Goal: Obtain resource: Obtain resource

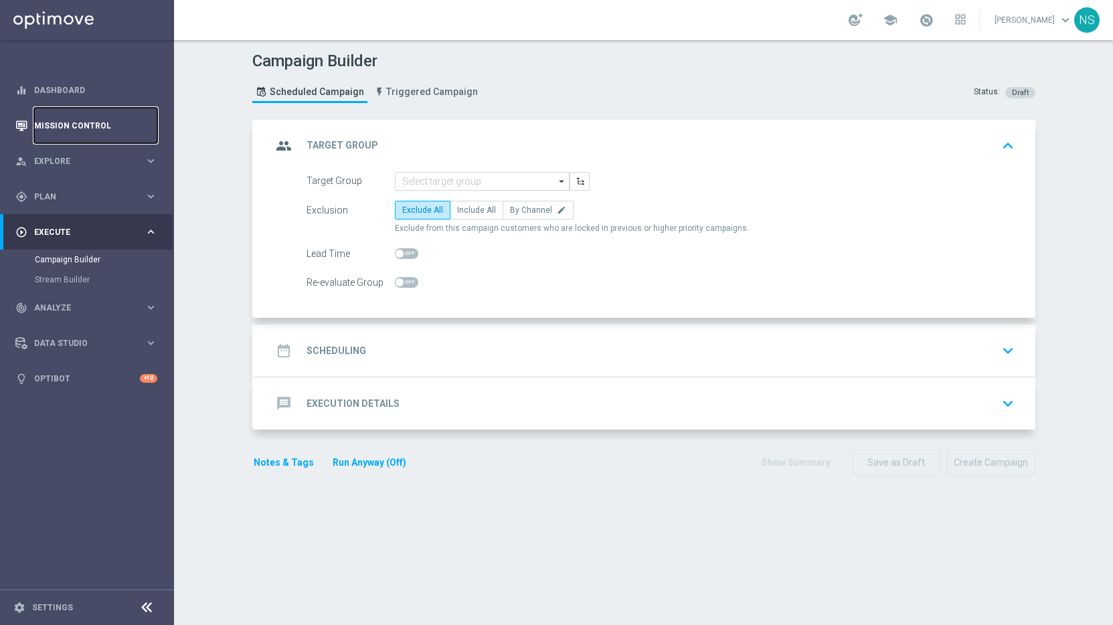
click at [54, 131] on link "Mission Control" at bounding box center [95, 125] width 123 height 35
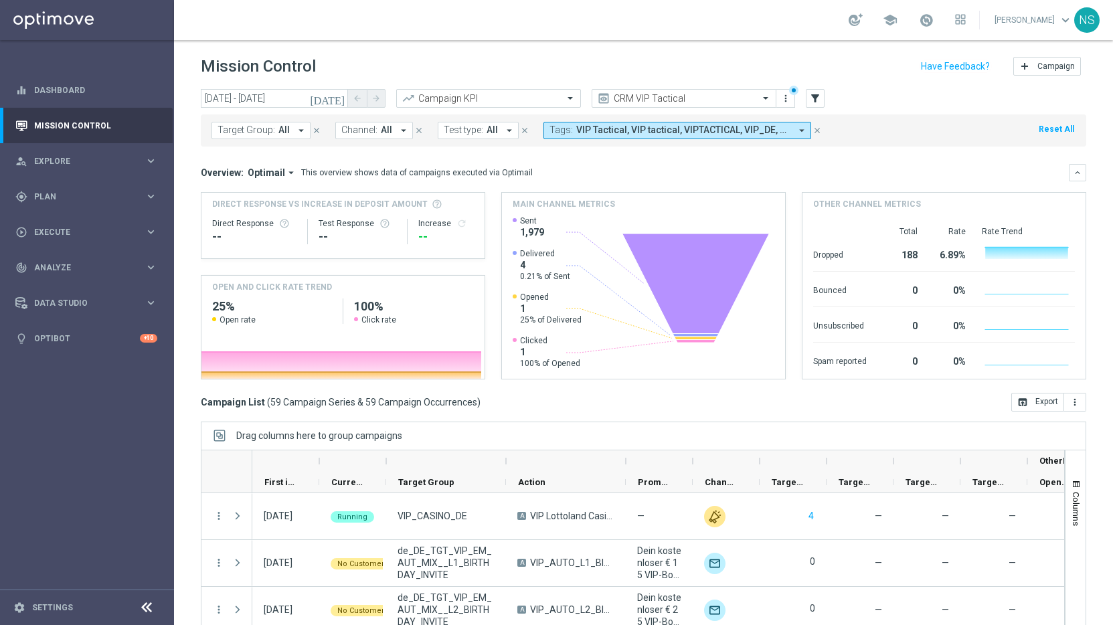
click at [321, 25] on div "school Nele Sauer keyboard_arrow_down NS" at bounding box center [643, 20] width 939 height 40
click at [78, 207] on div "gps_fixed Plan keyboard_arrow_right" at bounding box center [86, 196] width 173 height 35
click at [339, 102] on icon "[DATE]" at bounding box center [328, 98] width 36 height 12
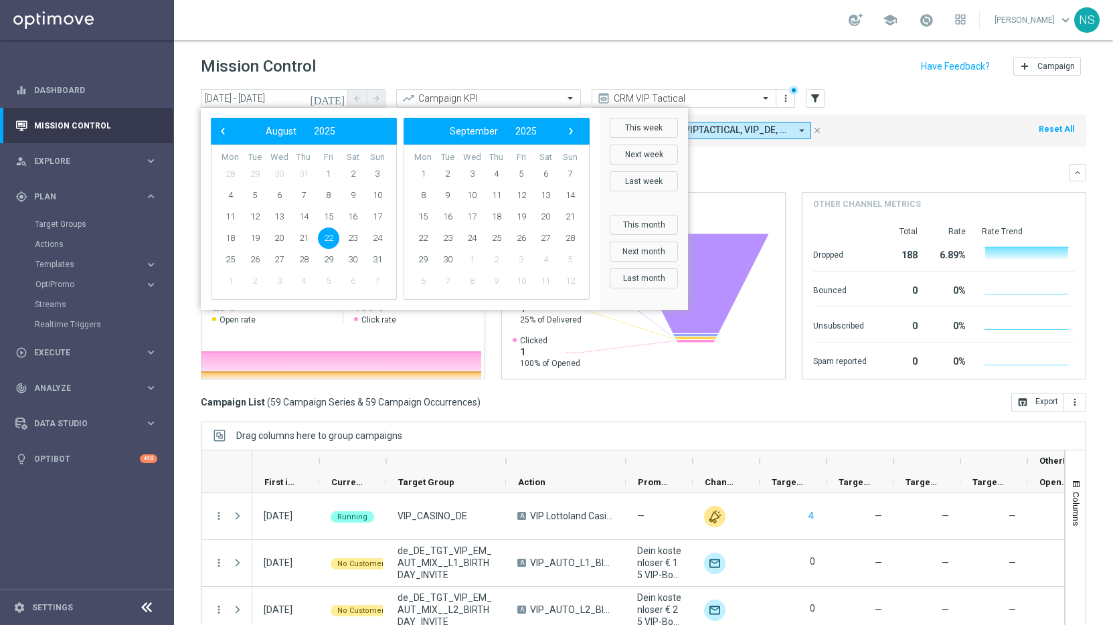
click at [329, 237] on span "22" at bounding box center [328, 238] width 21 height 21
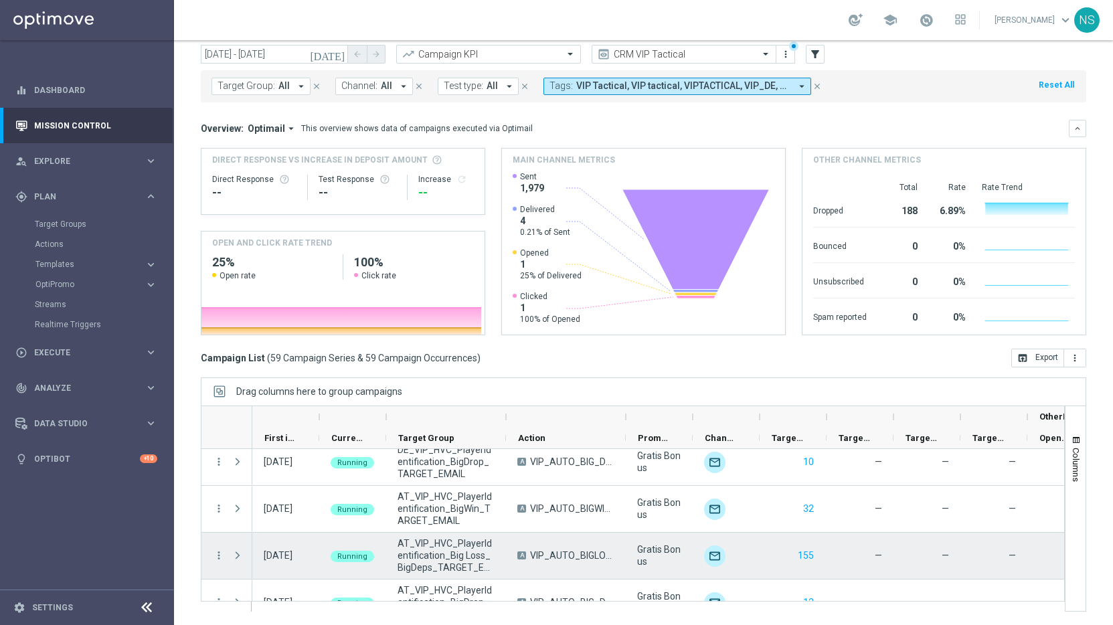
scroll to position [2399, 0]
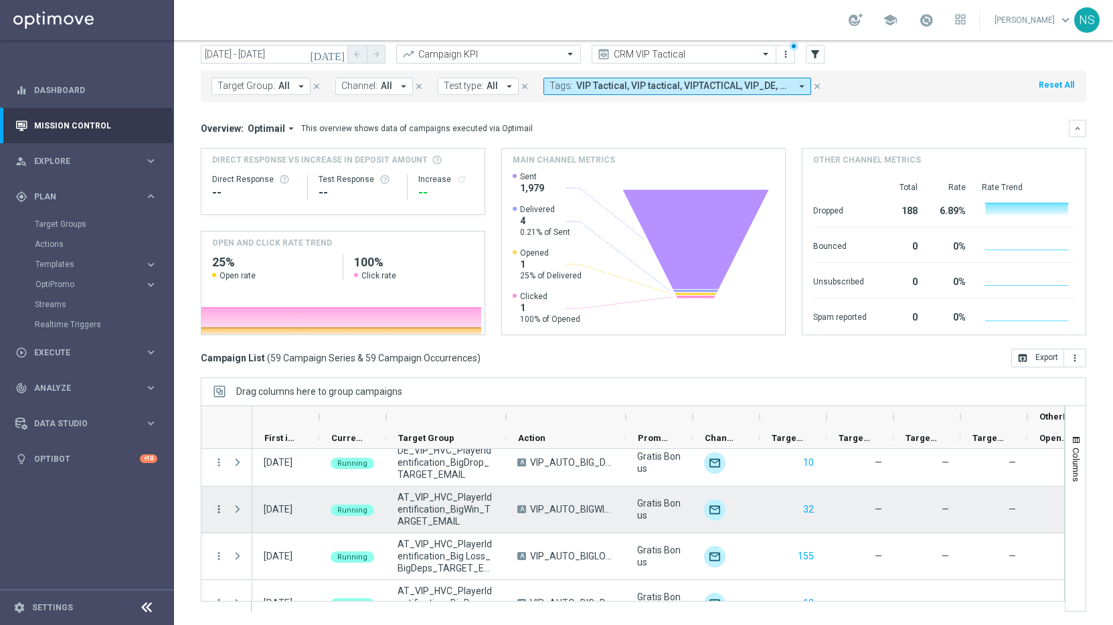
click at [216, 508] on icon "more_vert" at bounding box center [219, 509] width 12 height 12
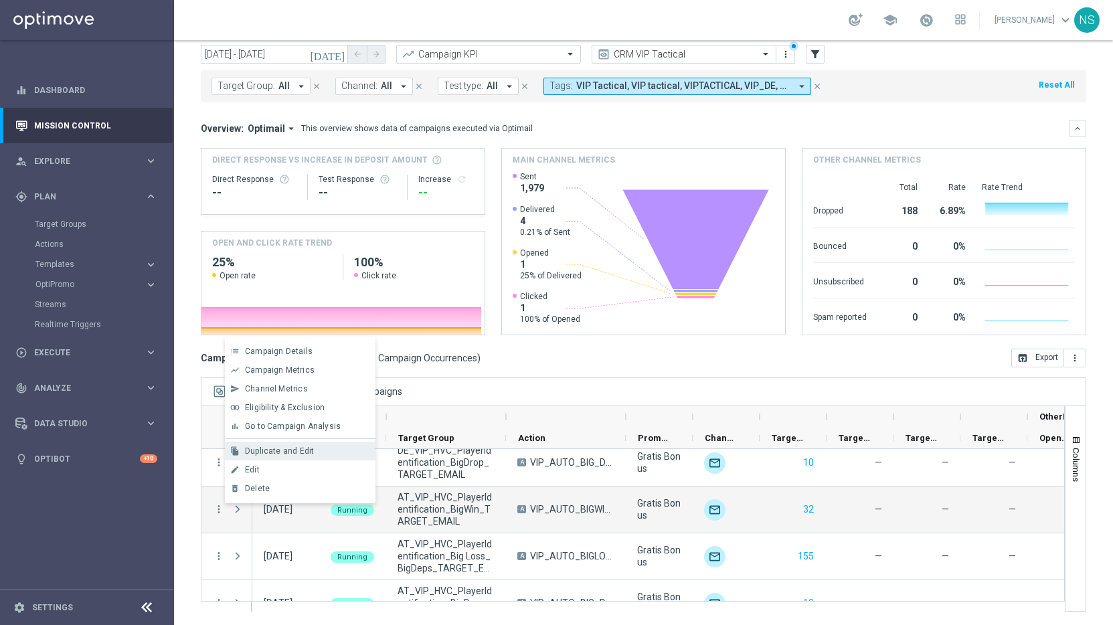
click at [284, 456] on div "file_copy Duplicate and Edit" at bounding box center [300, 451] width 151 height 19
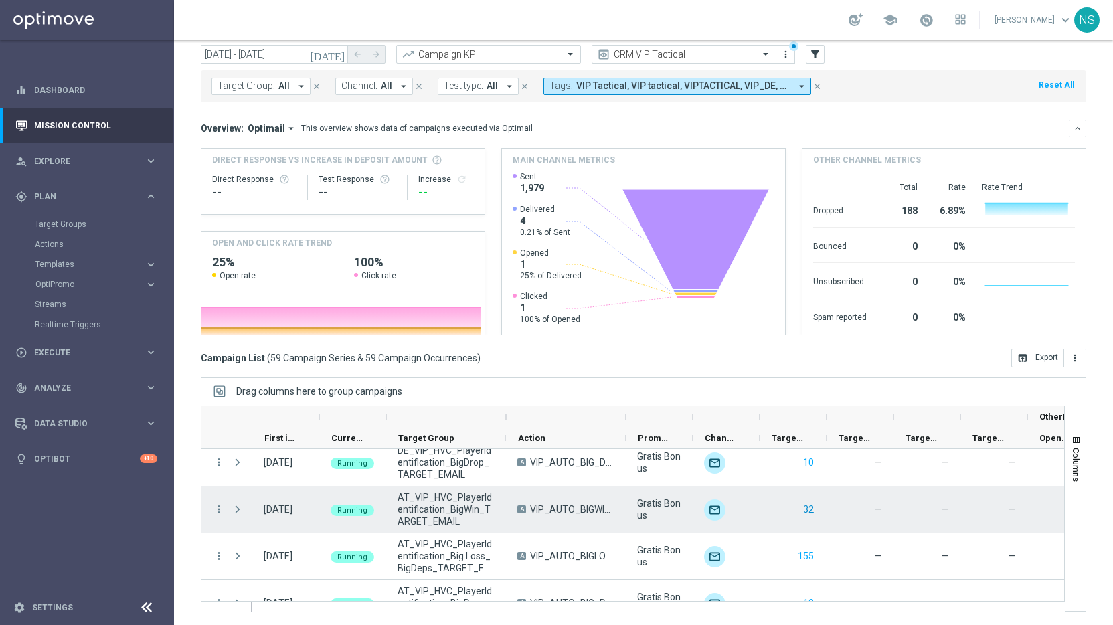
click at [807, 508] on button "32" at bounding box center [808, 509] width 13 height 17
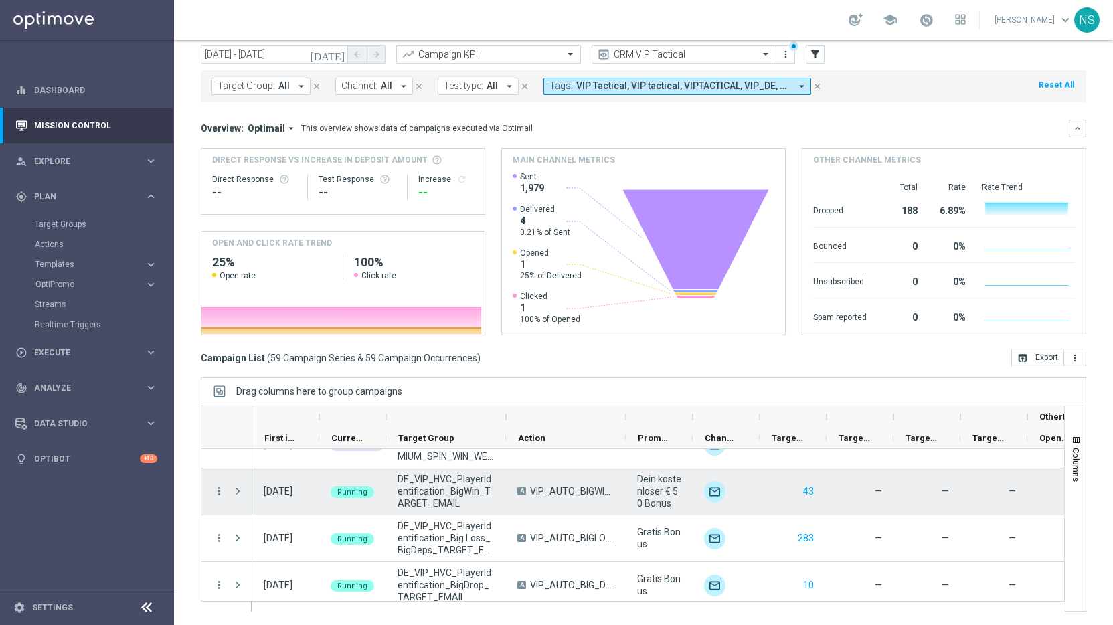
scroll to position [2275, 0]
click at [802, 493] on button "43" at bounding box center [808, 493] width 13 height 17
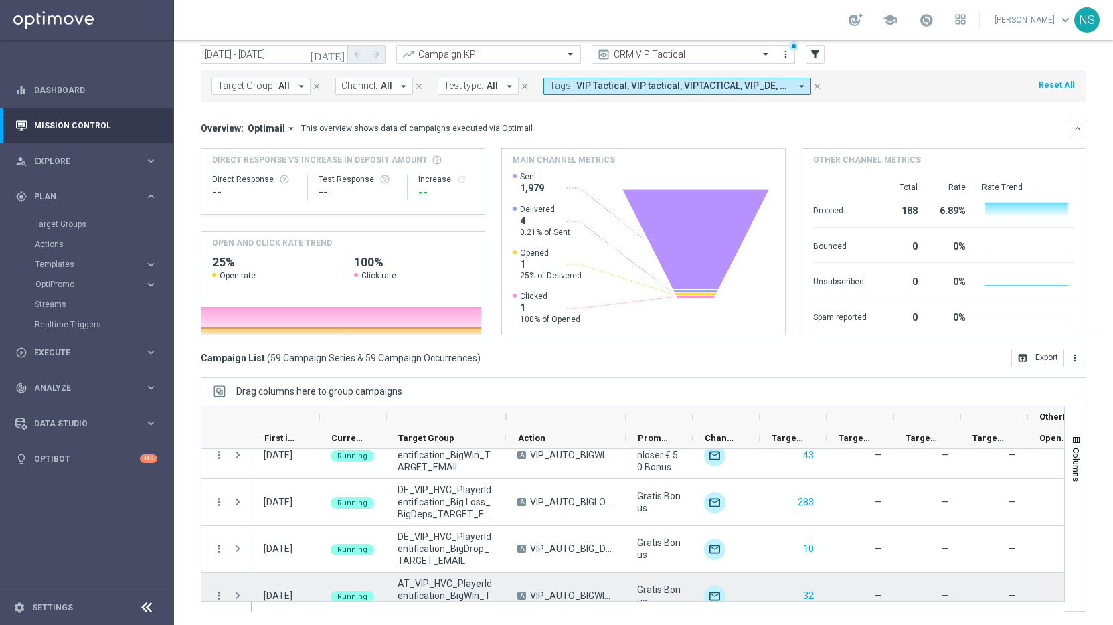
scroll to position [2272, 0]
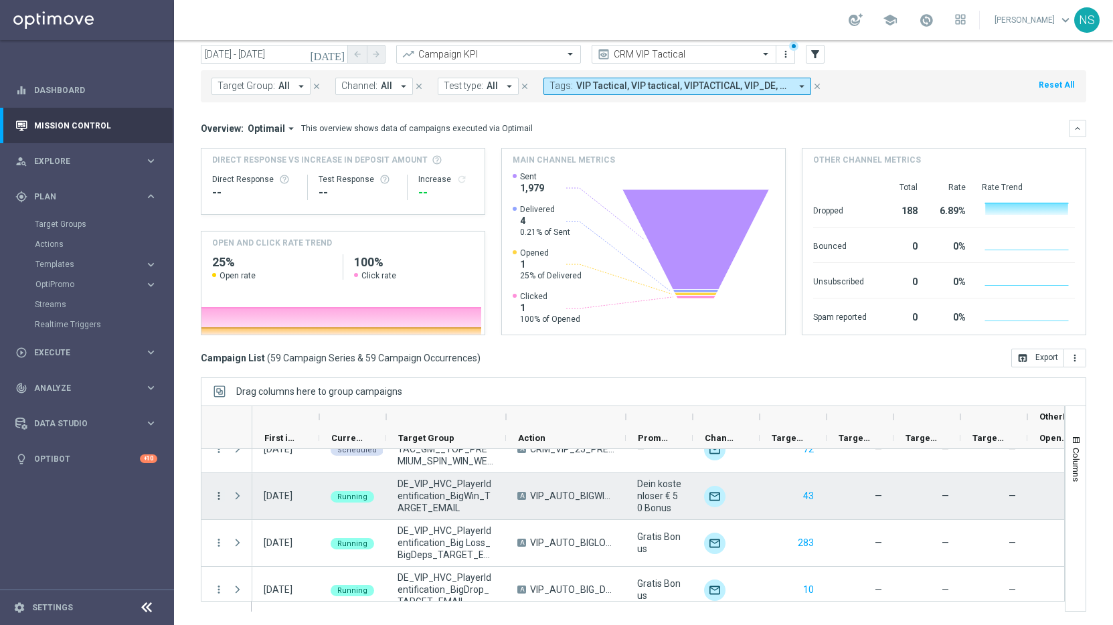
click at [219, 496] on icon "more_vert" at bounding box center [219, 496] width 12 height 12
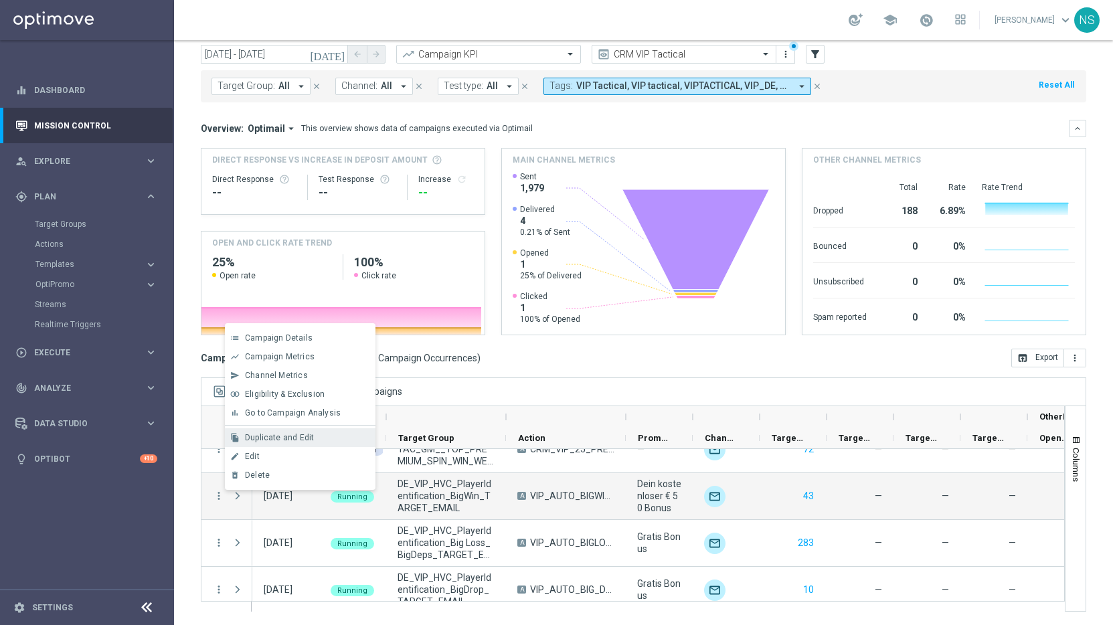
click at [345, 442] on div "Duplicate and Edit" at bounding box center [307, 437] width 124 height 9
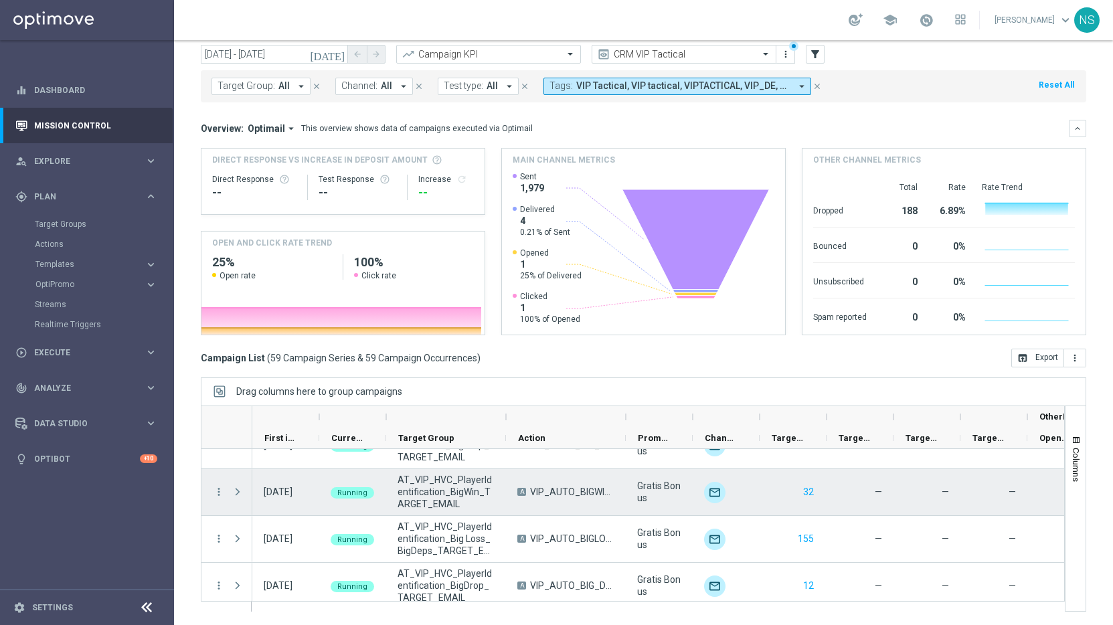
scroll to position [2420, 0]
click at [226, 489] on div "Press SPACE to select this row." at bounding box center [239, 489] width 27 height 46
click at [217, 488] on icon "more_vert" at bounding box center [219, 489] width 12 height 12
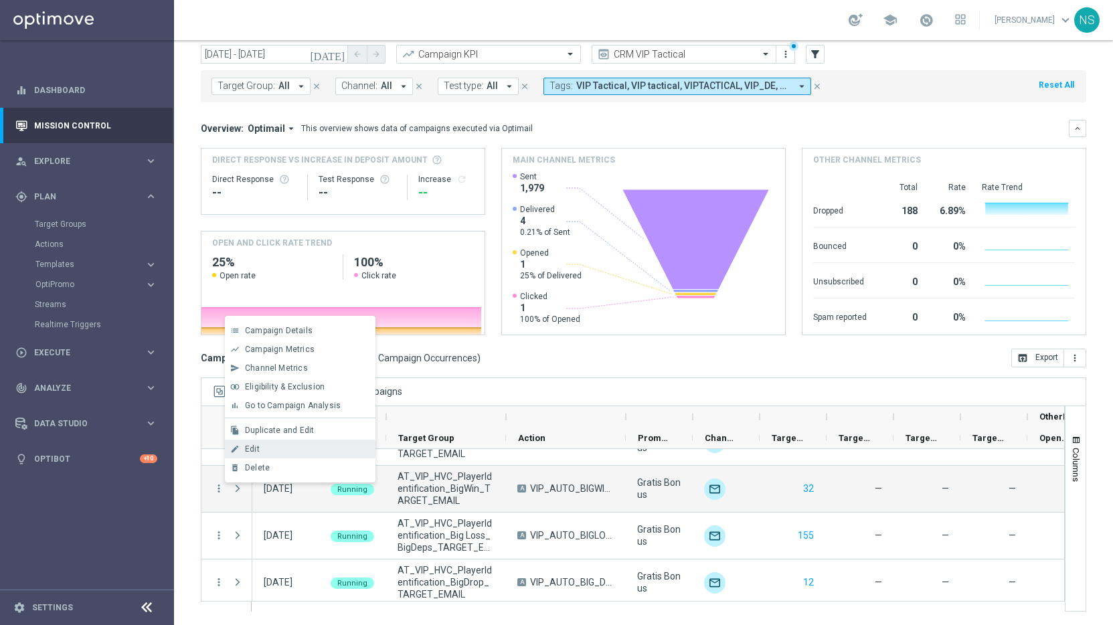
click at [297, 450] on div "Edit" at bounding box center [307, 448] width 124 height 9
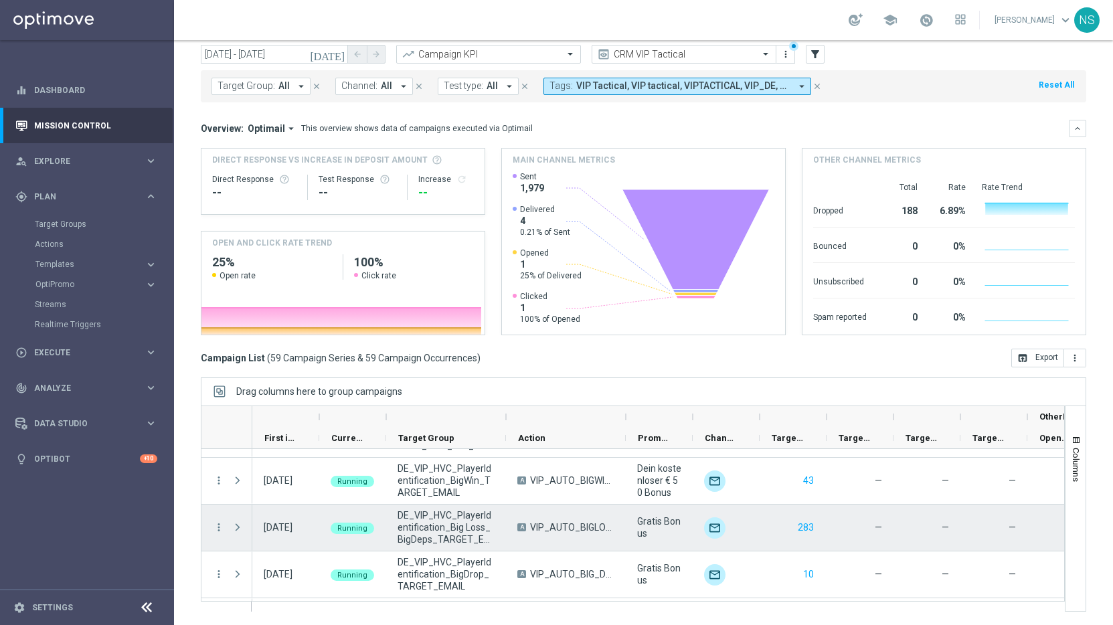
scroll to position [2274, 0]
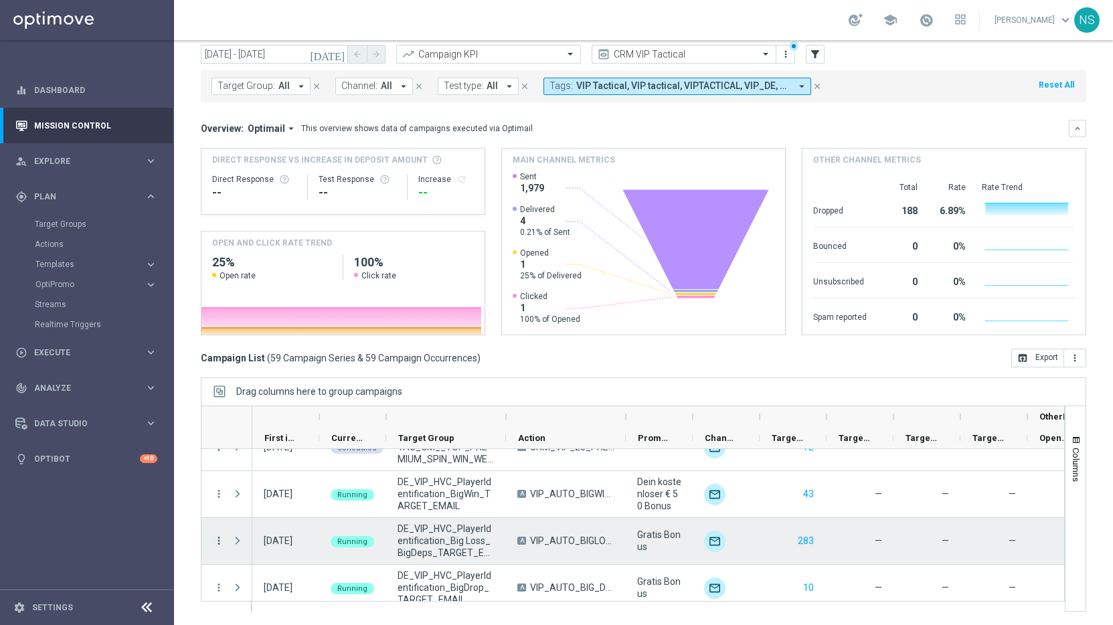
click at [217, 545] on icon "more_vert" at bounding box center [219, 541] width 12 height 12
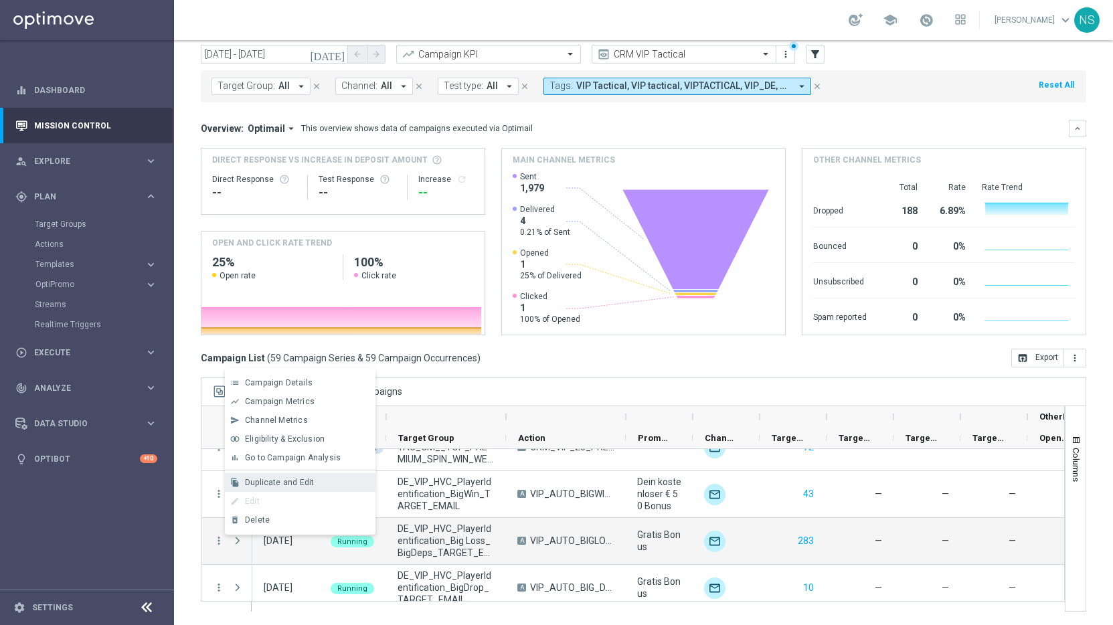
click at [331, 485] on div "Duplicate and Edit" at bounding box center [307, 482] width 124 height 9
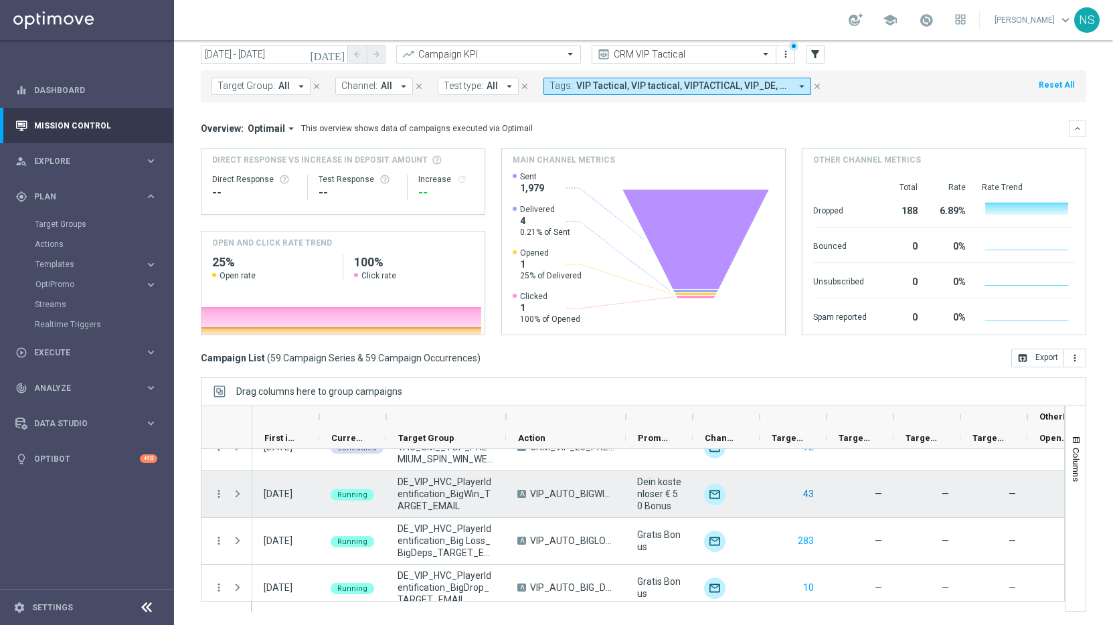
click at [811, 495] on button "43" at bounding box center [808, 494] width 13 height 17
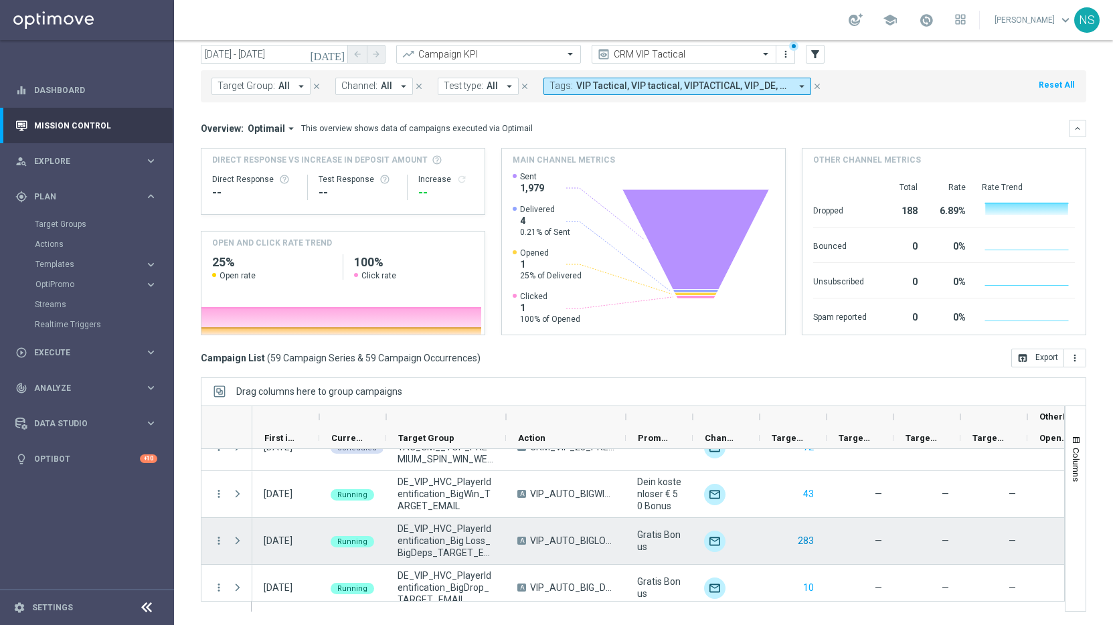
click at [808, 541] on button "283" at bounding box center [805, 541] width 19 height 17
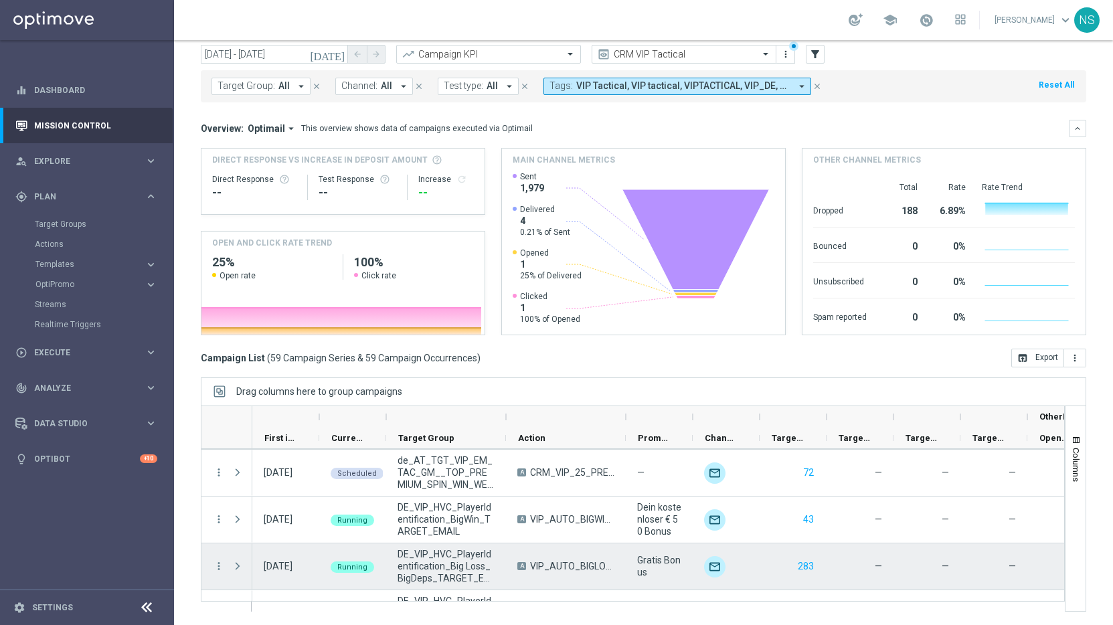
scroll to position [2263, 0]
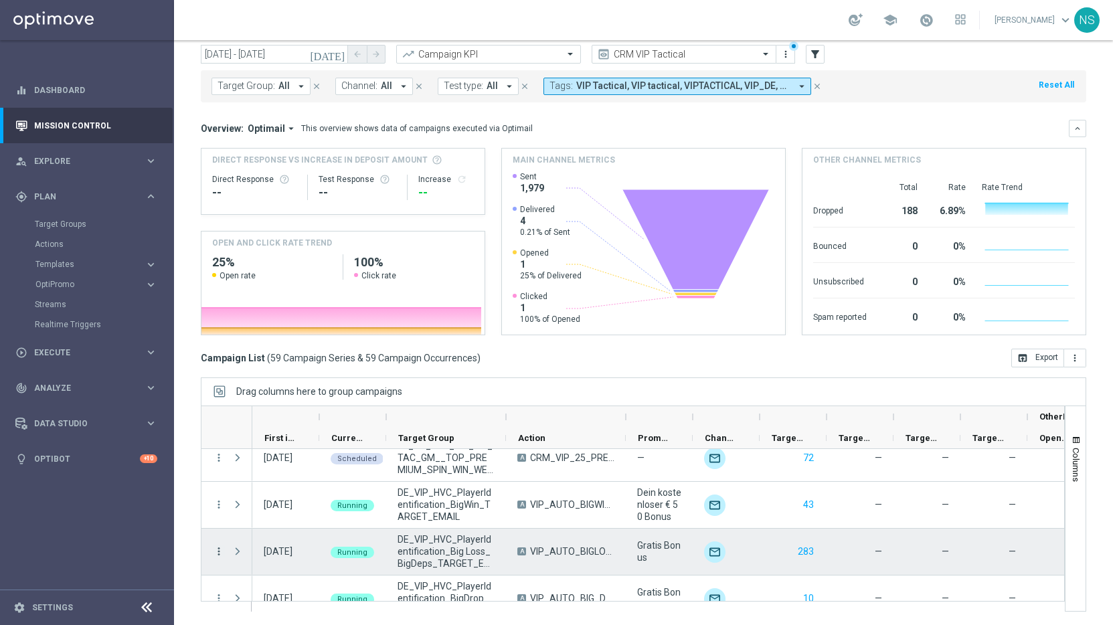
click at [221, 552] on icon "more_vert" at bounding box center [219, 551] width 12 height 12
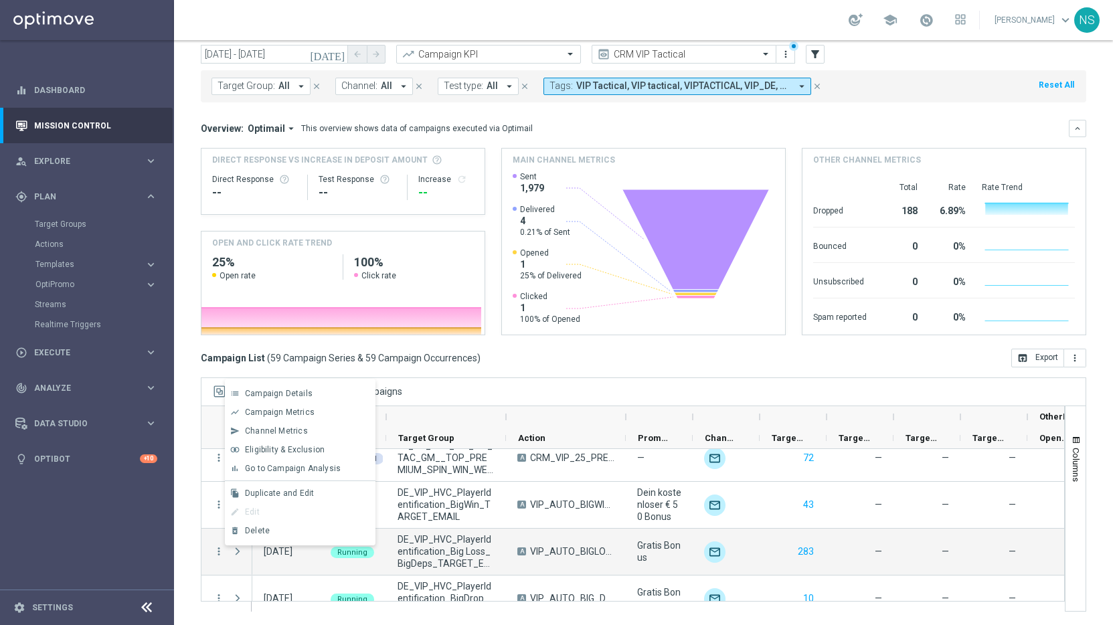
click at [287, 513] on div "edit Edit" at bounding box center [300, 512] width 151 height 19
click at [510, 560] on div "A VIP_AUTO_BIGLOSS_BIG DEPS_INVITE" at bounding box center [566, 552] width 120 height 46
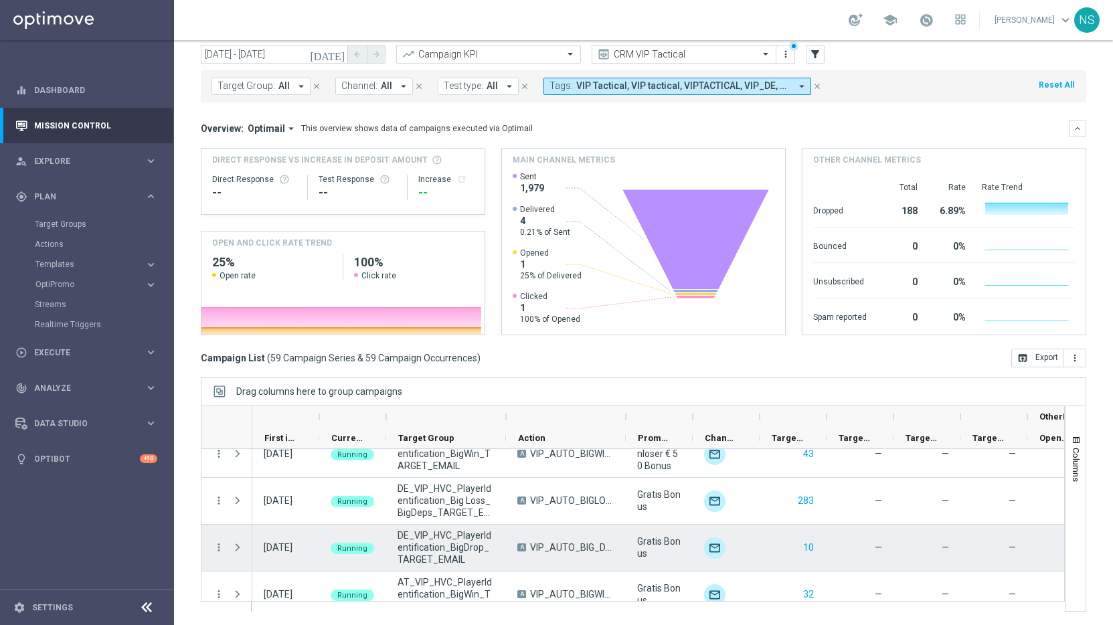
scroll to position [2319, 0]
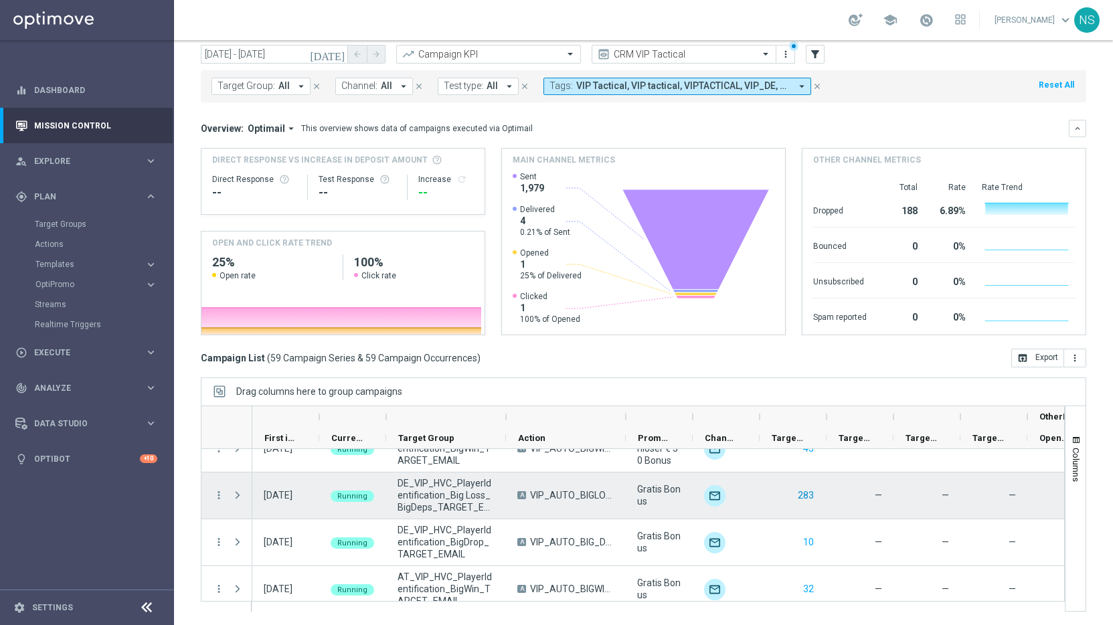
click at [814, 501] on button "283" at bounding box center [805, 495] width 19 height 17
click at [809, 497] on button "283" at bounding box center [805, 495] width 19 height 17
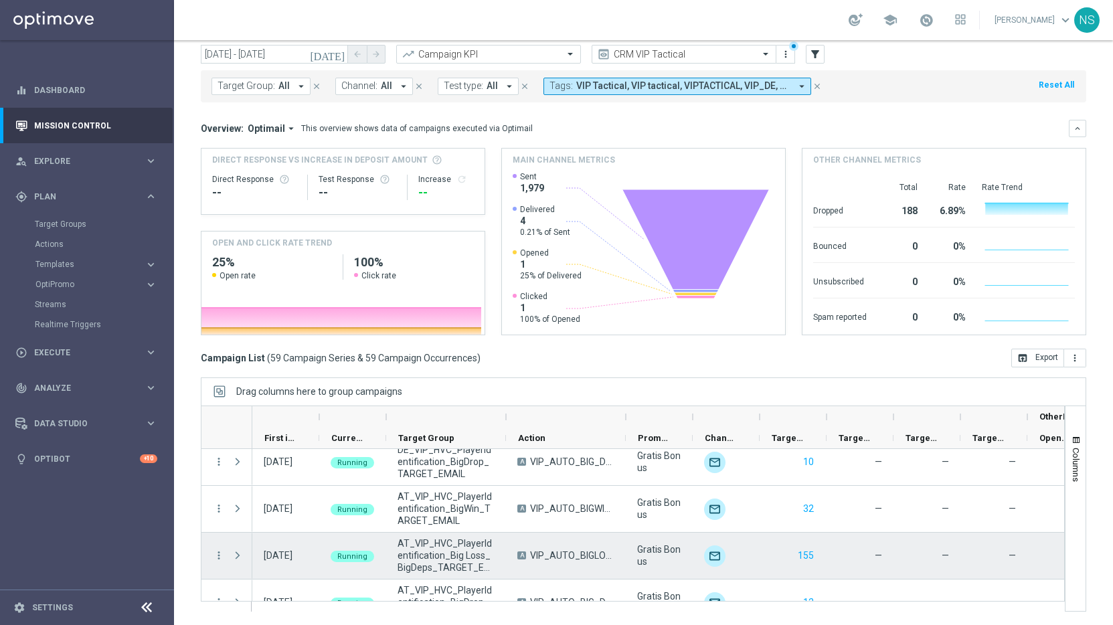
scroll to position [2401, 0]
click at [218, 554] on icon "more_vert" at bounding box center [219, 553] width 12 height 12
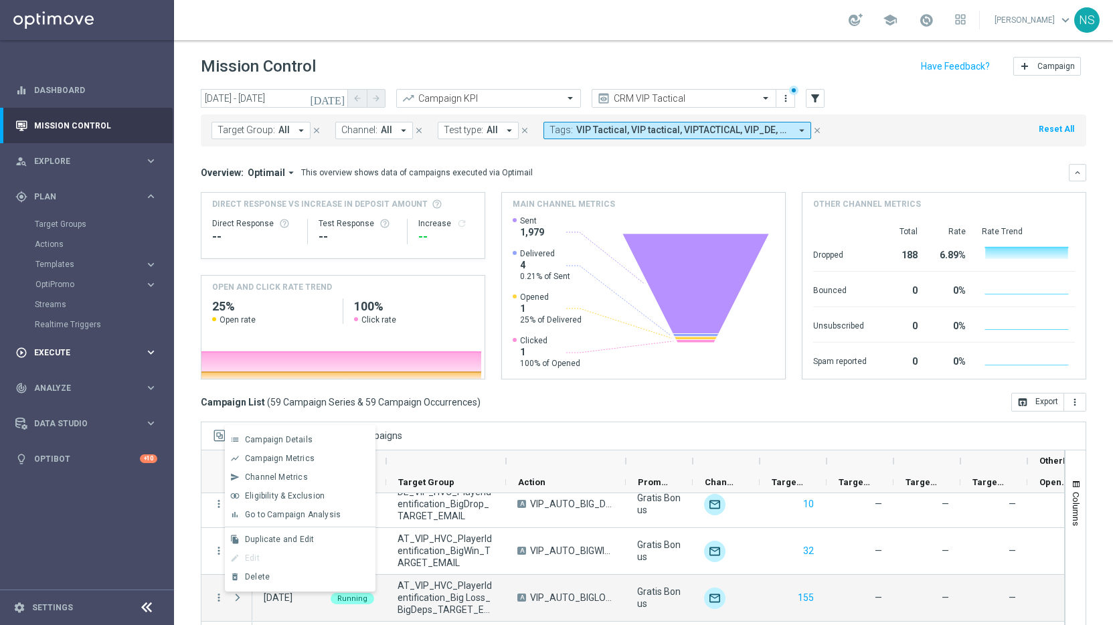
click at [48, 347] on div "play_circle_outline Execute" at bounding box center [79, 353] width 129 height 12
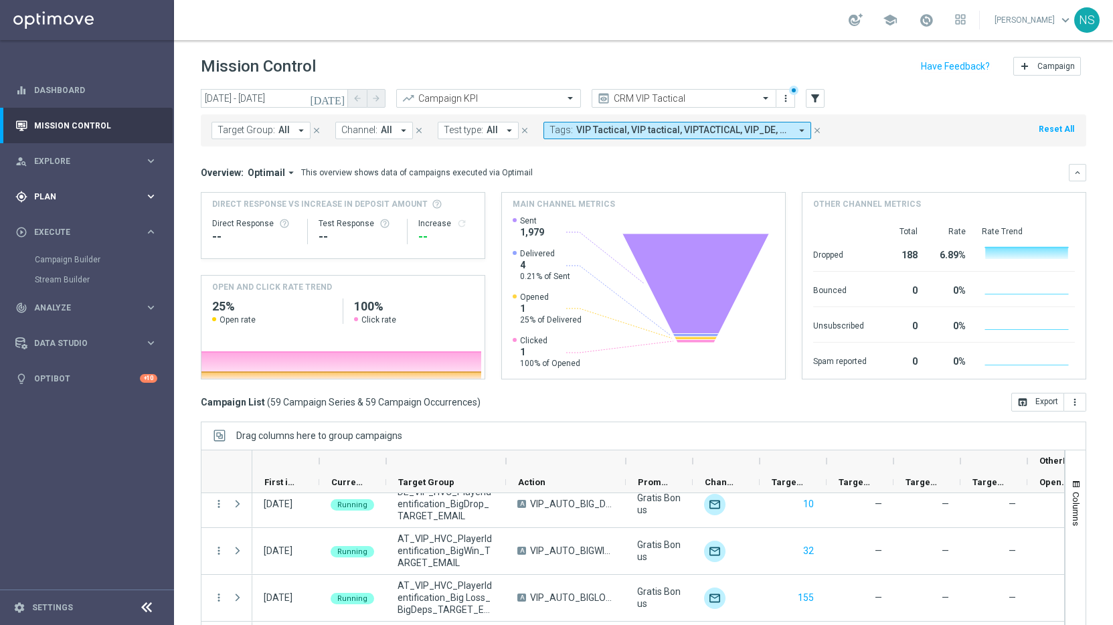
click at [77, 203] on div "gps_fixed Plan keyboard_arrow_right" at bounding box center [86, 196] width 173 height 35
click at [66, 261] on span "Templates" at bounding box center [83, 264] width 96 height 8
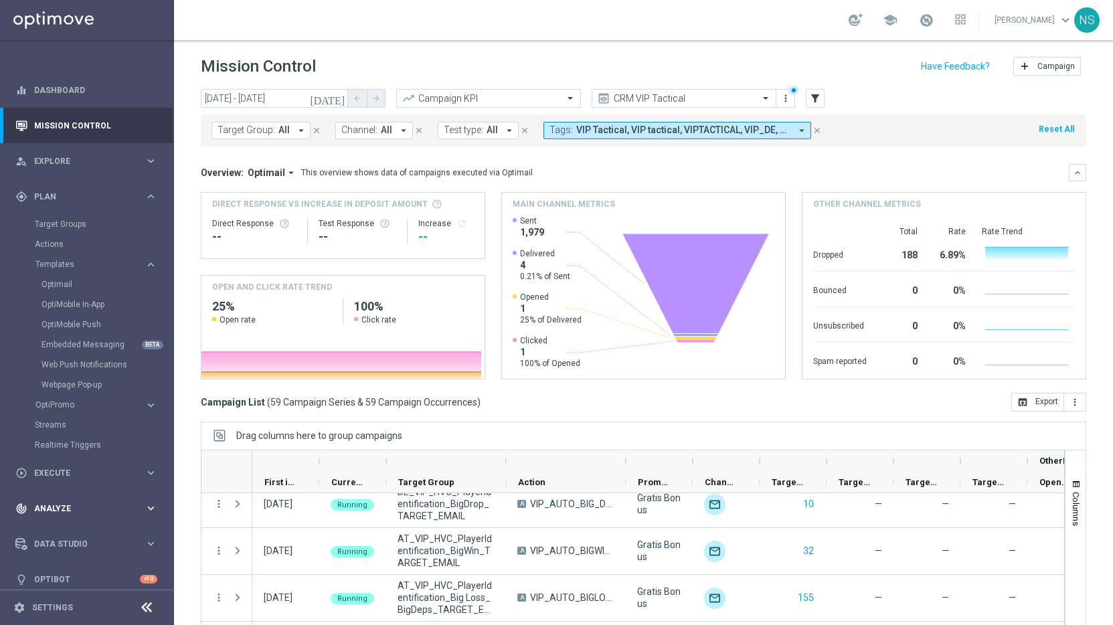
scroll to position [11, 0]
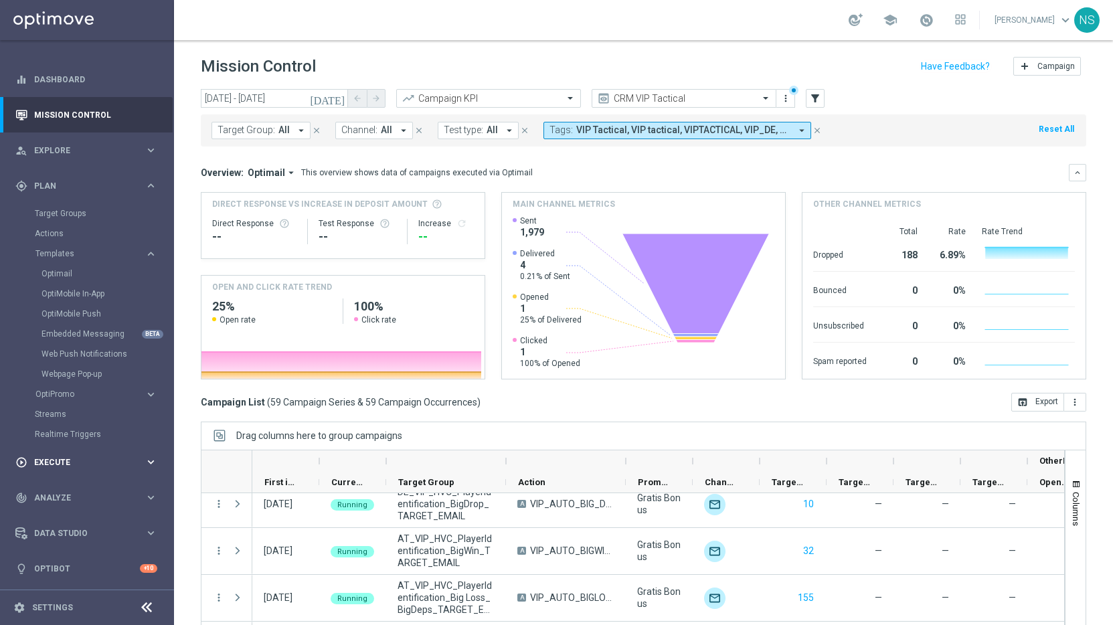
click at [68, 458] on span "Execute" at bounding box center [89, 462] width 110 height 8
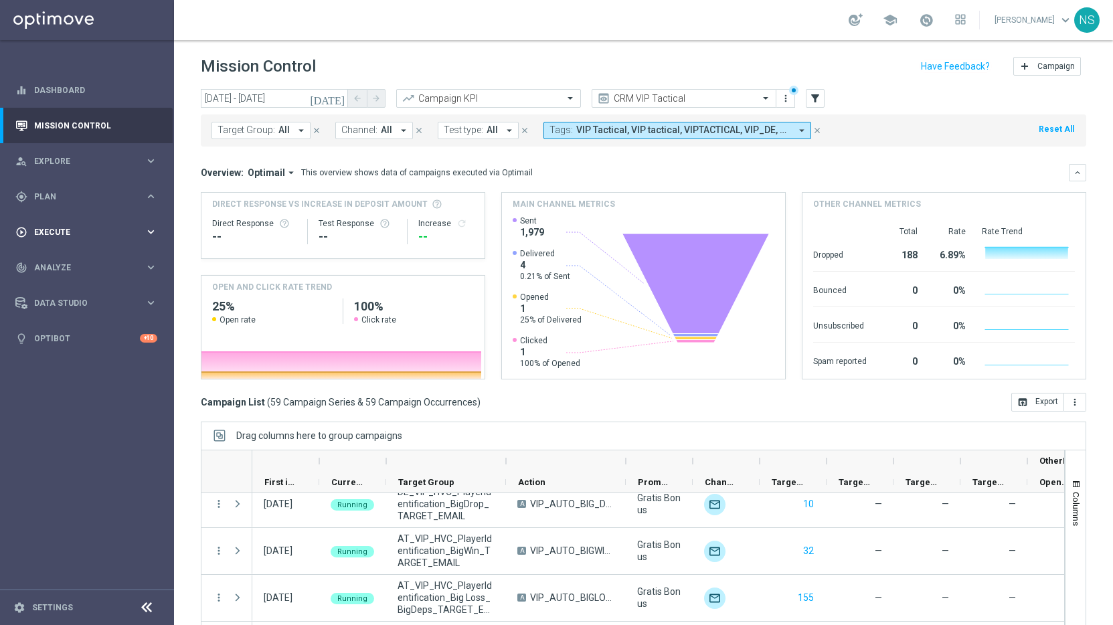
scroll to position [0, 0]
click at [68, 168] on div "person_search Explore keyboard_arrow_right" at bounding box center [86, 160] width 173 height 35
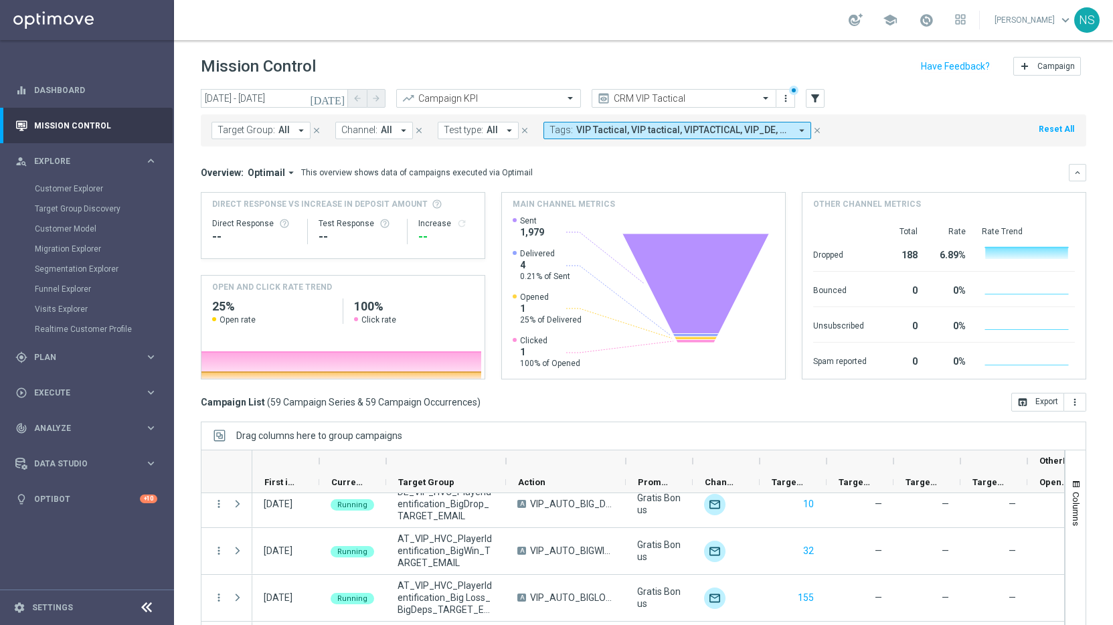
click at [69, 179] on div "Customer Explorer" at bounding box center [104, 189] width 138 height 20
click at [70, 185] on link "Customer Explorer" at bounding box center [87, 188] width 104 height 11
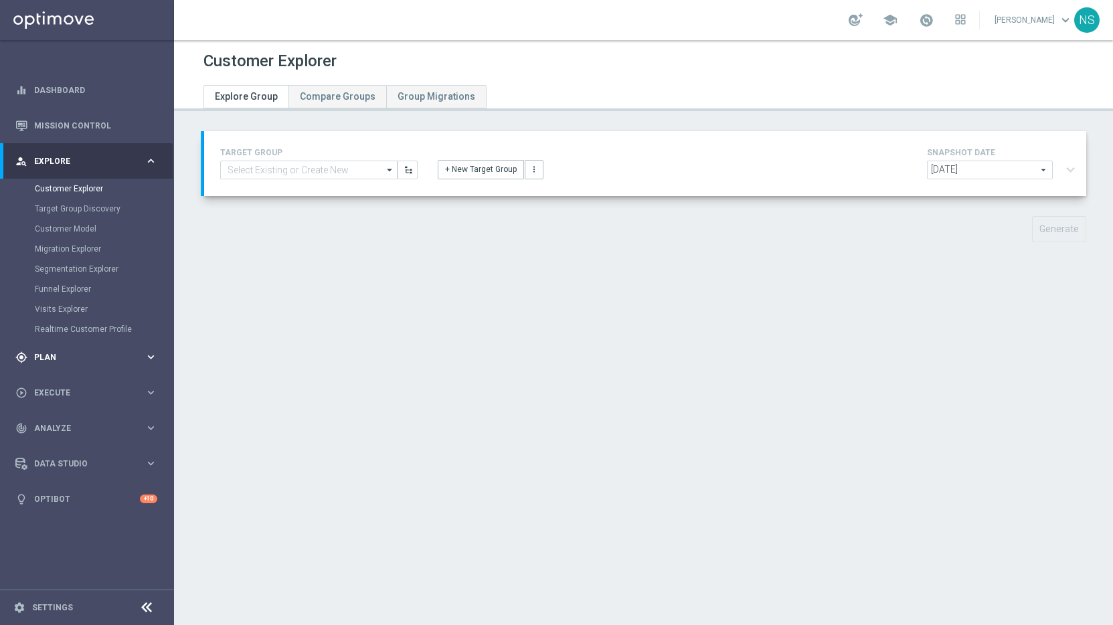
click at [56, 358] on span "Plan" at bounding box center [89, 357] width 110 height 8
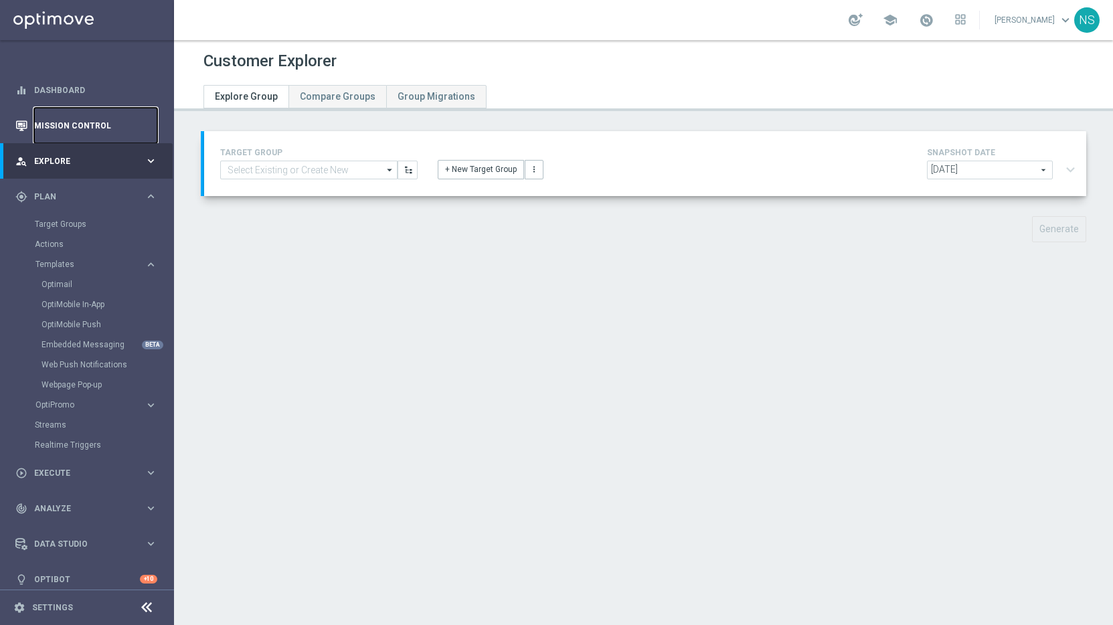
click at [71, 127] on link "Mission Control" at bounding box center [95, 125] width 123 height 35
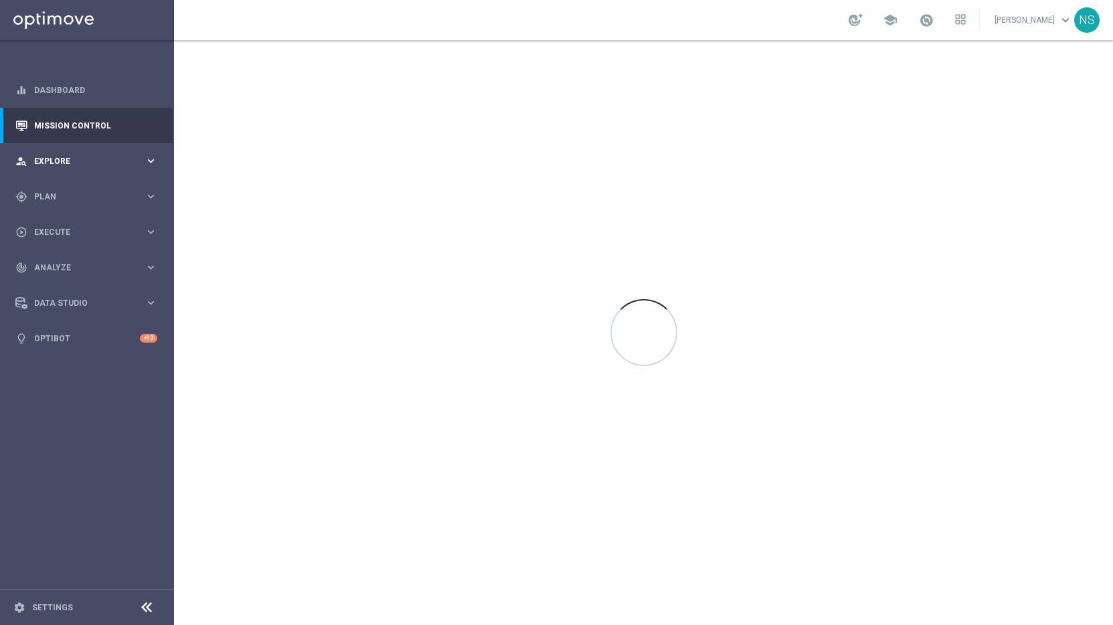
click at [51, 161] on span "Explore" at bounding box center [89, 161] width 110 height 8
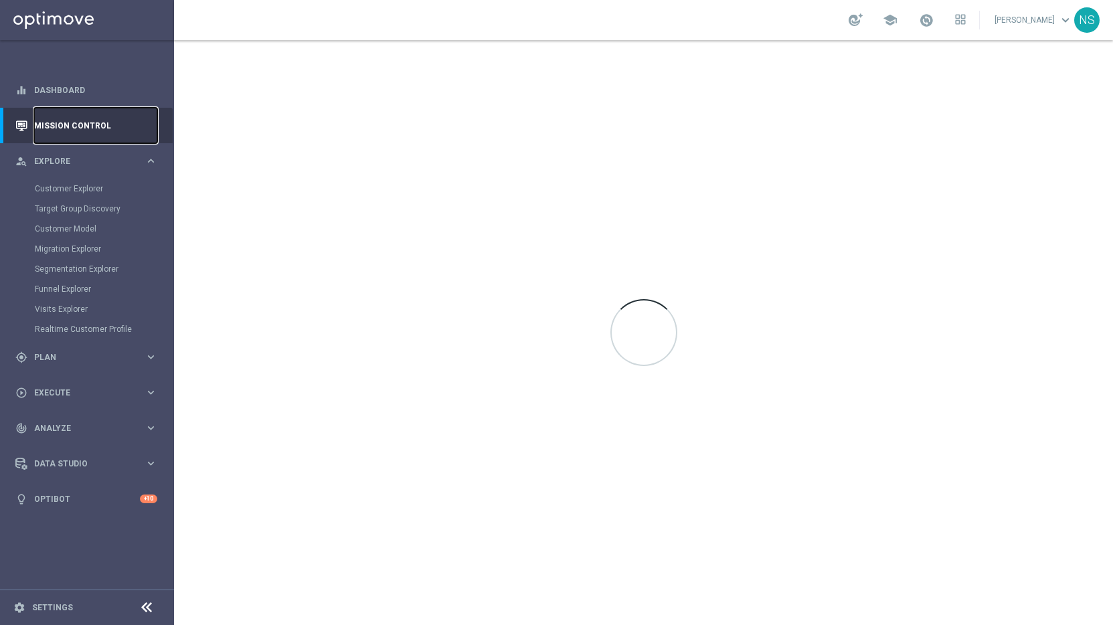
click at [64, 117] on link "Mission Control" at bounding box center [95, 125] width 123 height 35
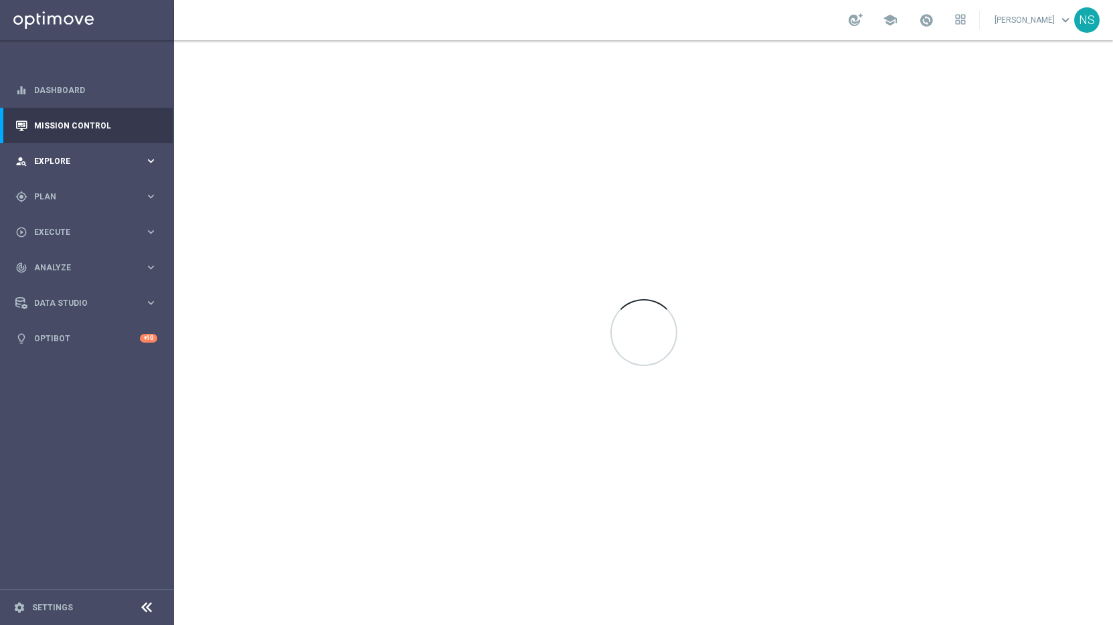
click at [53, 163] on span "Explore" at bounding box center [89, 161] width 110 height 8
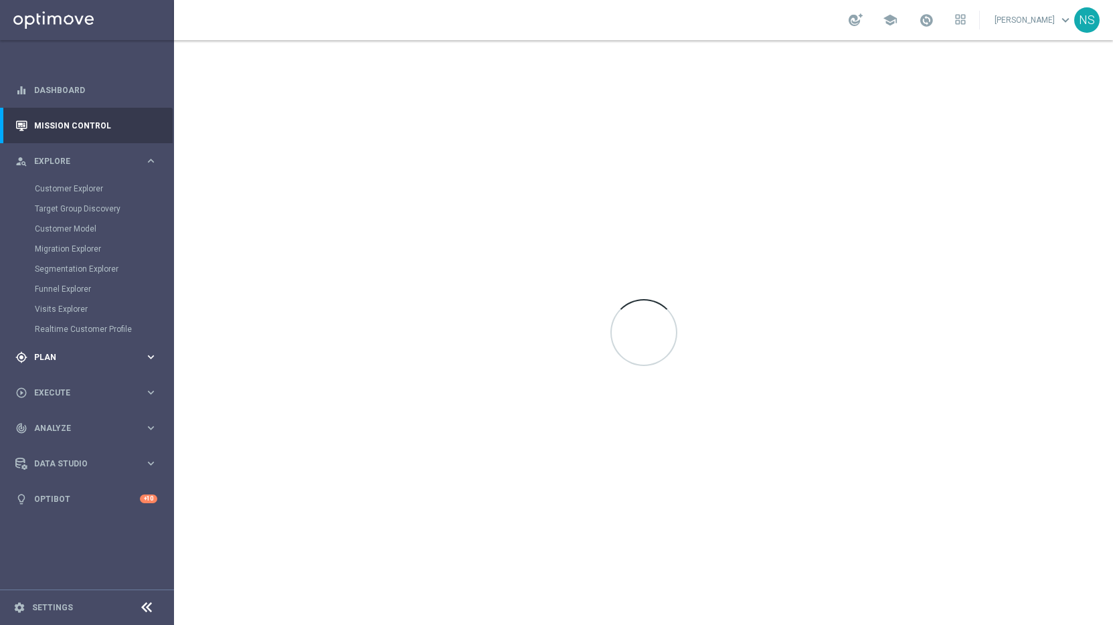
click at [54, 354] on span "Plan" at bounding box center [89, 357] width 110 height 8
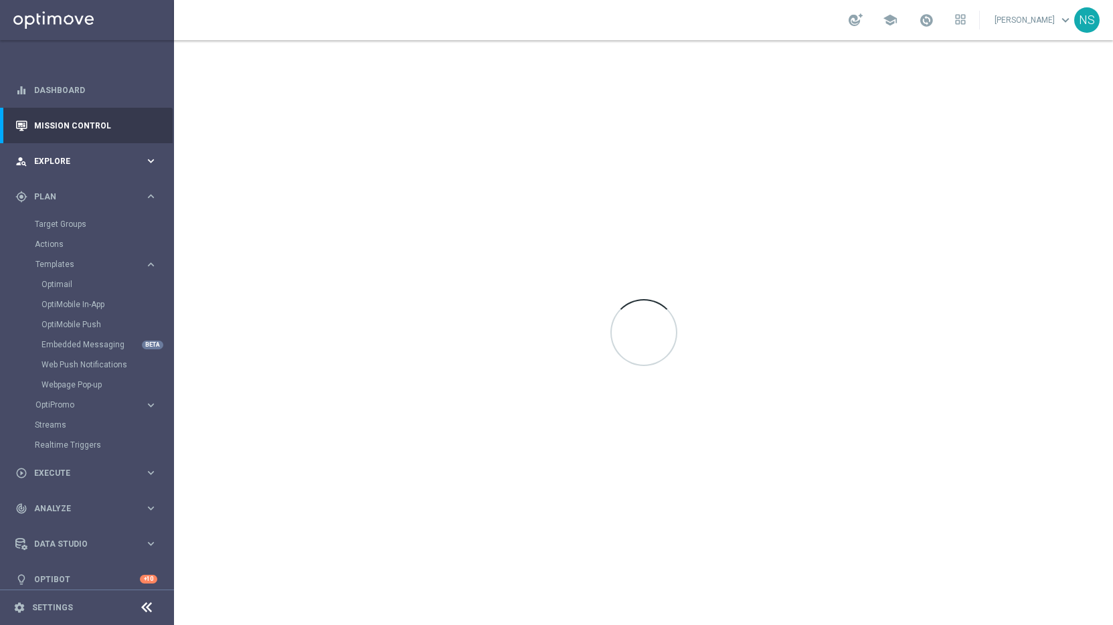
click at [58, 169] on div "person_search Explore keyboard_arrow_right" at bounding box center [86, 160] width 173 height 35
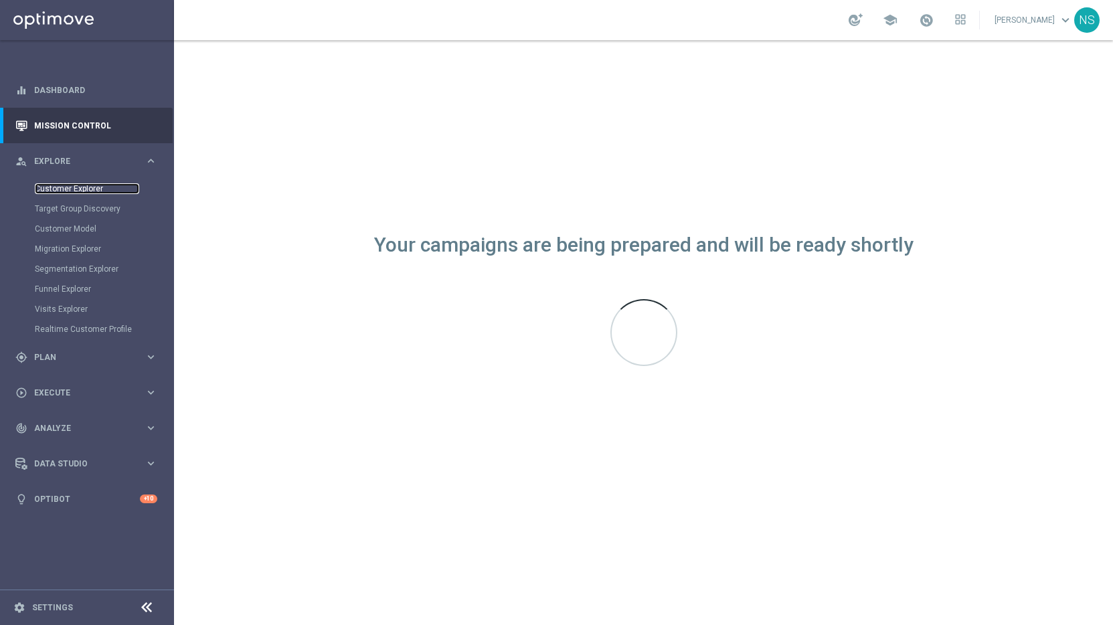
click at [56, 191] on link "Customer Explorer" at bounding box center [87, 188] width 104 height 11
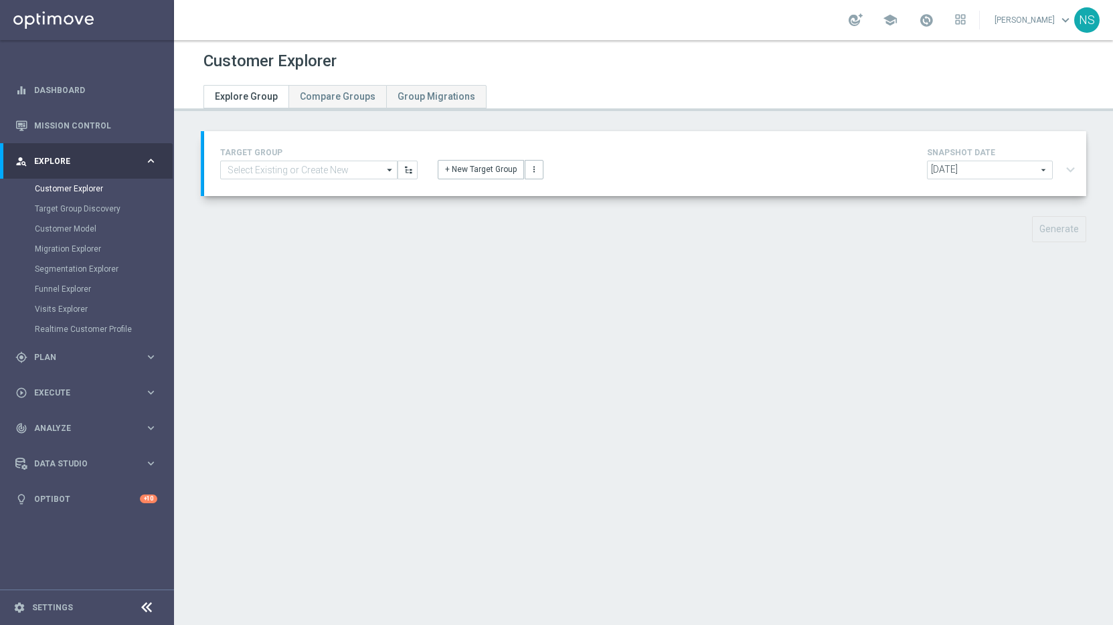
click at [274, 159] on div "TARGET GROUP arrow_drop_down Drag here to set row groups Drag here to set colum…" at bounding box center [319, 162] width 218 height 35
click at [51, 394] on span "Execute" at bounding box center [89, 393] width 110 height 8
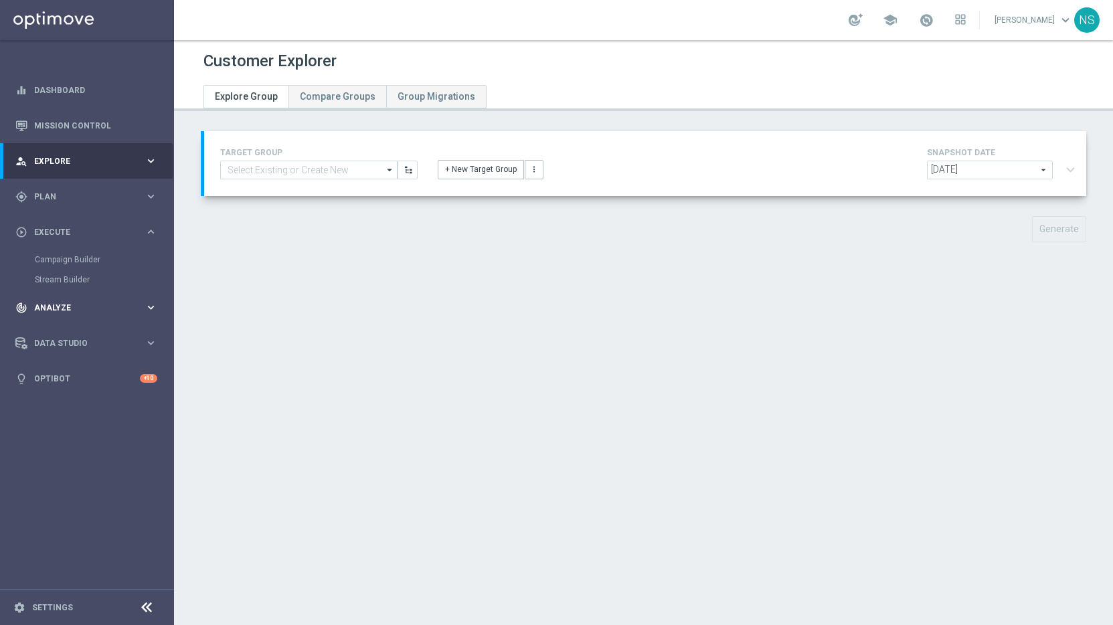
click at [58, 317] on div "track_changes Analyze keyboard_arrow_right" at bounding box center [86, 307] width 173 height 35
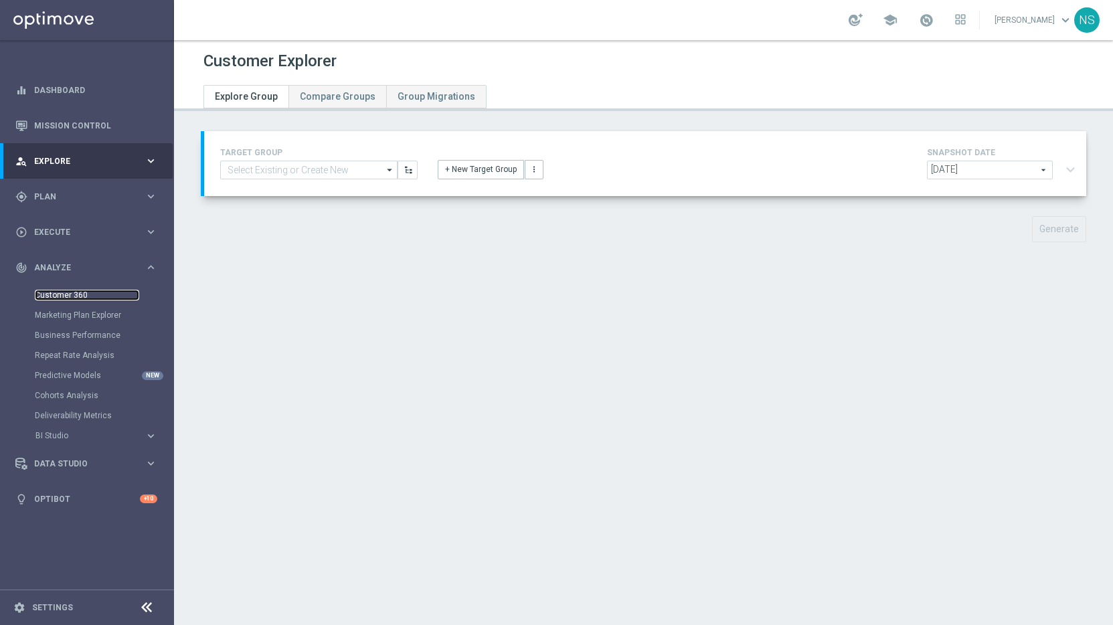
click at [67, 293] on link "Customer 360" at bounding box center [87, 295] width 104 height 11
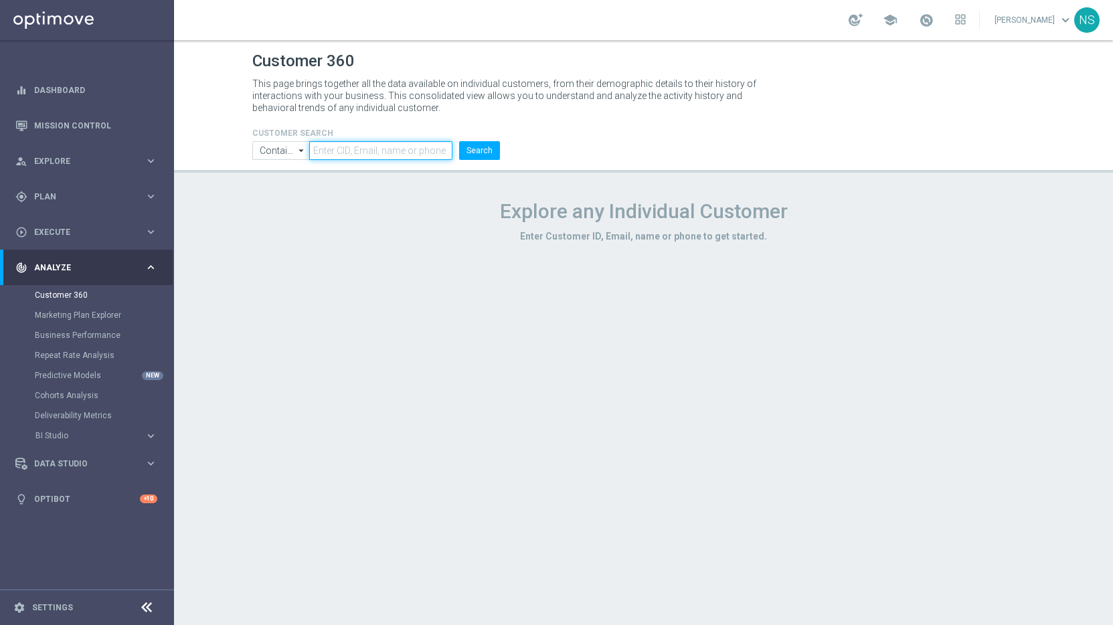
click at [371, 145] on input "text" at bounding box center [380, 150] width 143 height 19
paste input "223109384"
type input "223109384"
click at [459, 141] on button "Search" at bounding box center [479, 150] width 41 height 19
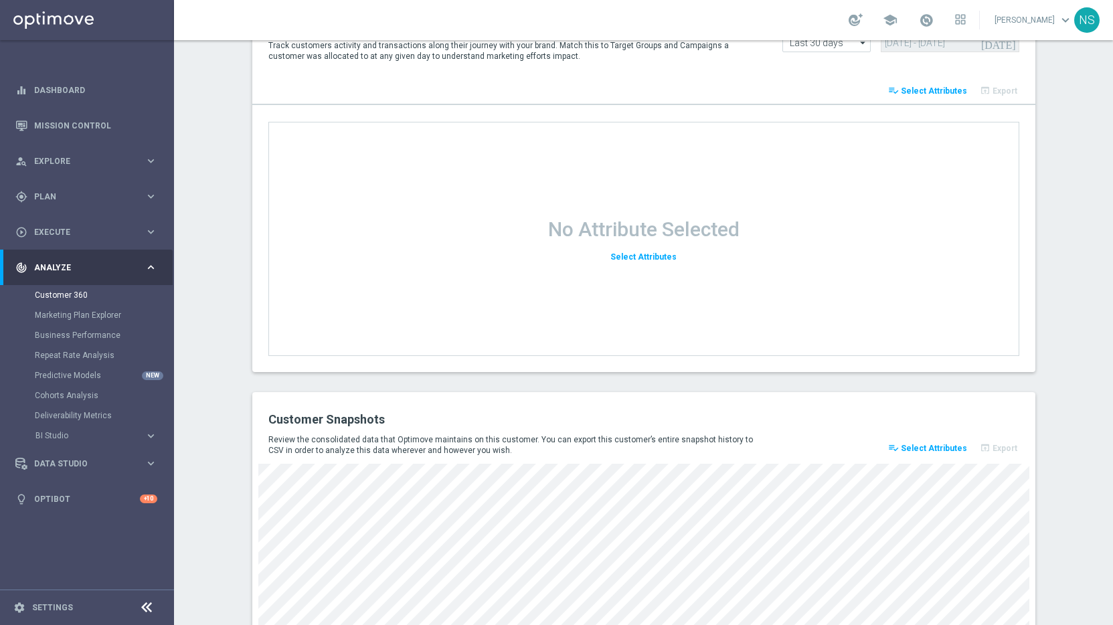
scroll to position [1389, 0]
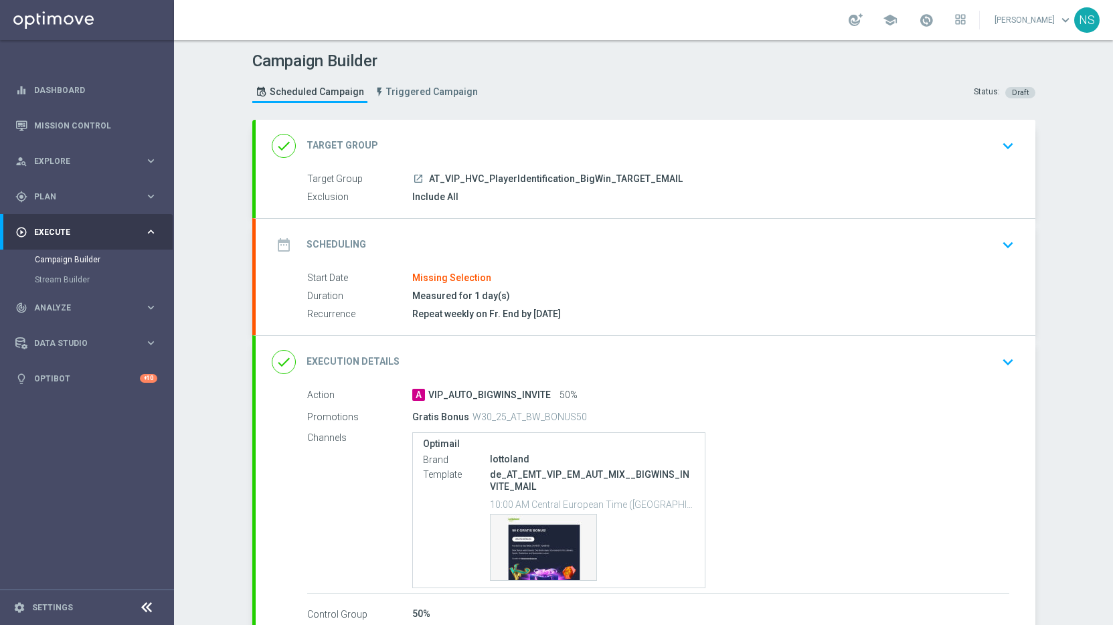
click at [590, 347] on div "done Execution Details keyboard_arrow_down" at bounding box center [646, 362] width 780 height 52
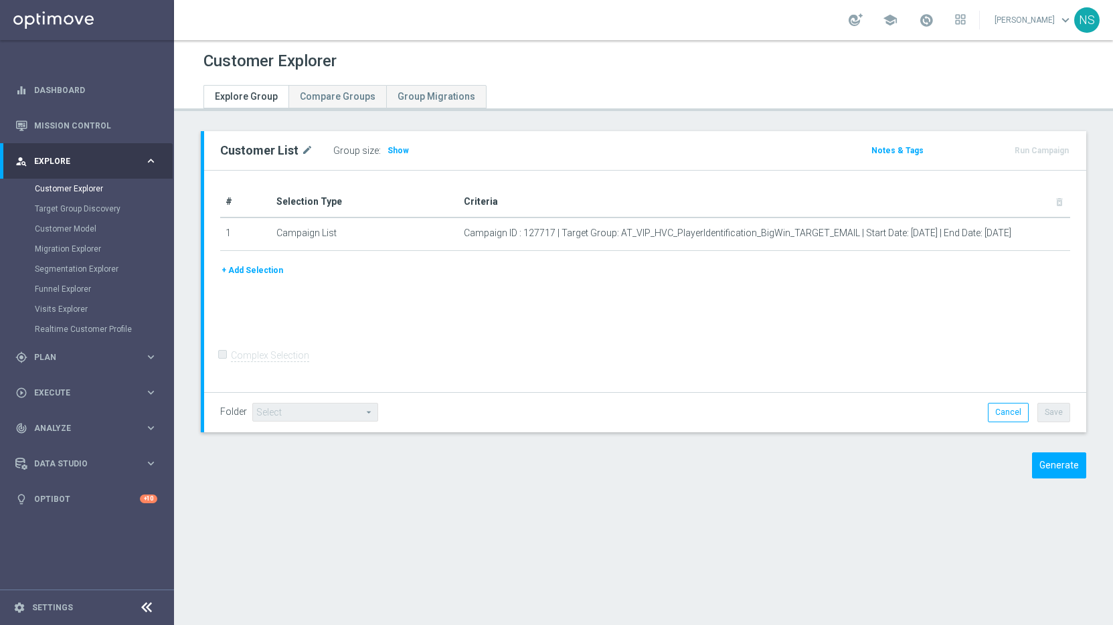
click at [389, 138] on div "Customer List mode_edit Group size : Show Notes & Tags Run Campaign" at bounding box center [645, 150] width 882 height 39
click at [389, 152] on span "Show" at bounding box center [398, 150] width 21 height 9
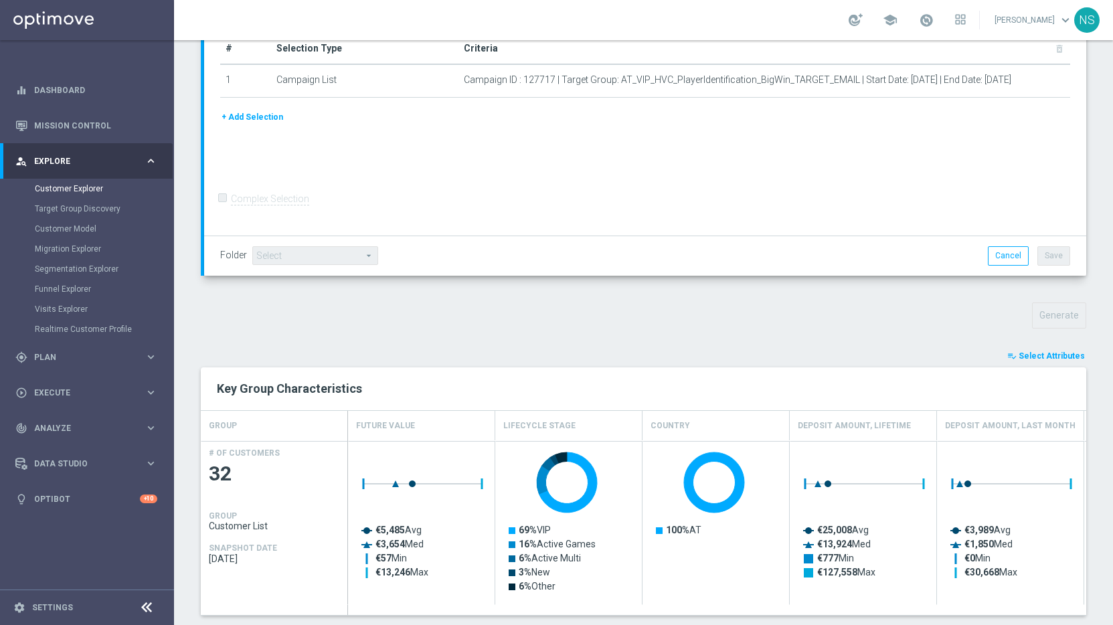
scroll to position [334, 0]
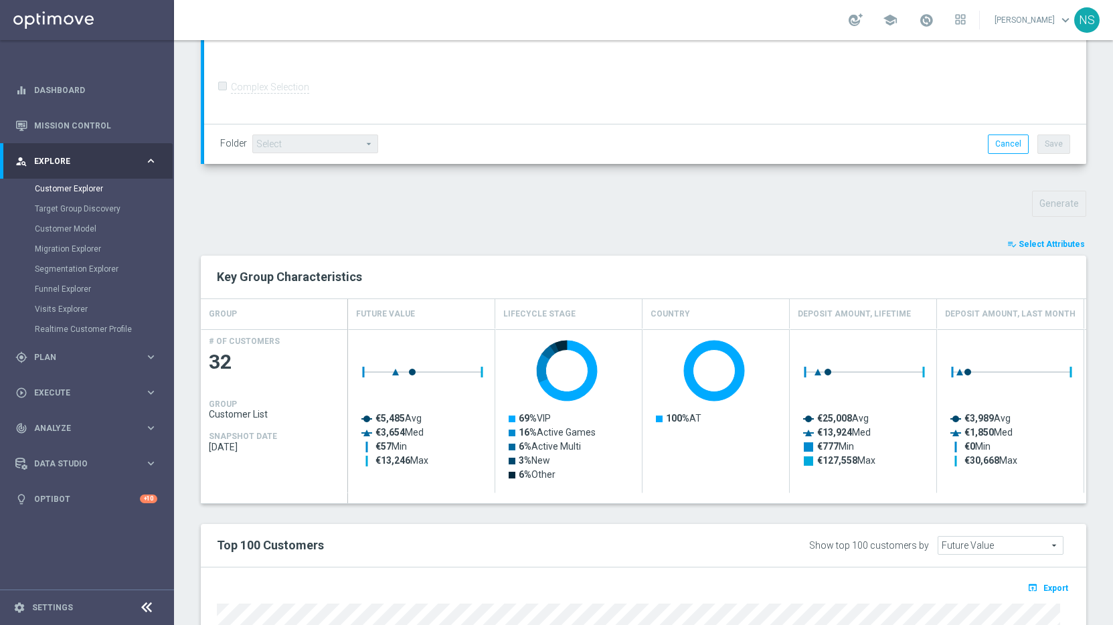
click at [1065, 240] on span "Select Attributes" at bounding box center [1052, 244] width 66 height 9
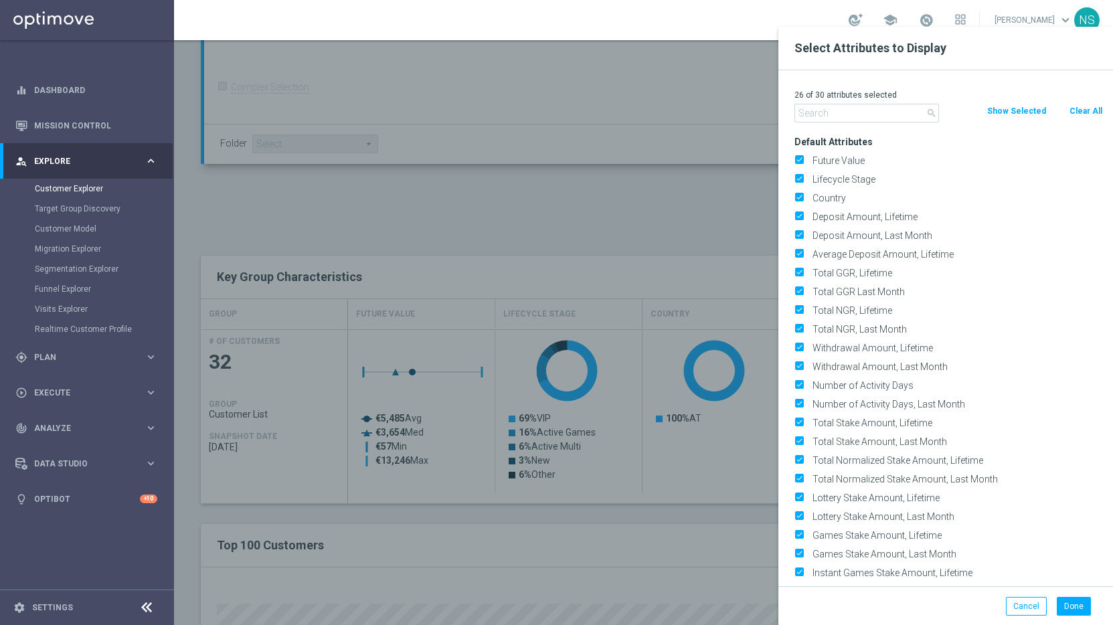
click at [1086, 114] on button "Clear All" at bounding box center [1085, 111] width 35 height 15
checkbox input "false"
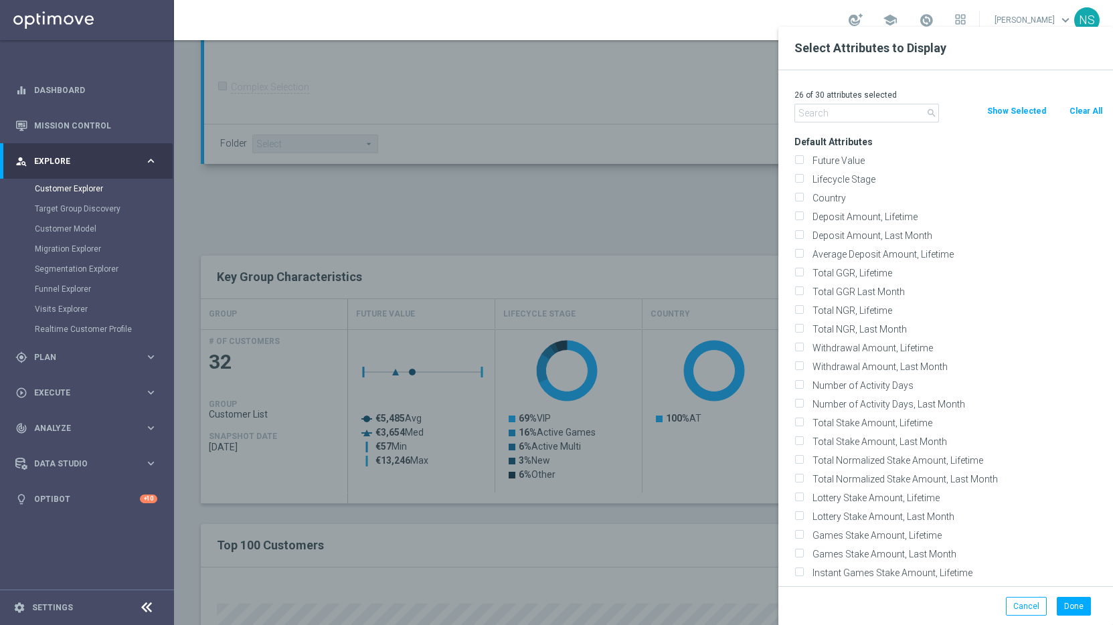
checkbox input "false"
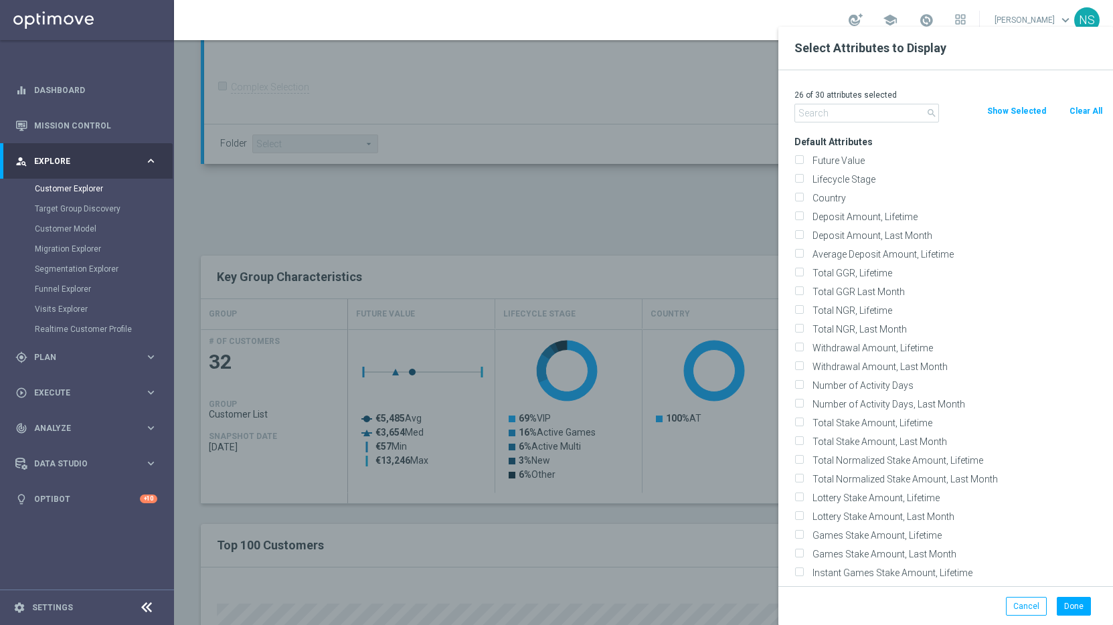
checkbox input "false"
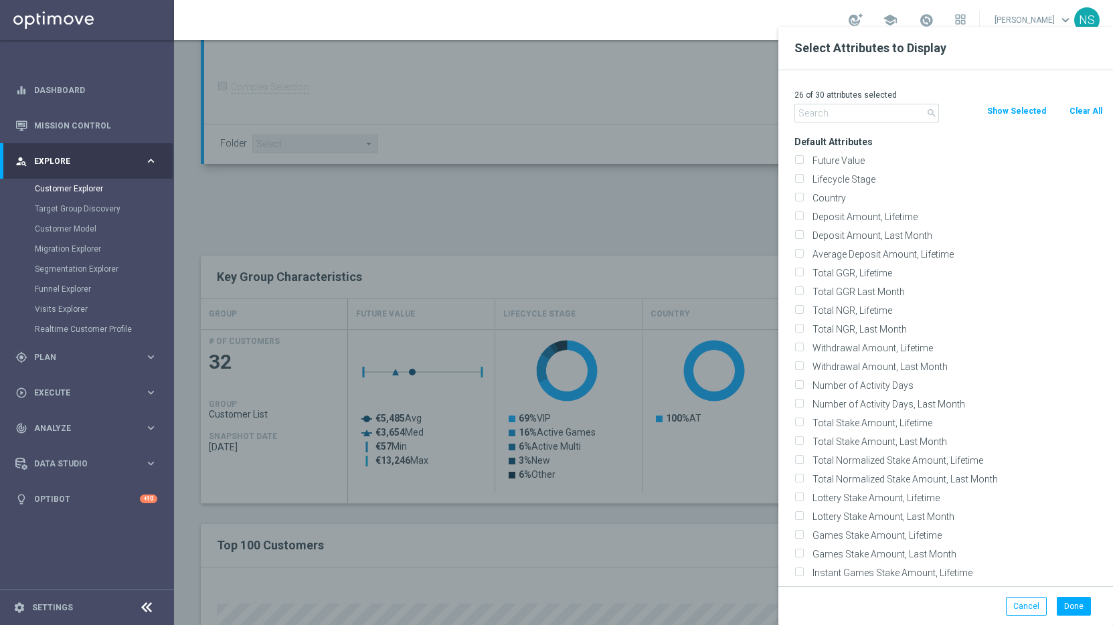
checkbox input "false"
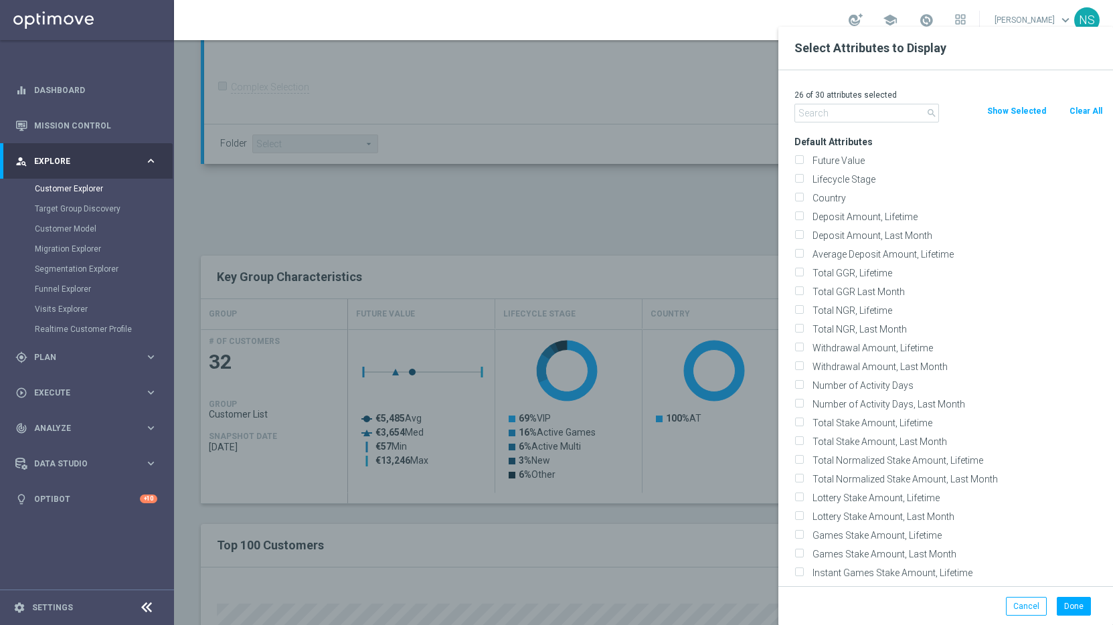
checkbox input "false"
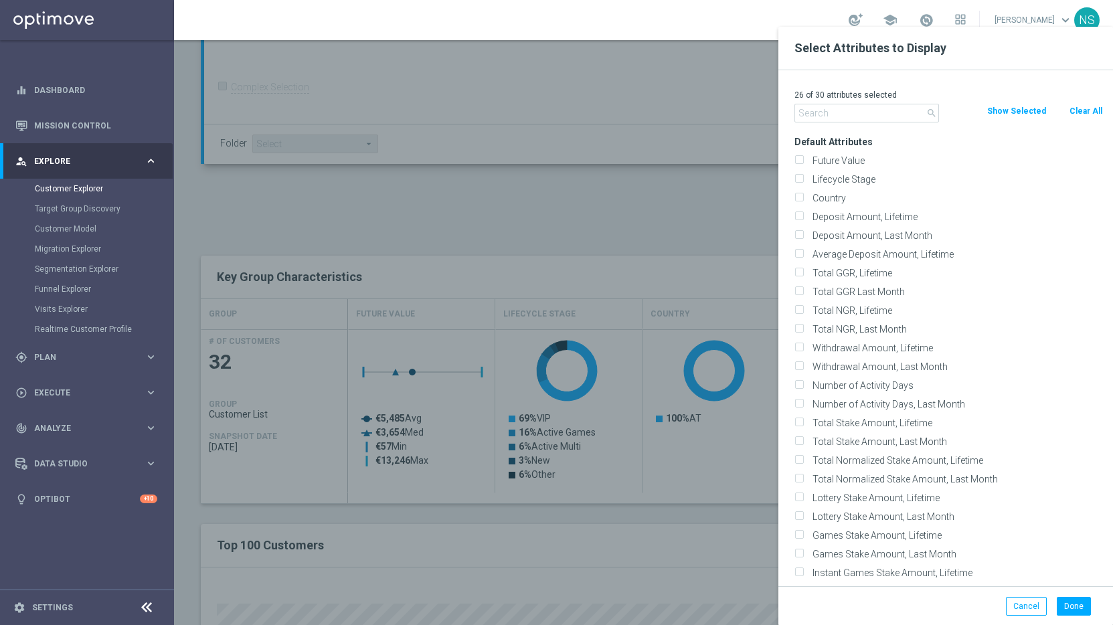
checkbox input "false"
click at [816, 161] on label "Future Value" at bounding box center [955, 161] width 295 height 12
click at [803, 161] on input "Future Value" at bounding box center [798, 162] width 9 height 9
checkbox input "true"
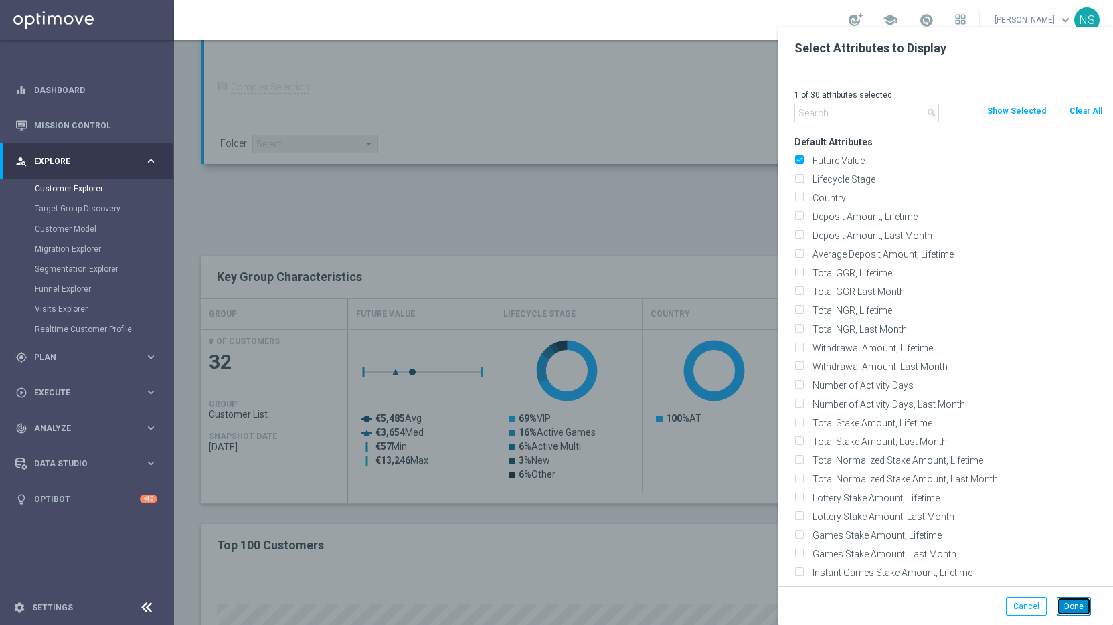
click at [1068, 615] on button "Done" at bounding box center [1074, 606] width 34 height 19
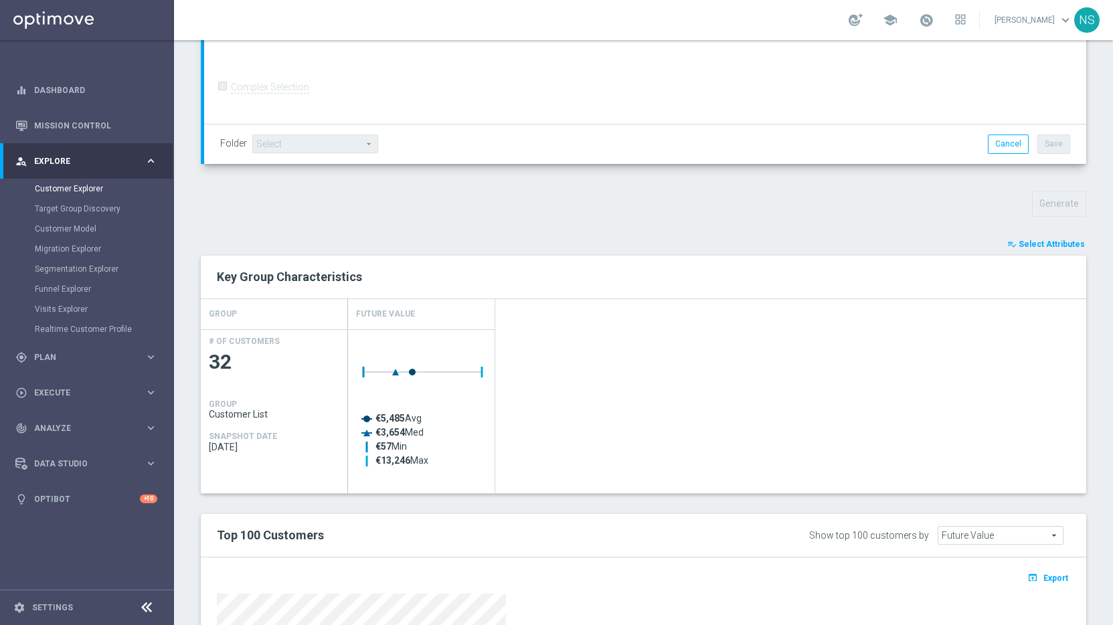
scroll to position [626, 0]
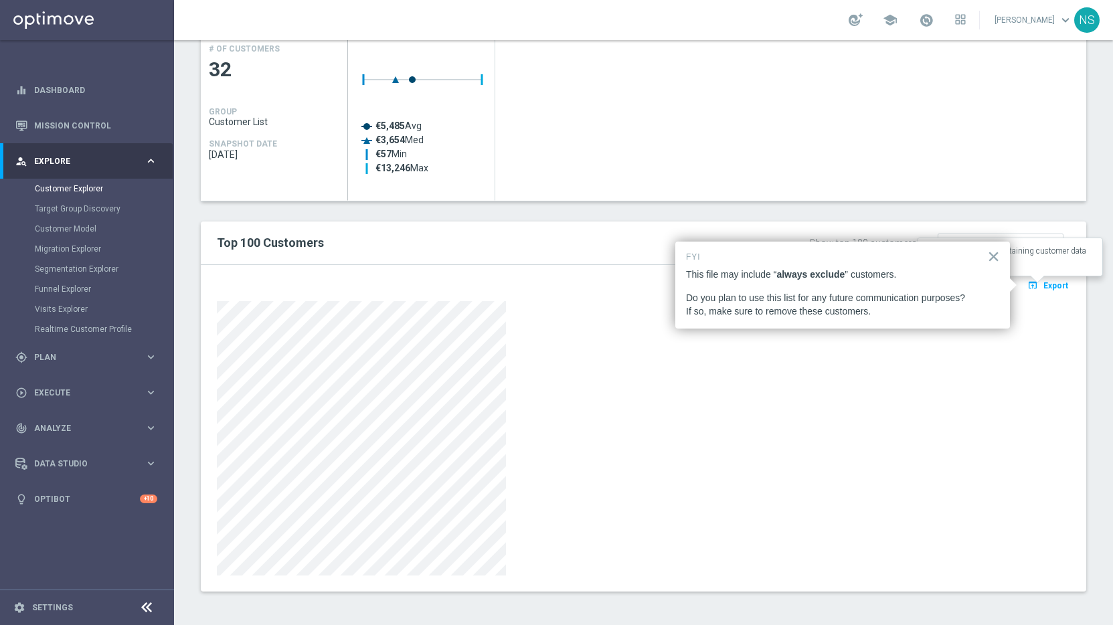
click at [1043, 286] on span "Export" at bounding box center [1055, 285] width 25 height 9
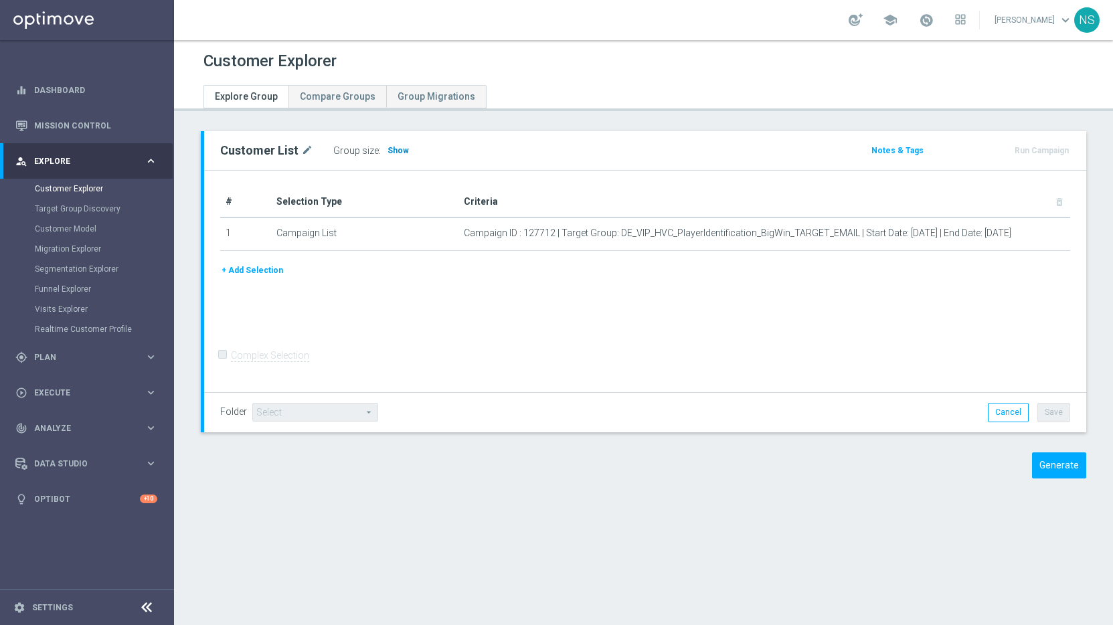
click at [394, 149] on span "Show" at bounding box center [398, 150] width 21 height 9
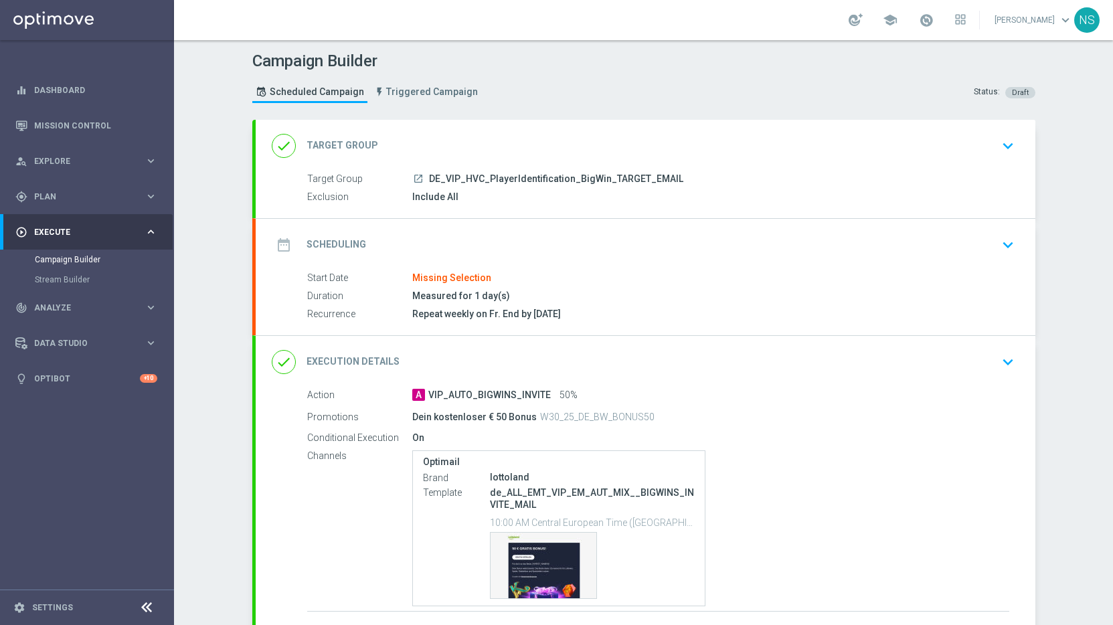
click at [477, 365] on div "done Execution Details keyboard_arrow_down" at bounding box center [646, 361] width 748 height 25
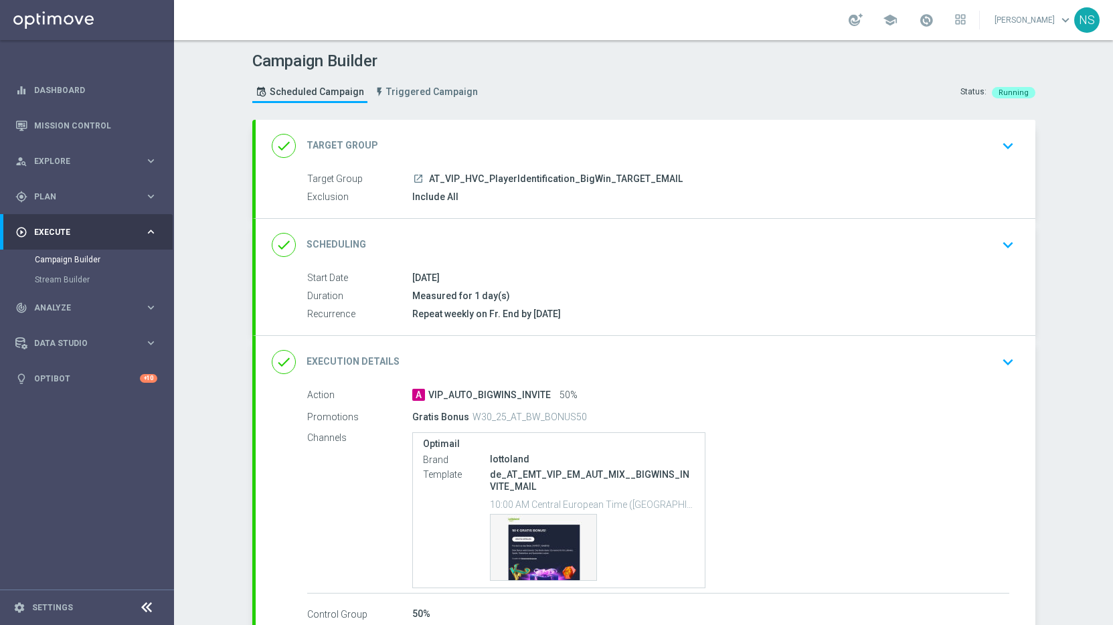
click at [773, 357] on div "done Execution Details keyboard_arrow_down" at bounding box center [646, 361] width 748 height 25
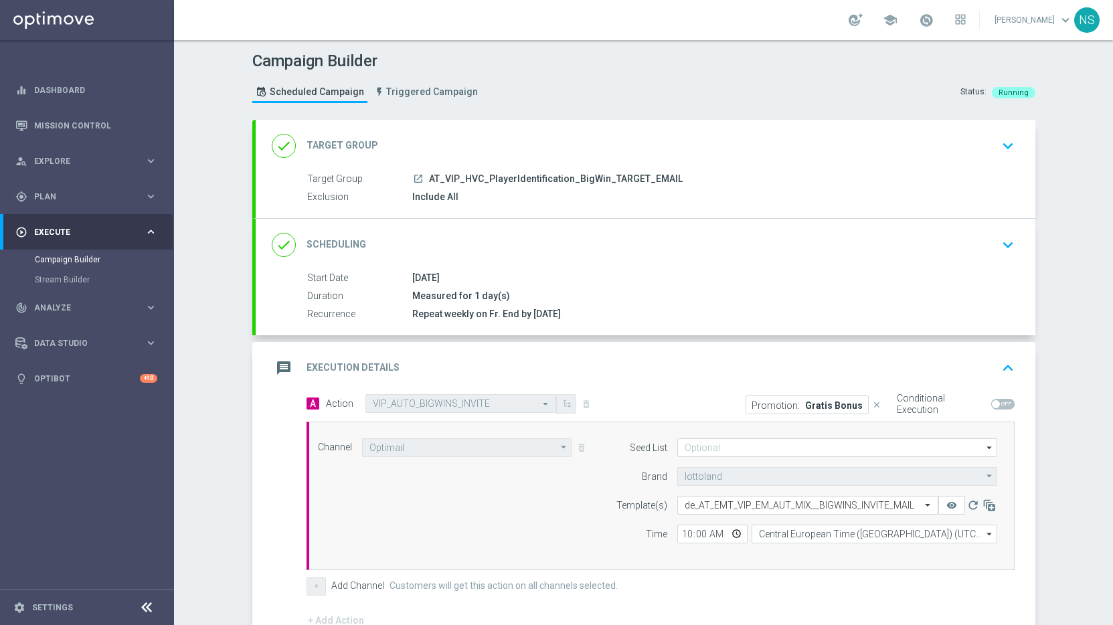
click at [1001, 406] on span at bounding box center [1002, 404] width 23 height 11
click at [1001, 406] on input "checkbox" at bounding box center [1002, 404] width 23 height 11
checkbox input "true"
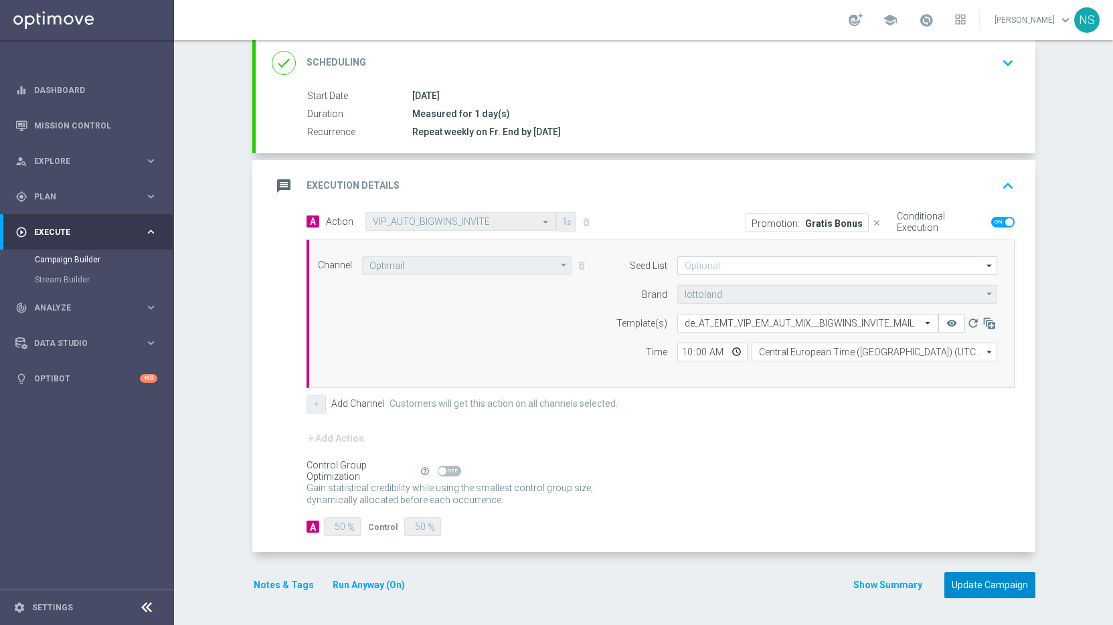
click at [1013, 584] on button "Update Campaign" at bounding box center [989, 585] width 91 height 26
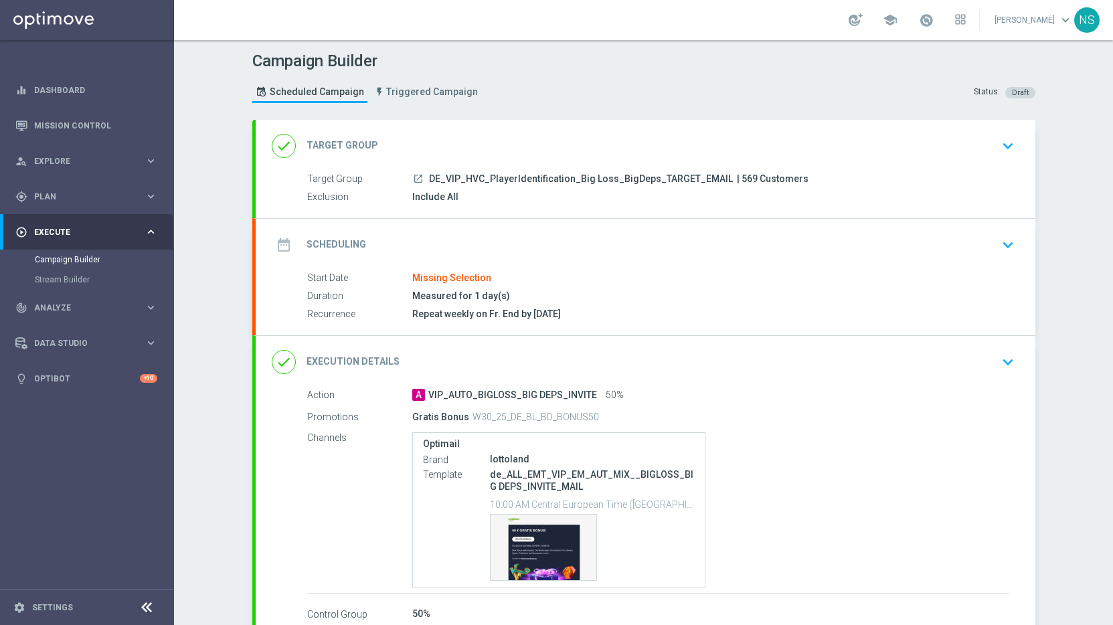
click at [630, 348] on div "done Execution Details keyboard_arrow_down" at bounding box center [646, 362] width 780 height 52
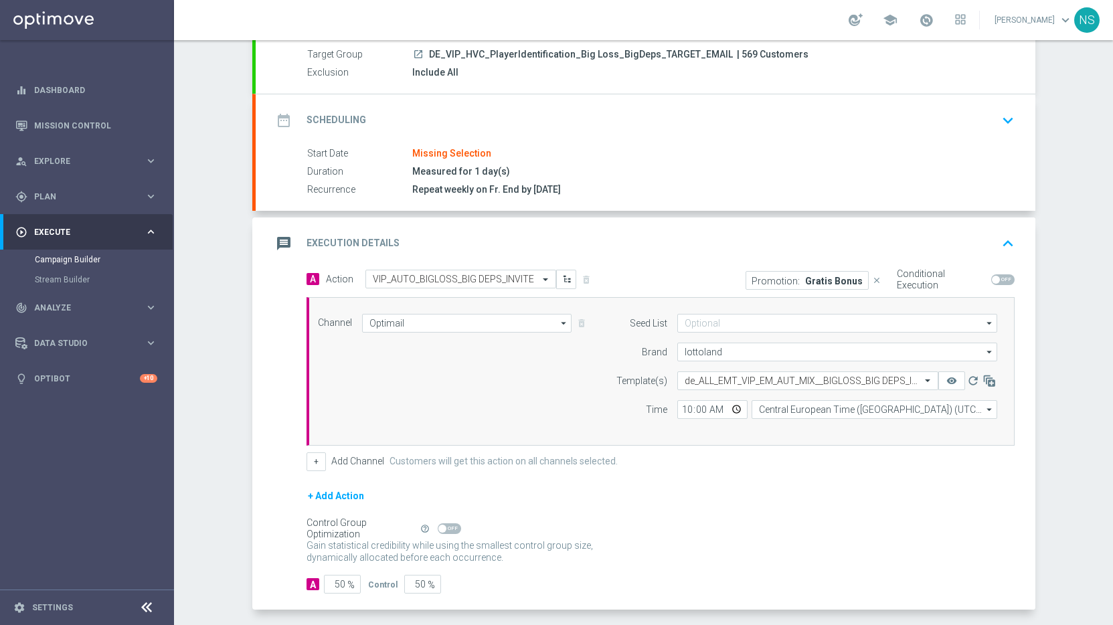
scroll to position [137, 0]
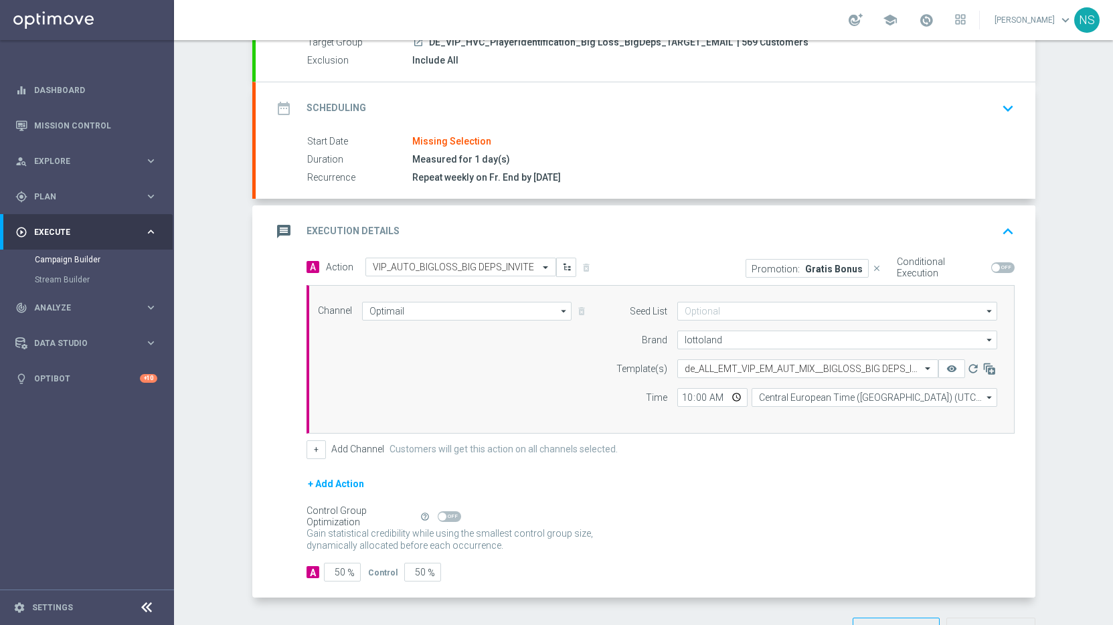
click at [1001, 265] on span at bounding box center [1002, 267] width 23 height 11
click at [1001, 265] on input "checkbox" at bounding box center [1002, 267] width 23 height 11
checkbox input "true"
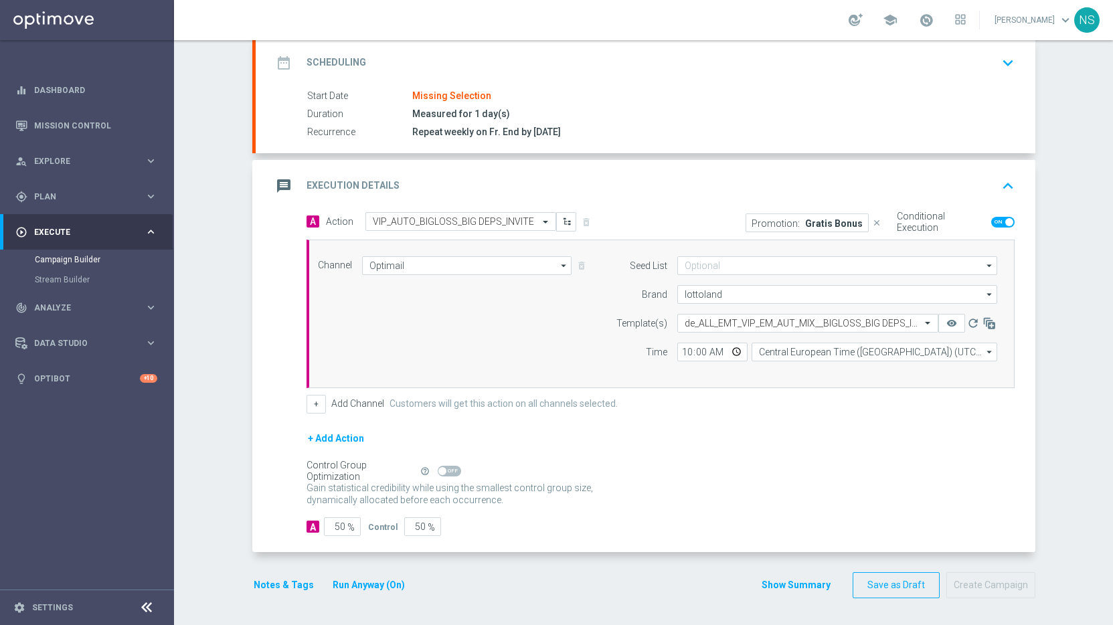
scroll to position [0, 0]
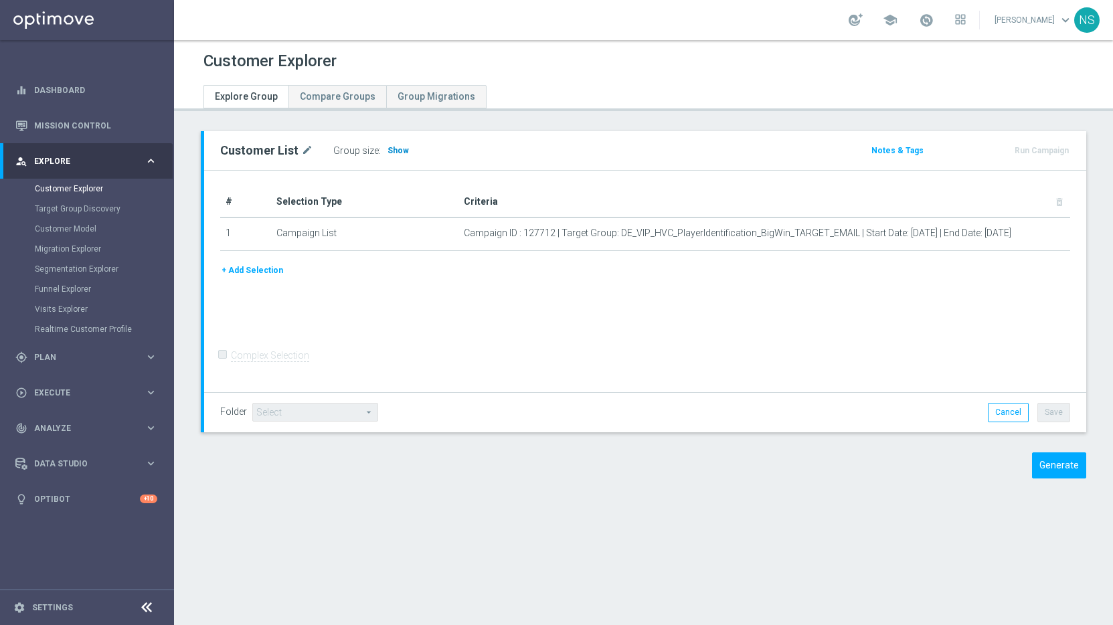
click at [393, 155] on h3 "Show" at bounding box center [398, 150] width 24 height 15
click at [394, 152] on span "Show" at bounding box center [398, 150] width 21 height 9
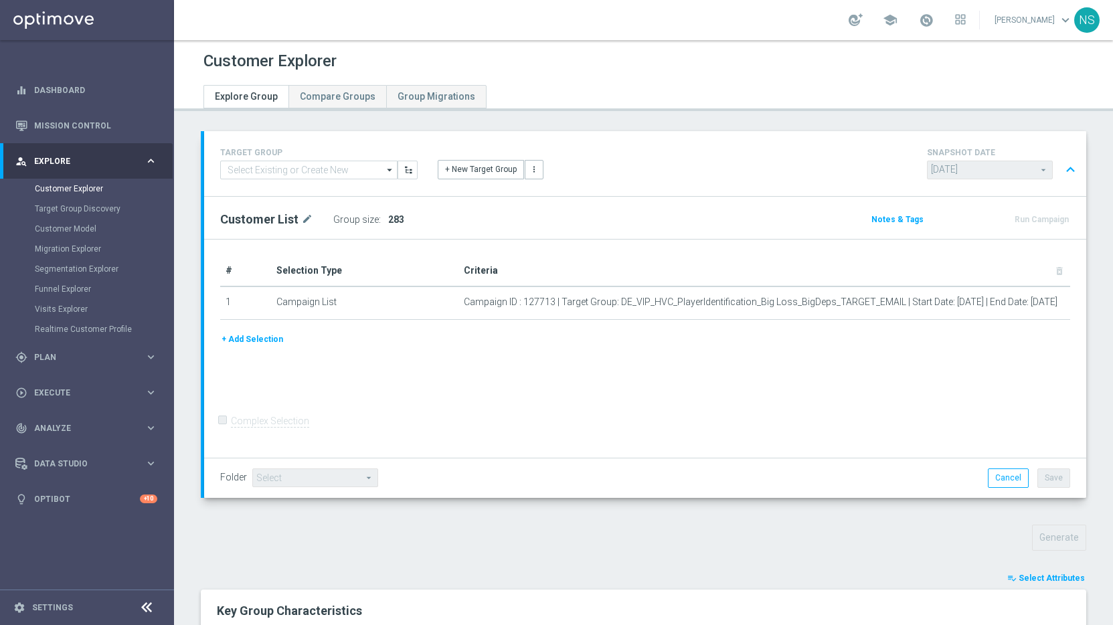
scroll to position [342, 0]
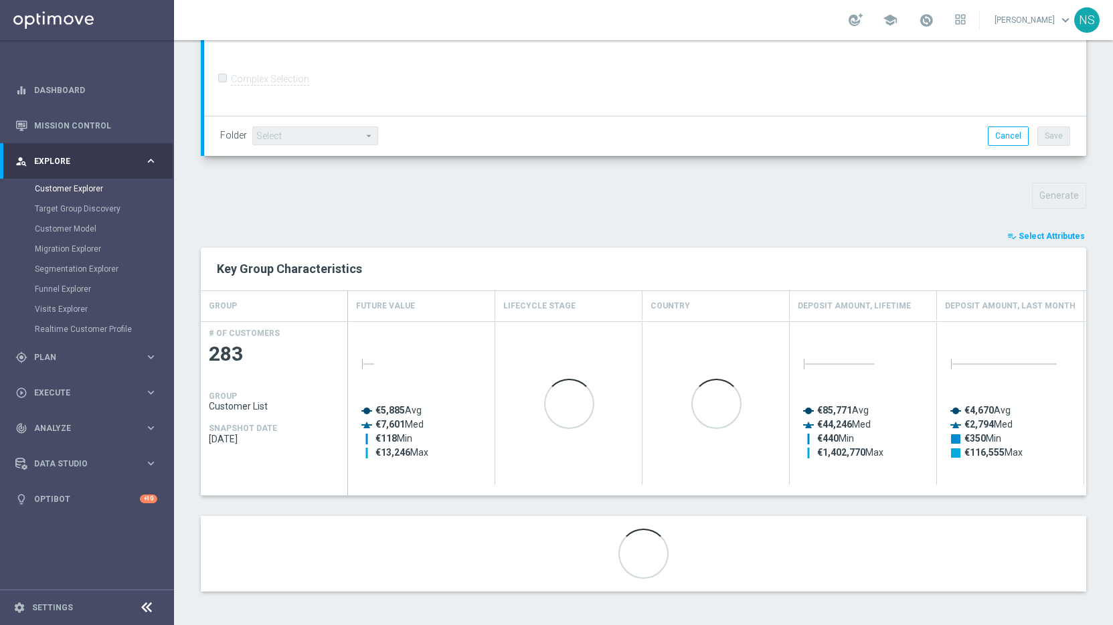
click at [1037, 248] on div "Key Group Characteristics" at bounding box center [643, 269] width 885 height 43
click at [1037, 236] on span "Select Attributes" at bounding box center [1052, 236] width 66 height 9
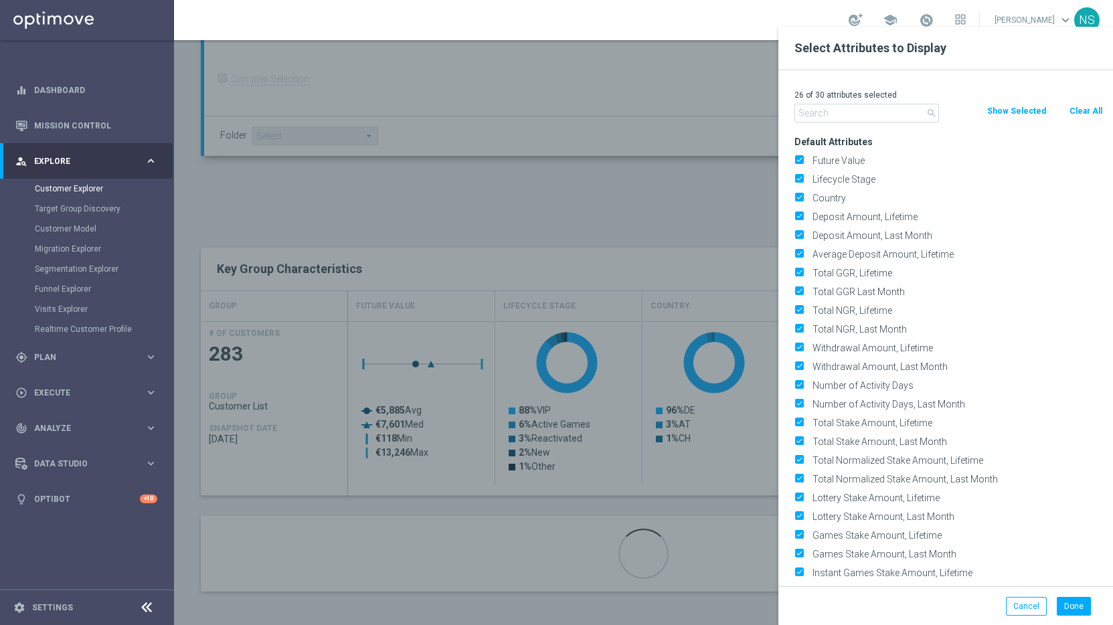
click at [1090, 104] on button "Clear All" at bounding box center [1085, 111] width 35 height 15
checkbox input "false"
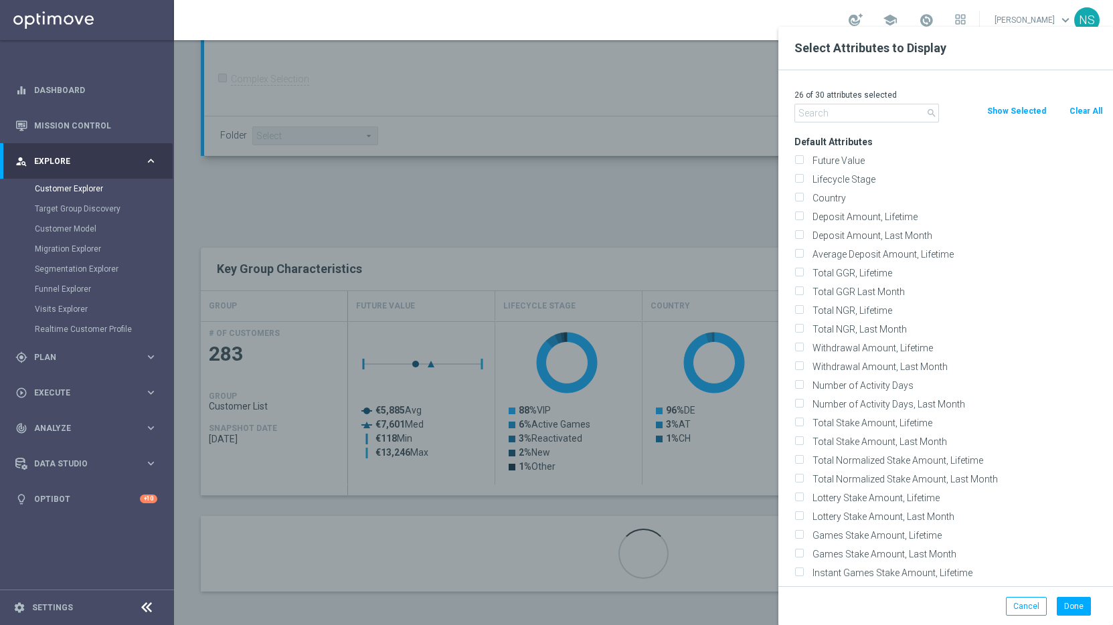
checkbox input "false"
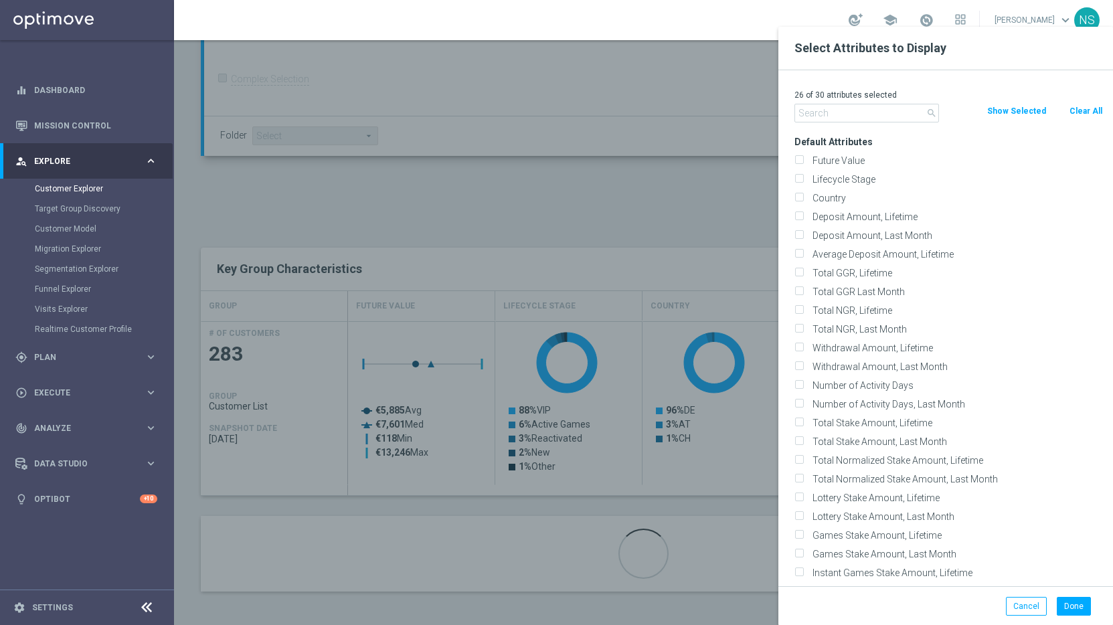
checkbox input "false"
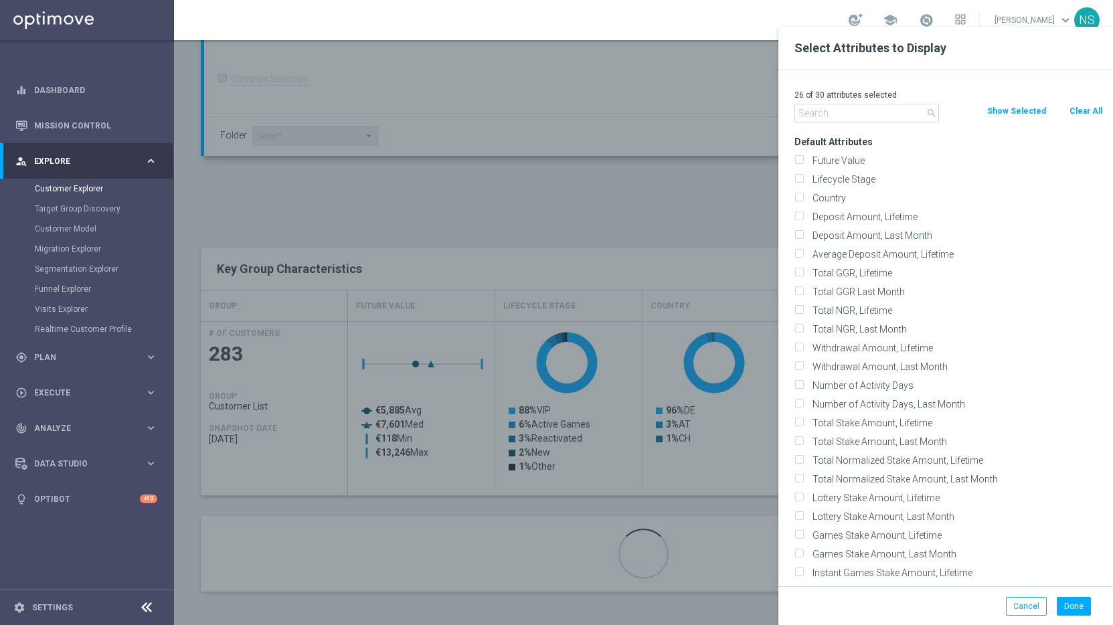
checkbox input "false"
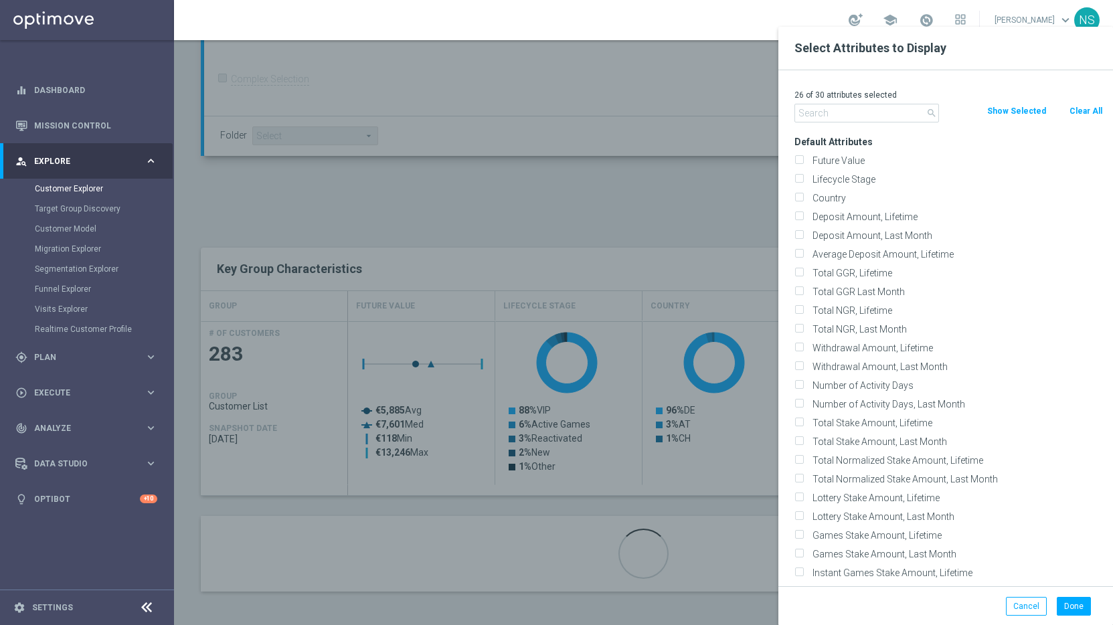
checkbox input "false"
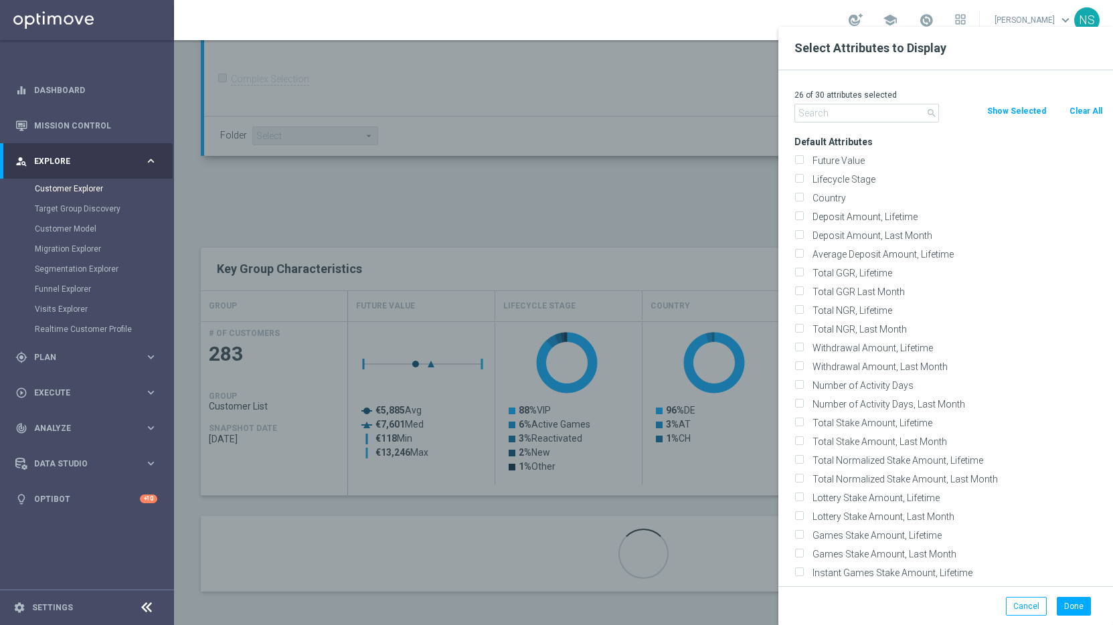
checkbox input "false"
click at [845, 155] on label "Future Value" at bounding box center [955, 161] width 295 height 12
click at [803, 158] on input "Future Value" at bounding box center [798, 162] width 9 height 9
checkbox input "true"
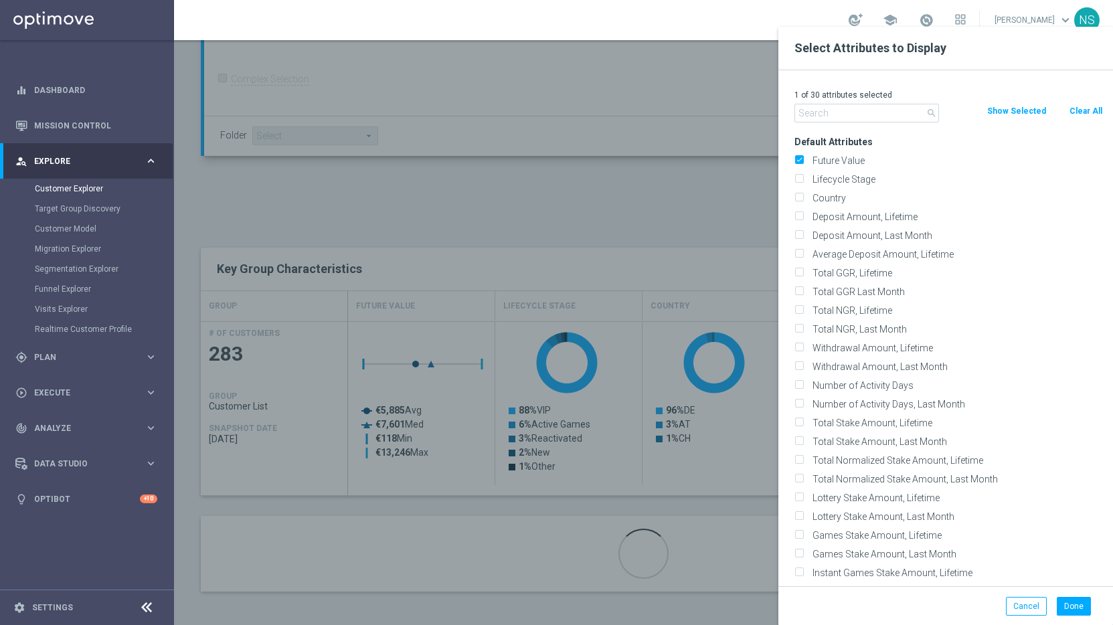
click at [1068, 595] on div "Done Cancel" at bounding box center [945, 605] width 335 height 39
click at [1079, 603] on button "Done" at bounding box center [1074, 606] width 34 height 19
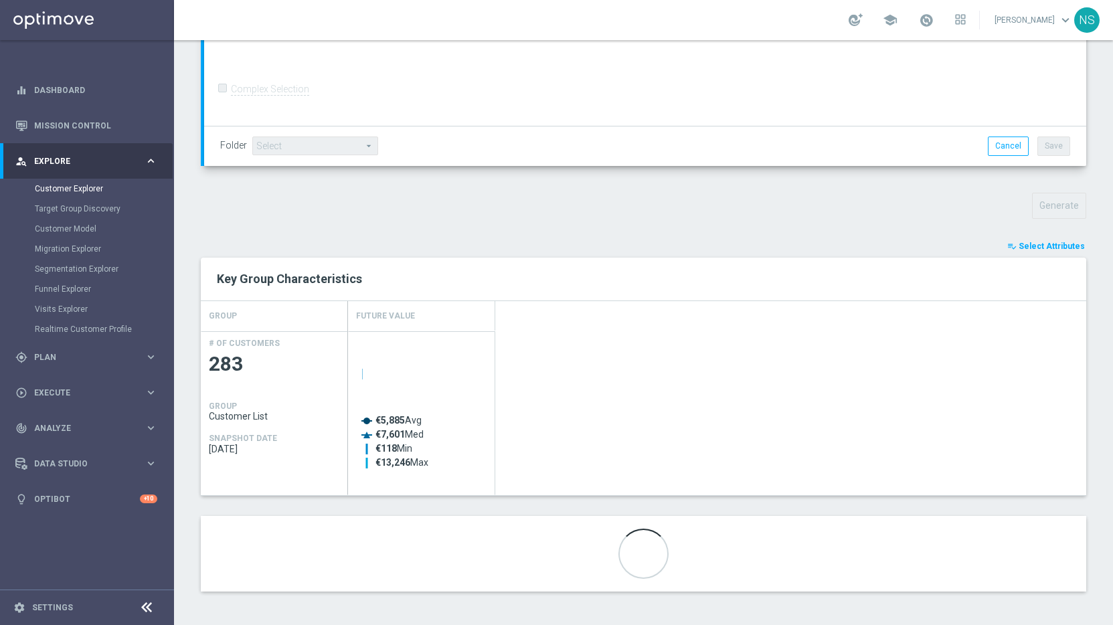
scroll to position [332, 0]
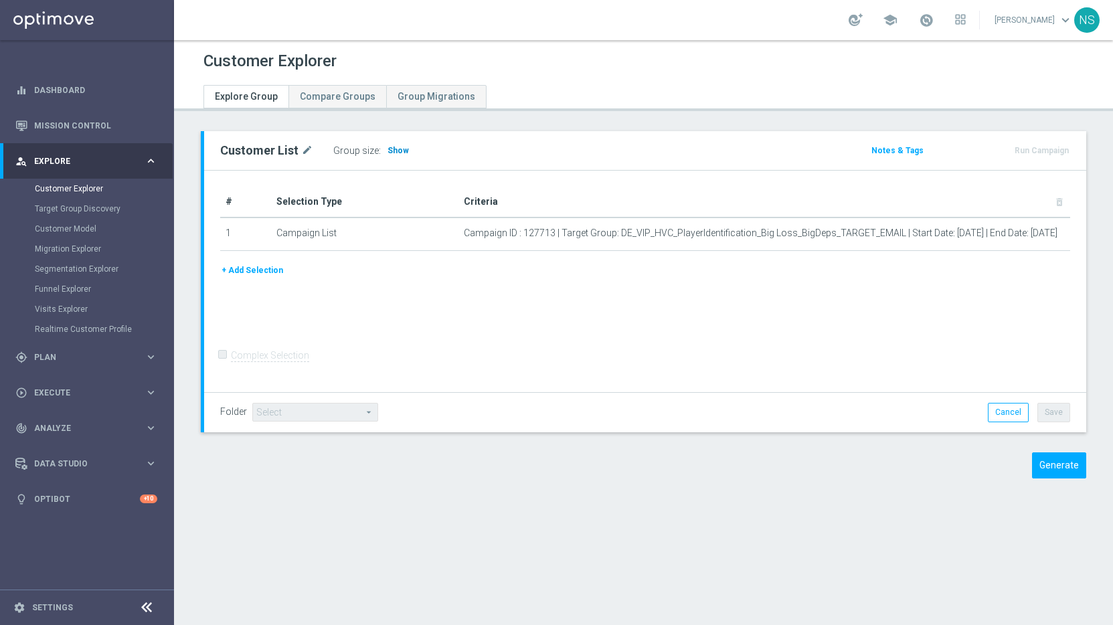
click at [388, 151] on span "Show" at bounding box center [398, 150] width 21 height 9
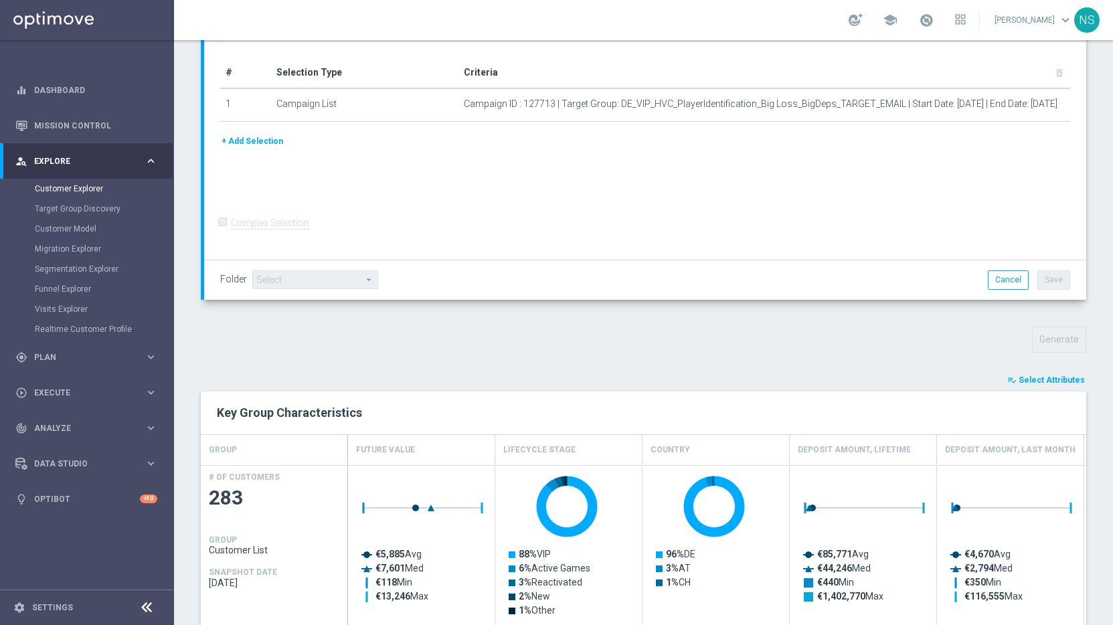
scroll to position [342, 0]
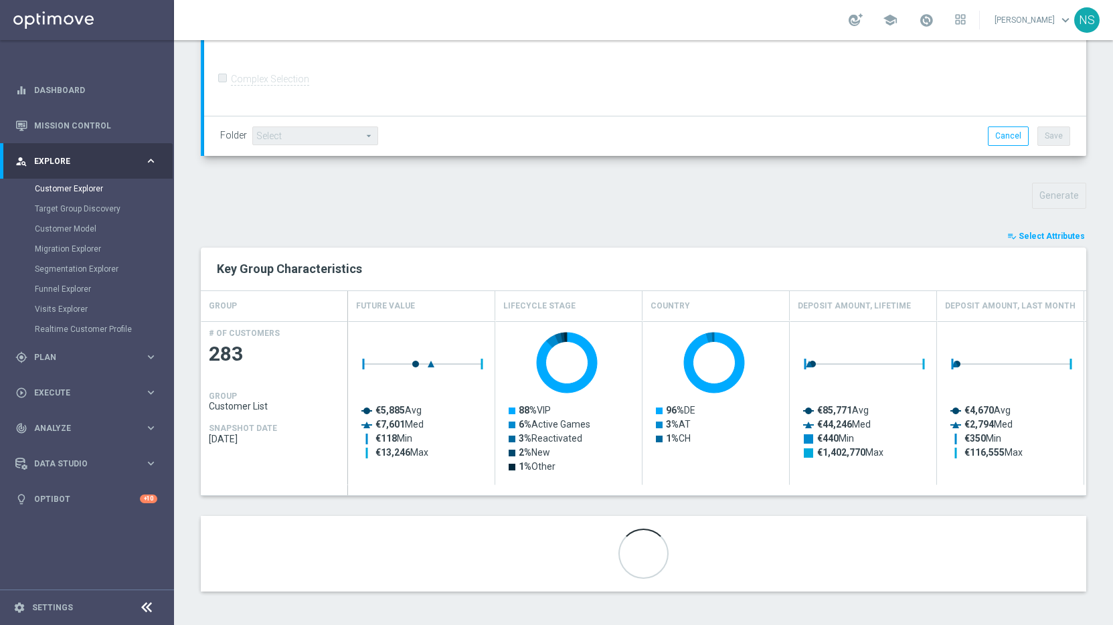
click at [1049, 232] on span "Select Attributes" at bounding box center [1052, 236] width 66 height 9
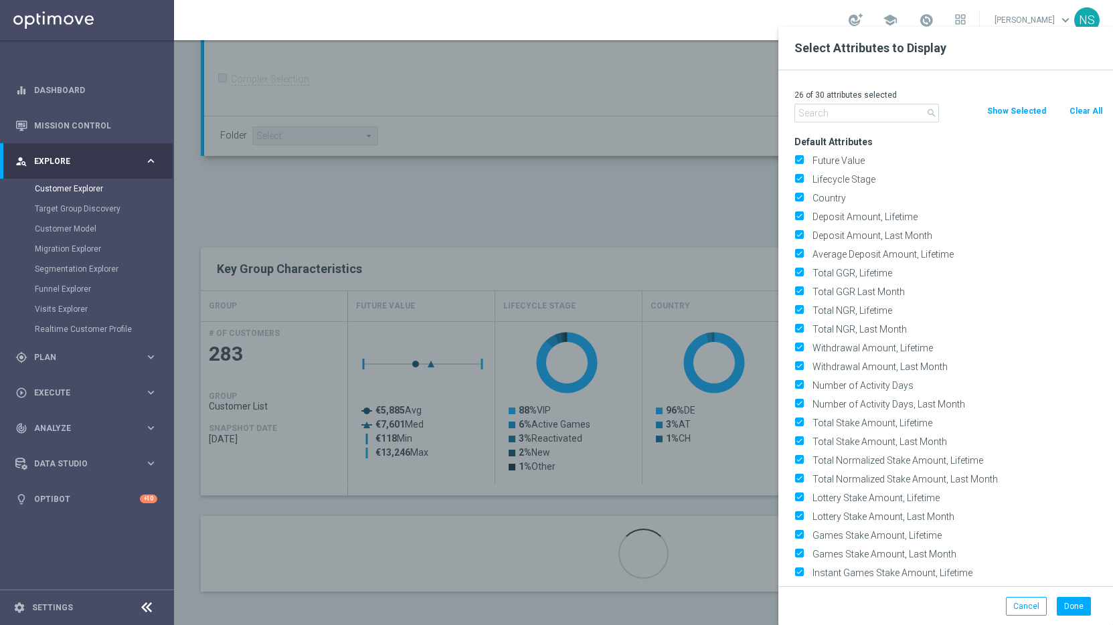
click at [1078, 111] on button "Clear All" at bounding box center [1085, 111] width 35 height 15
checkbox input "false"
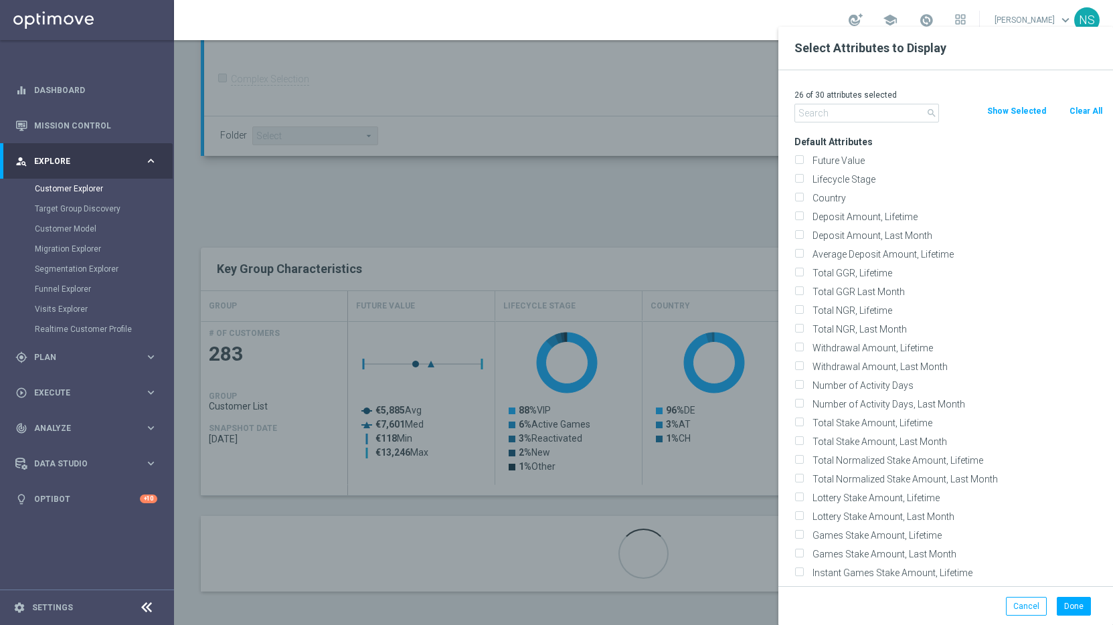
checkbox input "false"
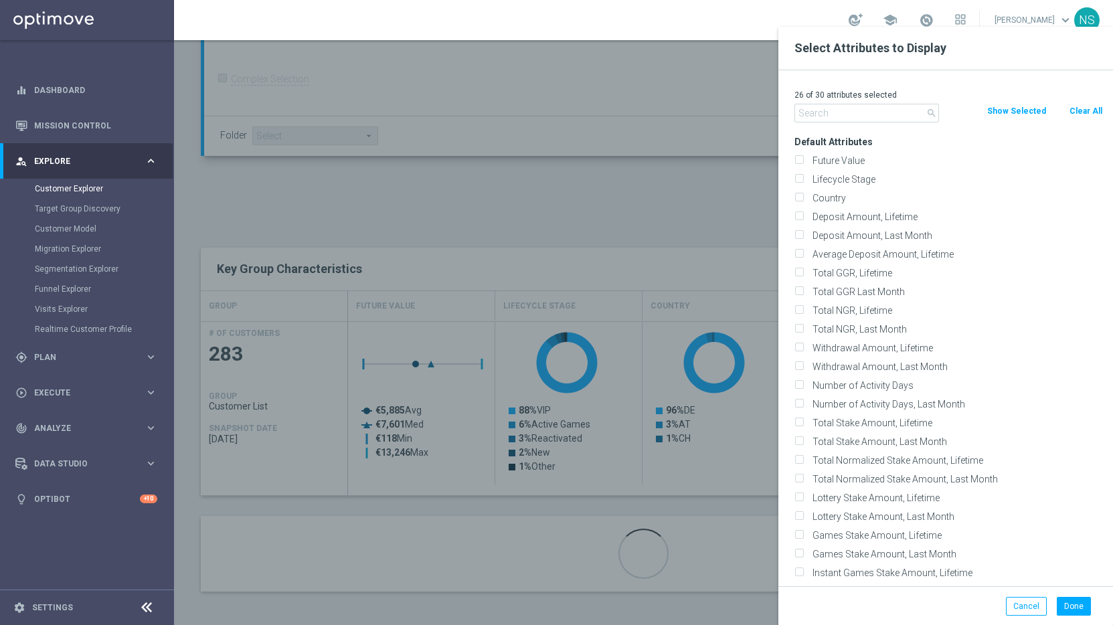
checkbox input "false"
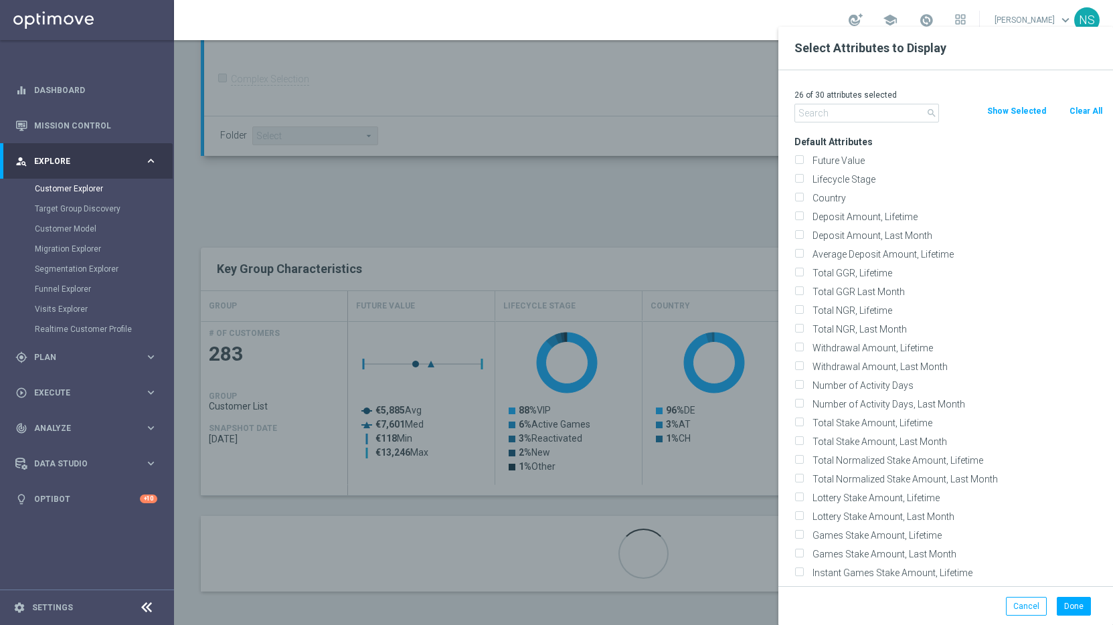
checkbox input "false"
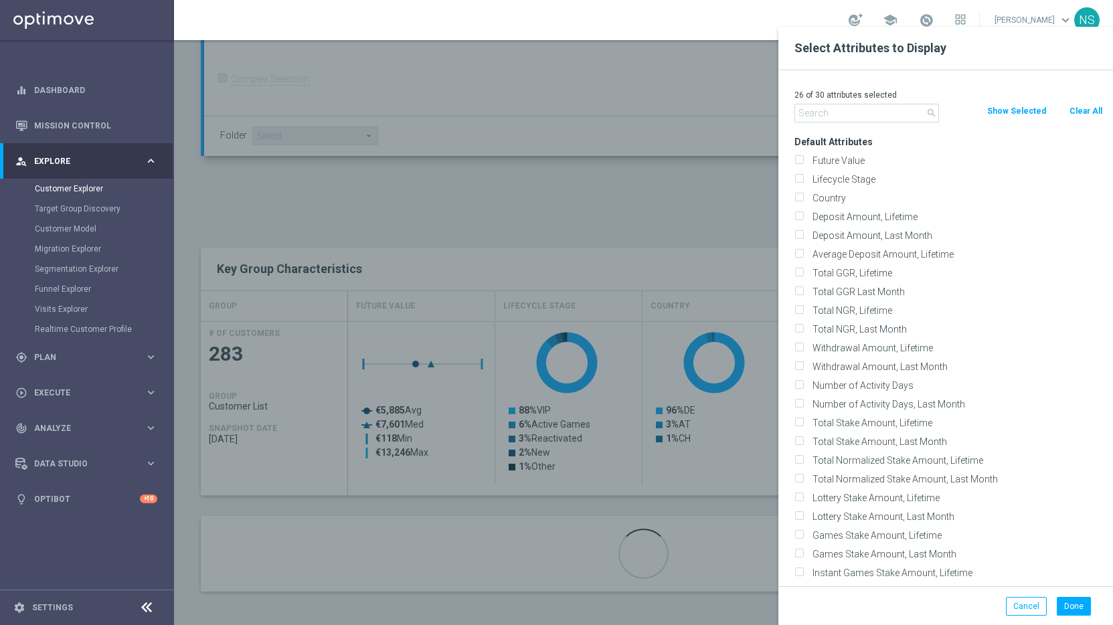
checkbox input "false"
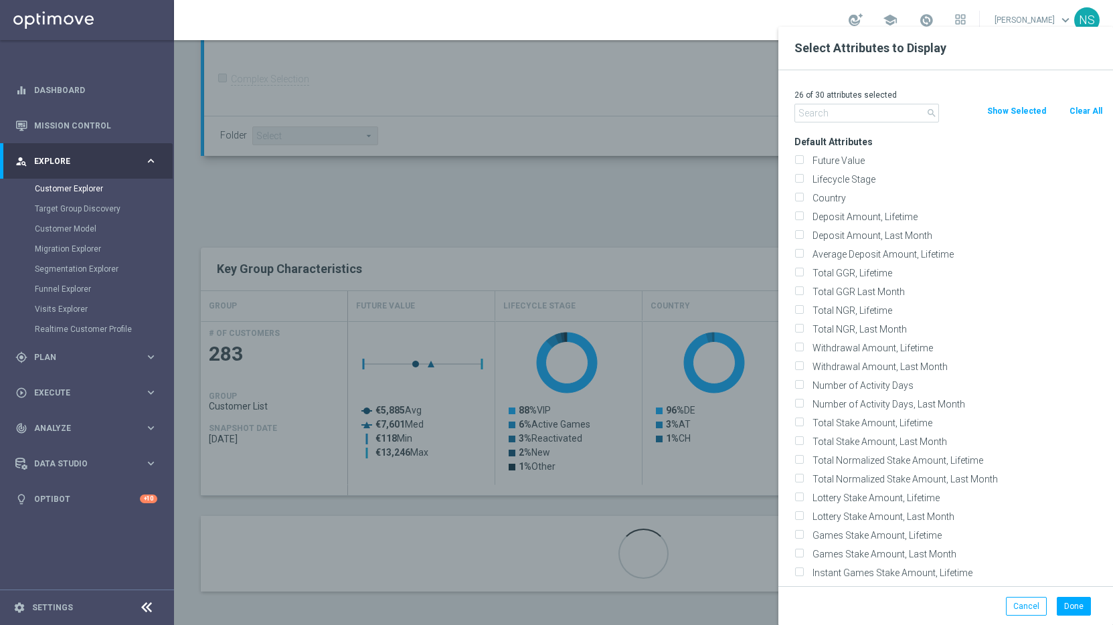
checkbox input "false"
click at [794, 170] on div "Lifecycle Stage" at bounding box center [948, 179] width 329 height 19
click at [802, 158] on input "Future Value" at bounding box center [798, 162] width 9 height 9
checkbox input "true"
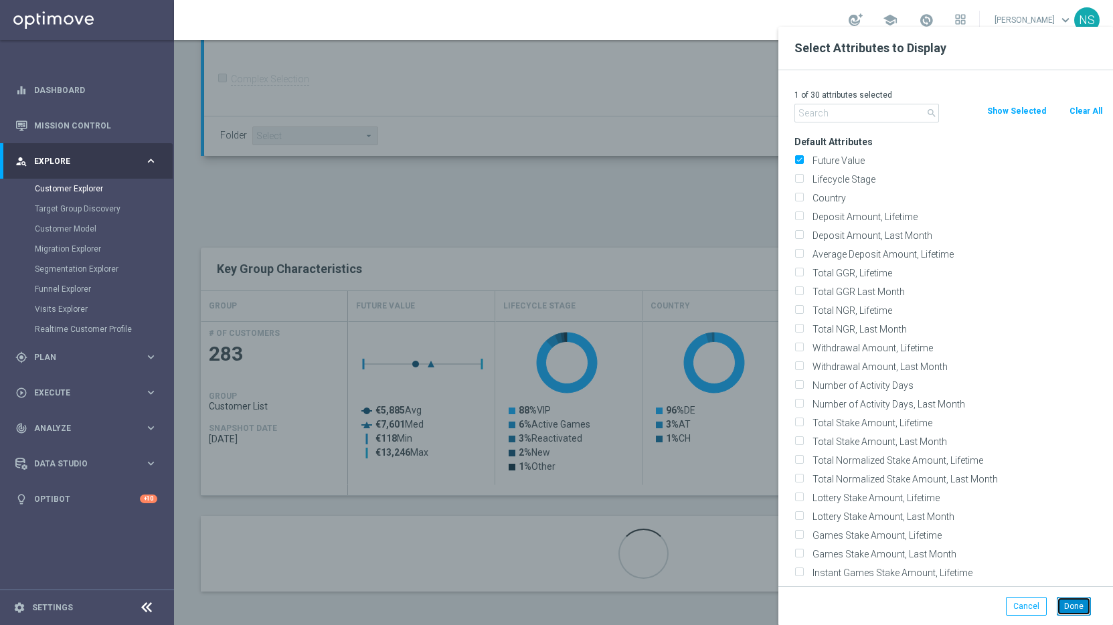
click at [1066, 603] on button "Done" at bounding box center [1074, 606] width 34 height 19
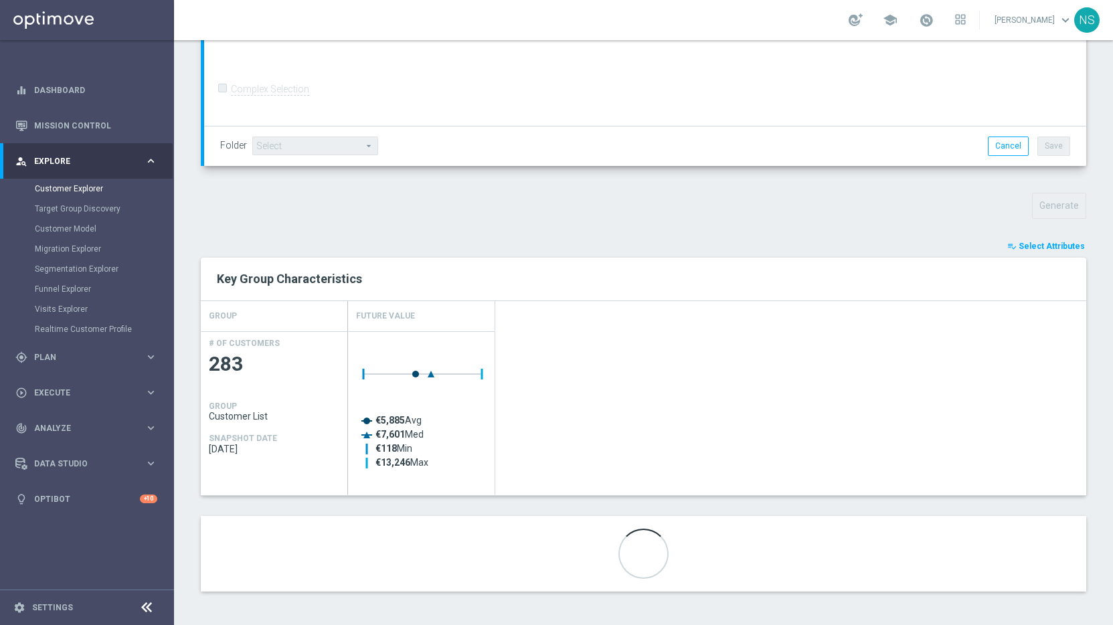
scroll to position [0, 0]
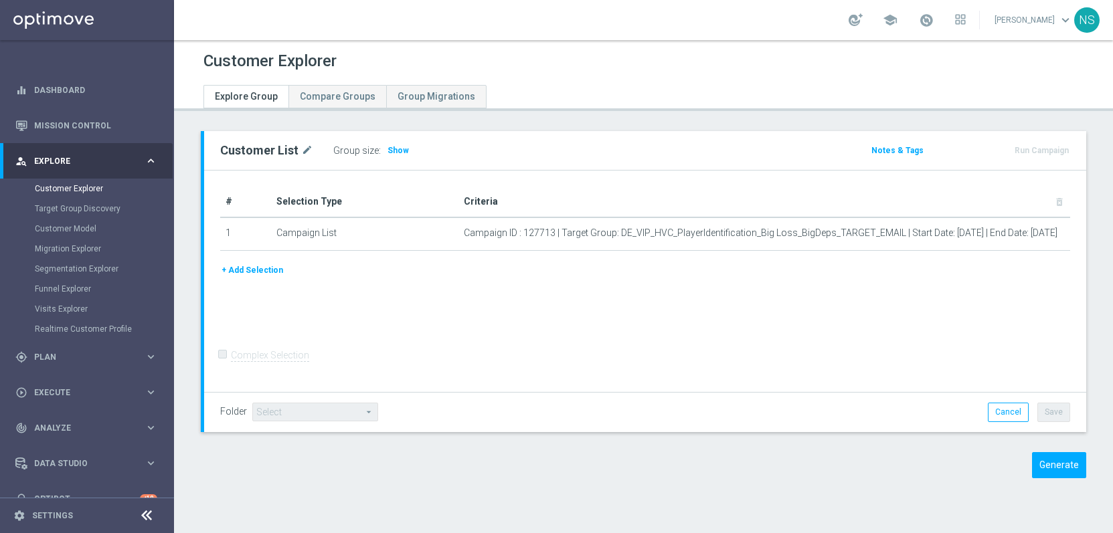
click at [403, 161] on div "Customer List mode_edit Group size : Show Notes & Tags Run Campaign" at bounding box center [645, 150] width 882 height 39
click at [403, 157] on h3 "Show" at bounding box center [398, 150] width 24 height 15
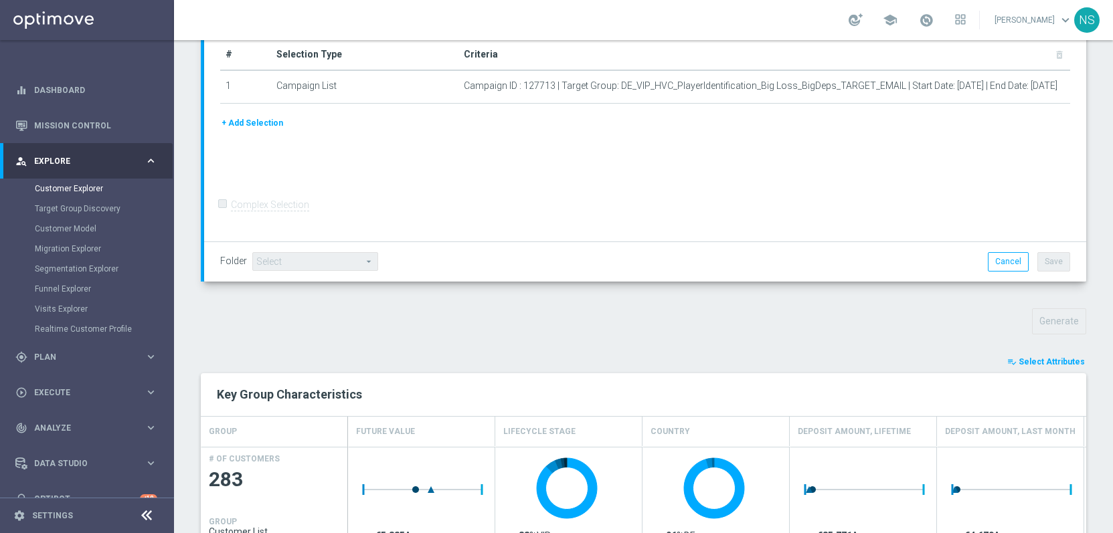
scroll to position [114, 0]
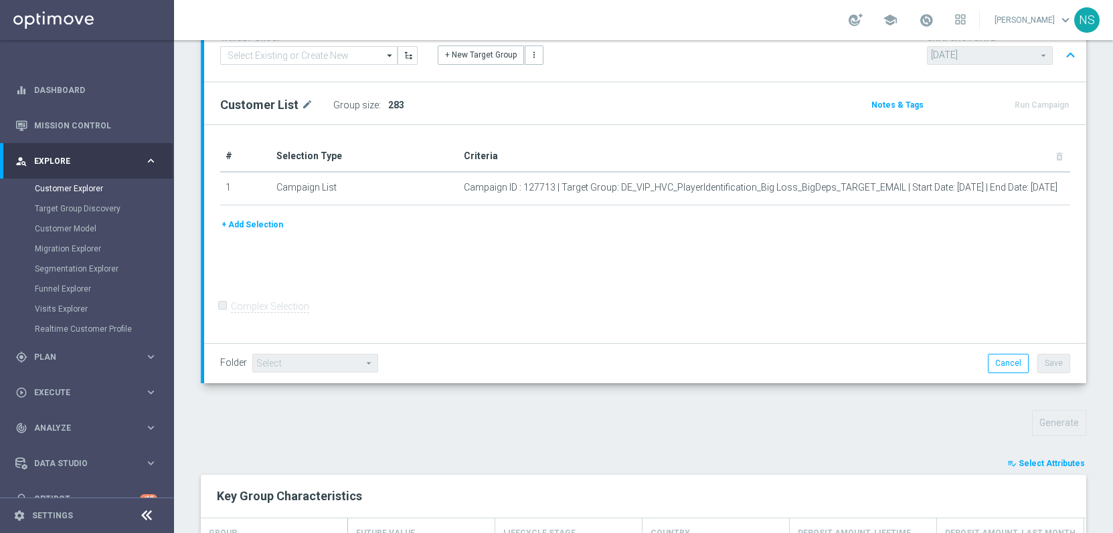
click at [1037, 462] on span "Select Attributes" at bounding box center [1052, 463] width 66 height 9
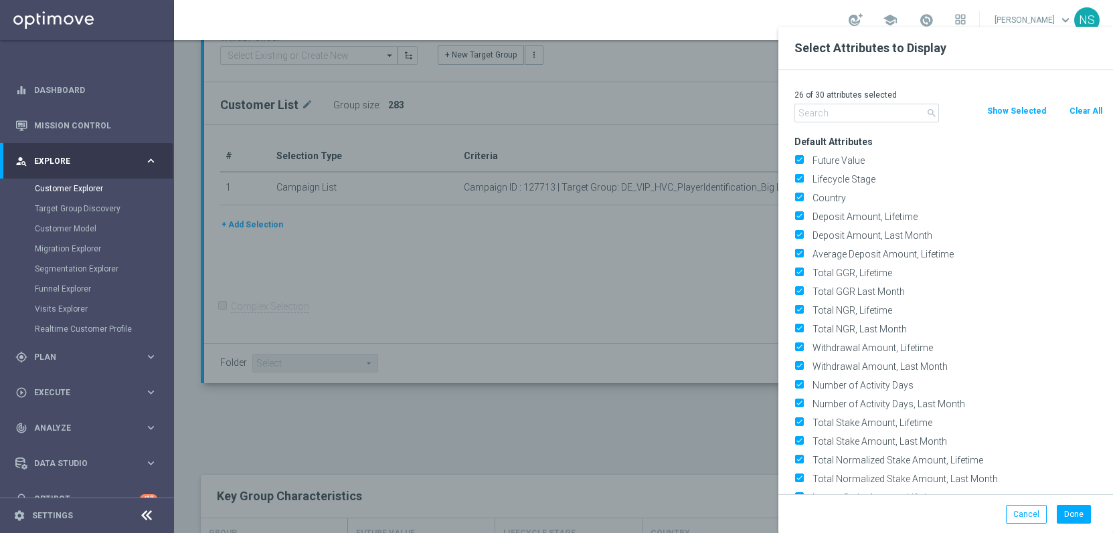
click at [1076, 114] on button "Clear All" at bounding box center [1085, 111] width 35 height 15
checkbox input "false"
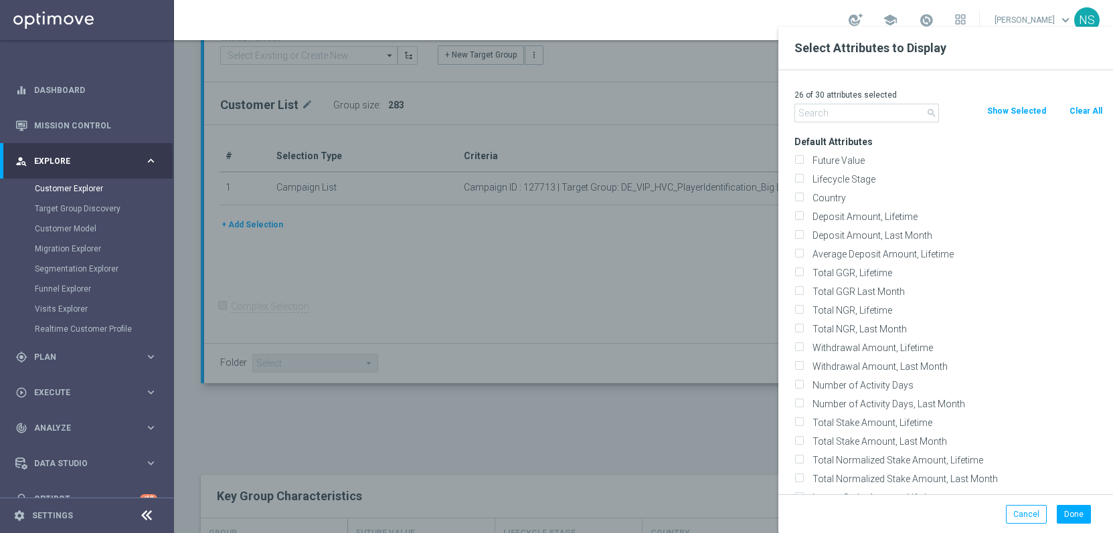
checkbox input "false"
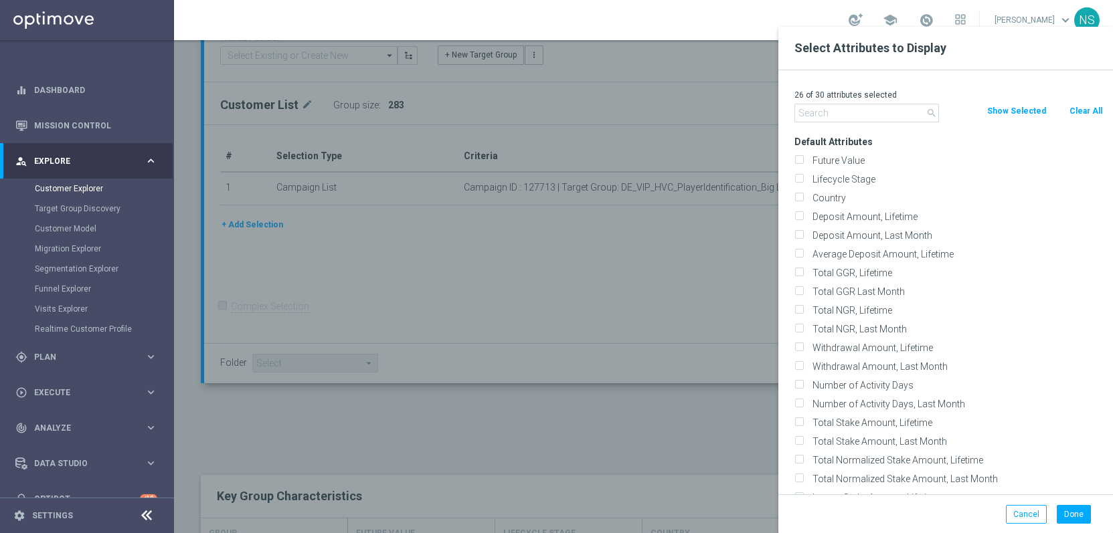
checkbox input "false"
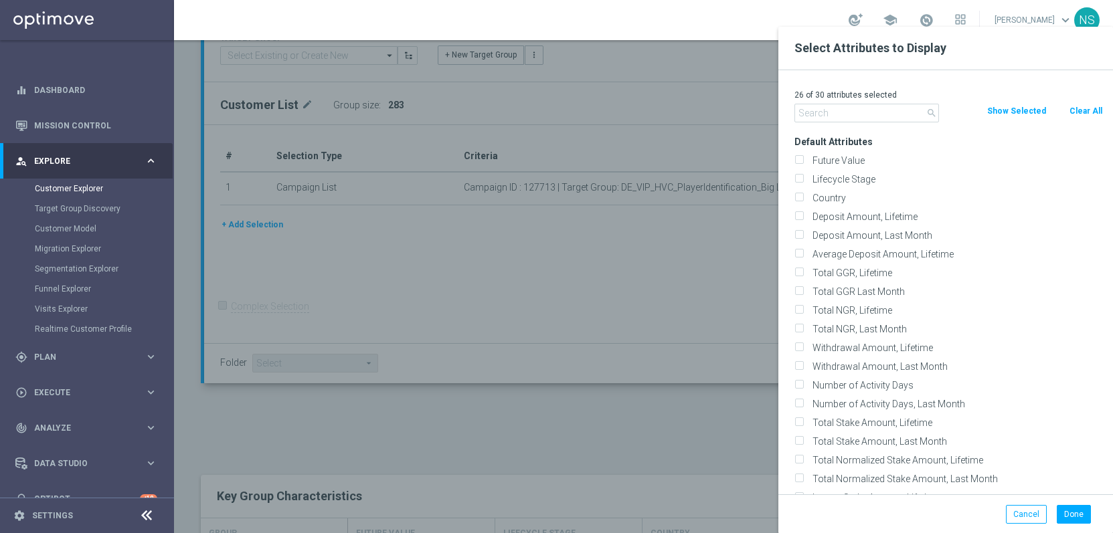
checkbox input "false"
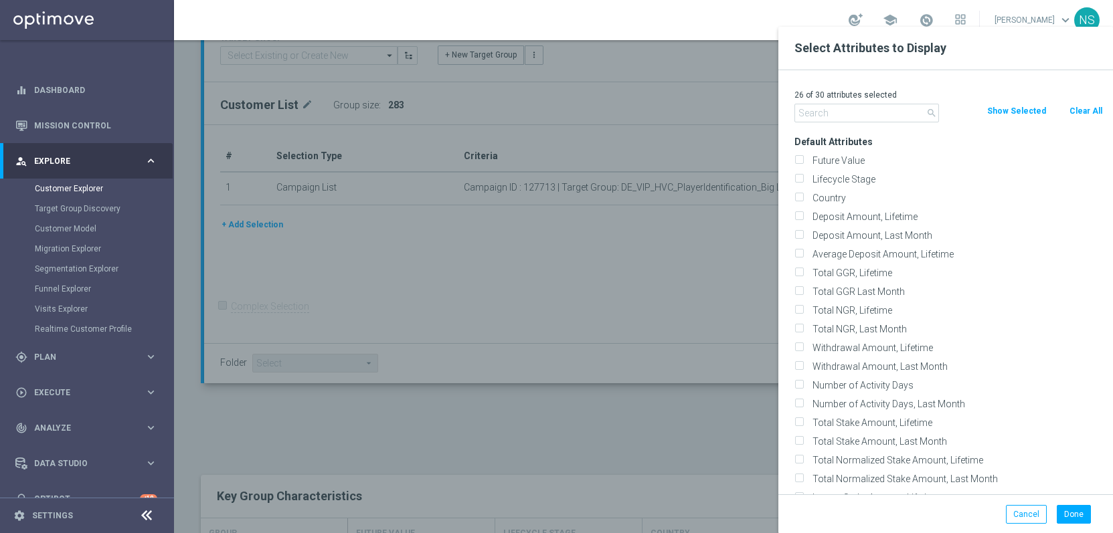
checkbox input "false"
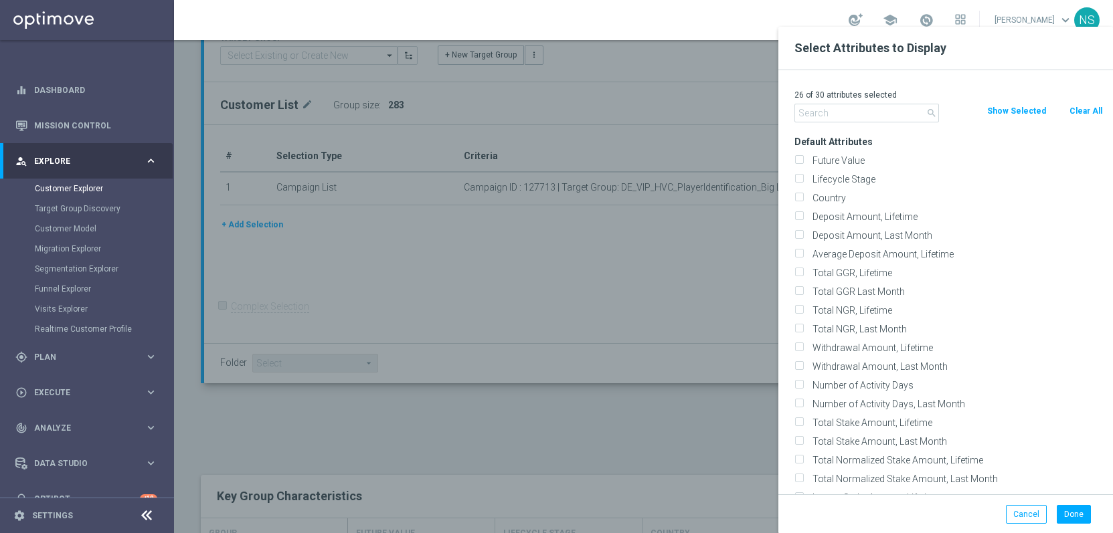
checkbox input "false"
click at [876, 140] on h3 "Default Attributes" at bounding box center [948, 142] width 309 height 12
click at [851, 155] on label "Future Value" at bounding box center [955, 161] width 295 height 12
click at [803, 158] on input "Future Value" at bounding box center [798, 162] width 9 height 9
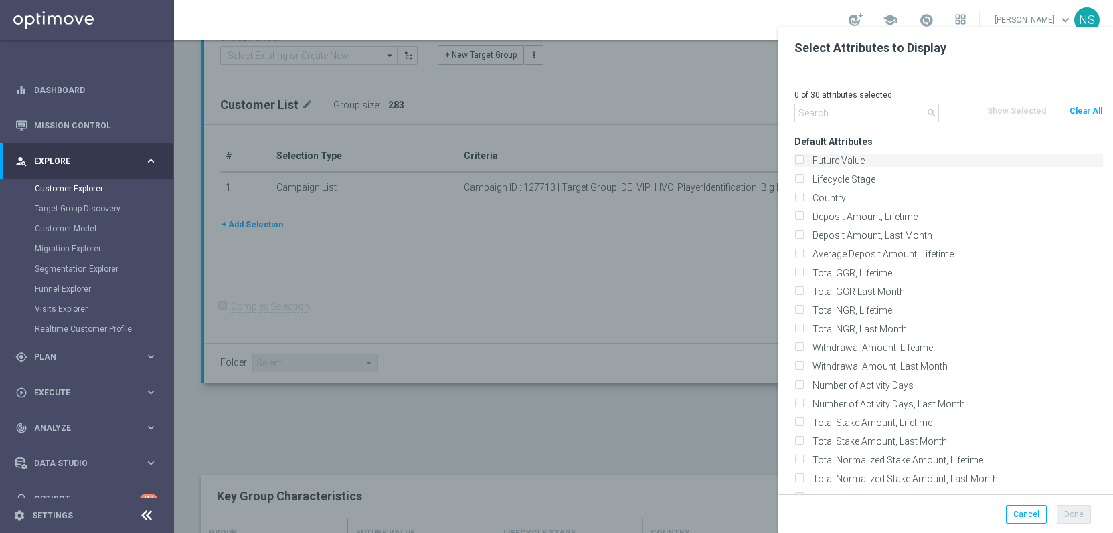
checkbox input "true"
click at [1064, 515] on button "Done" at bounding box center [1074, 514] width 34 height 19
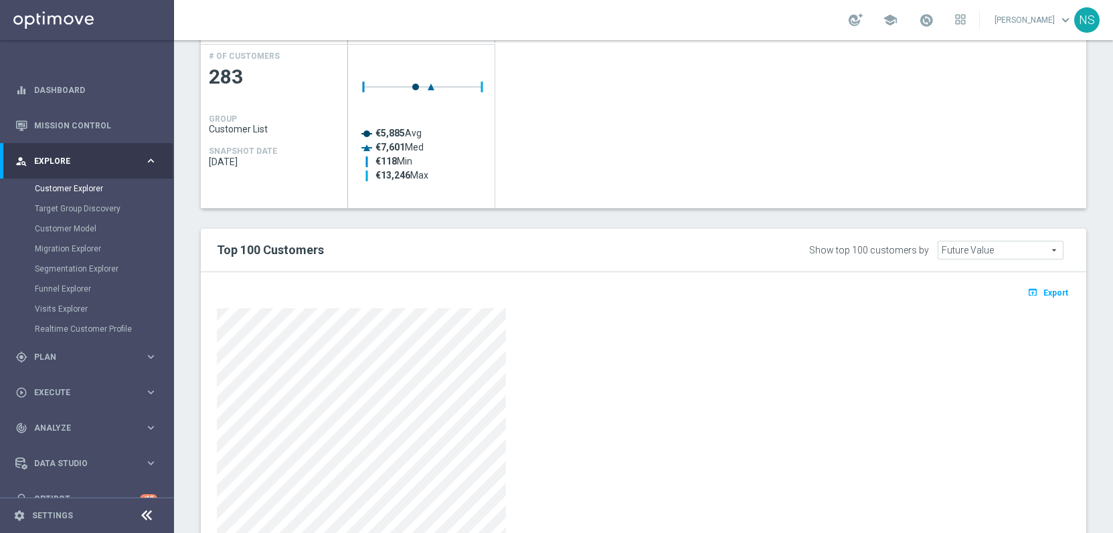
scroll to position [718, 0]
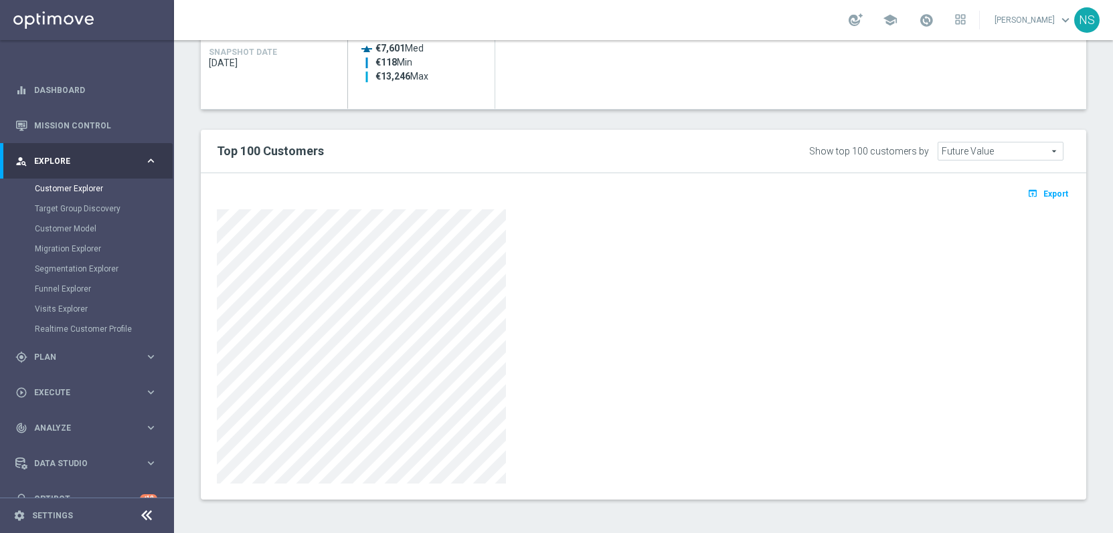
click at [1045, 191] on span "Export" at bounding box center [1055, 193] width 25 height 9
